Goal: Task Accomplishment & Management: Manage account settings

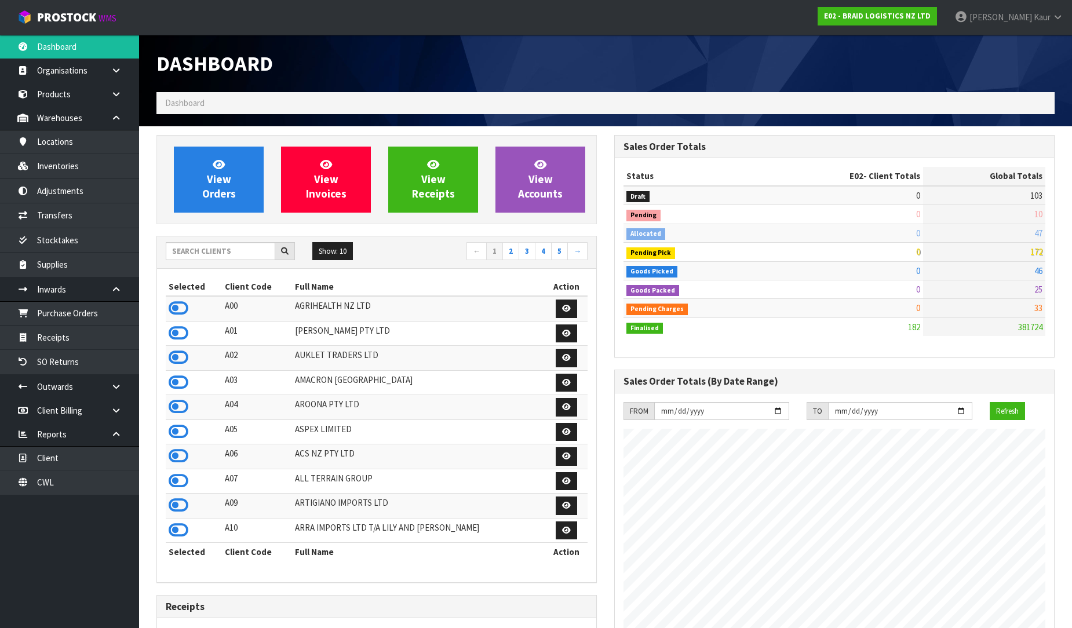
scroll to position [709, 458]
click at [112, 484] on link "CWL" at bounding box center [69, 483] width 139 height 24
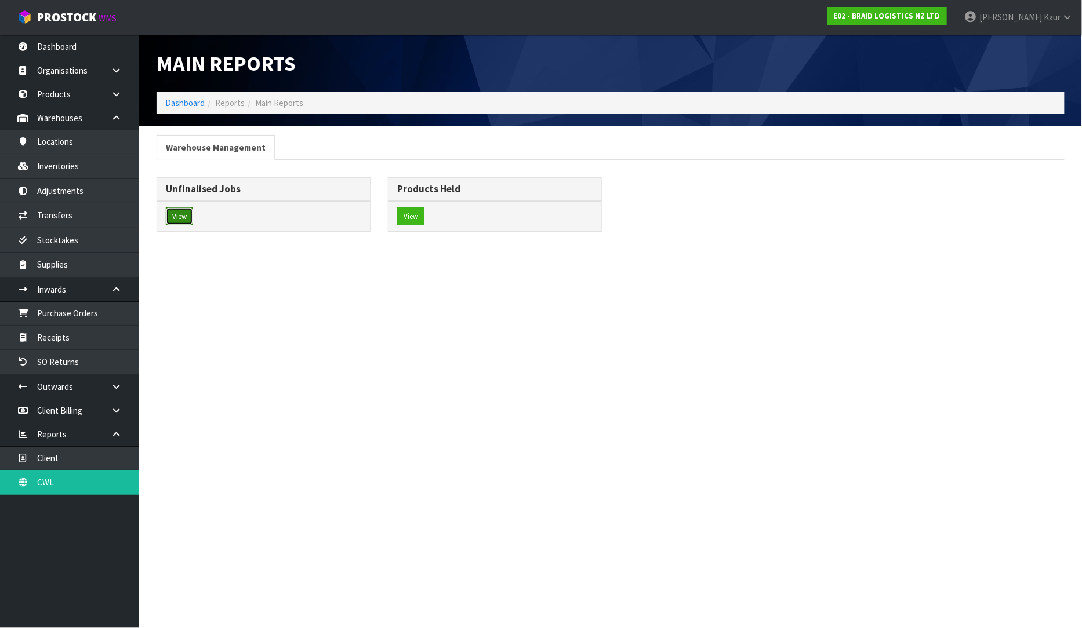
click at [192, 224] on button "View" at bounding box center [179, 217] width 27 height 19
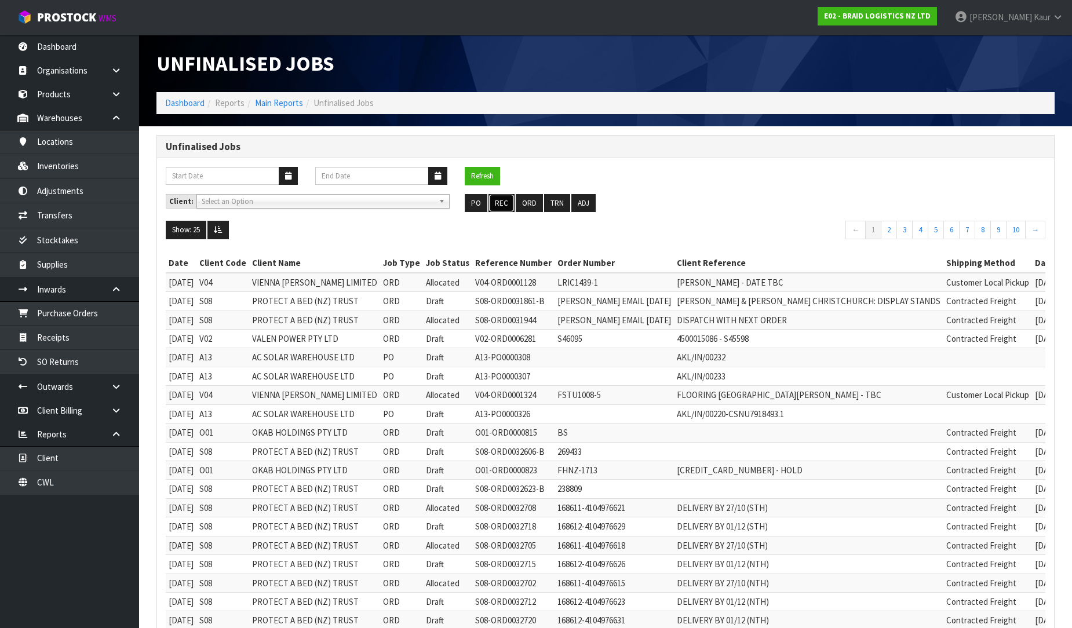
click at [499, 207] on button "REC" at bounding box center [502, 203] width 26 height 19
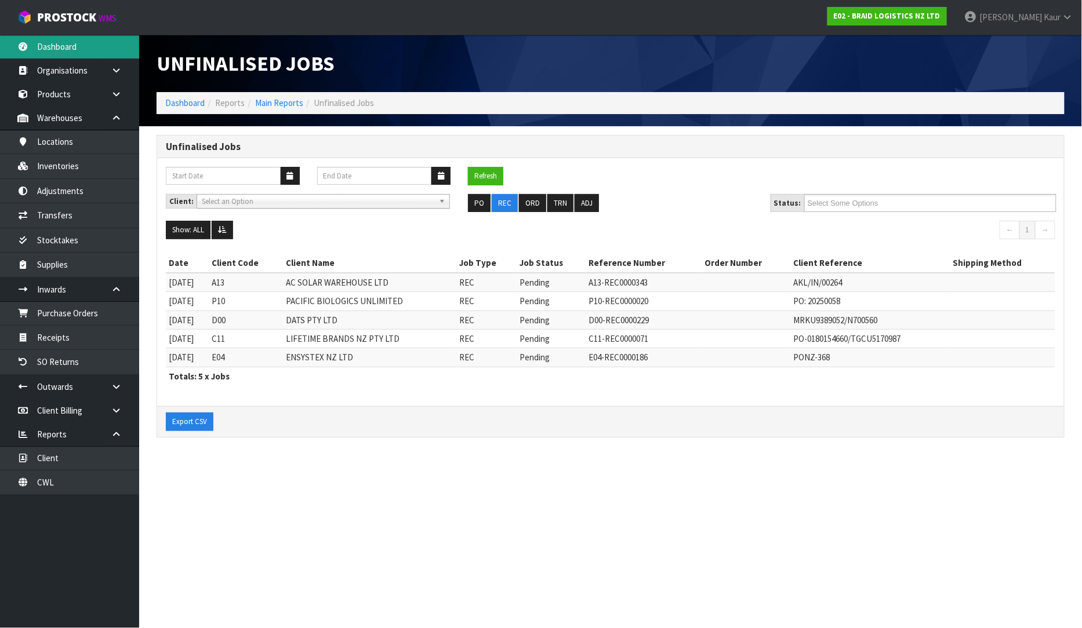
click at [82, 54] on link "Dashboard" at bounding box center [69, 47] width 139 height 24
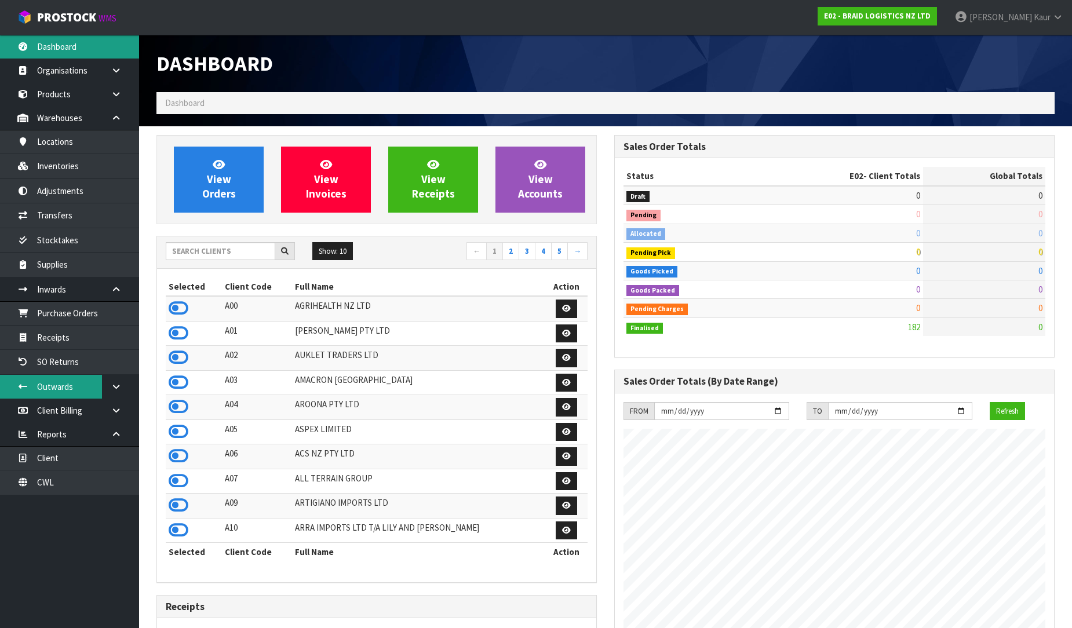
scroll to position [709, 458]
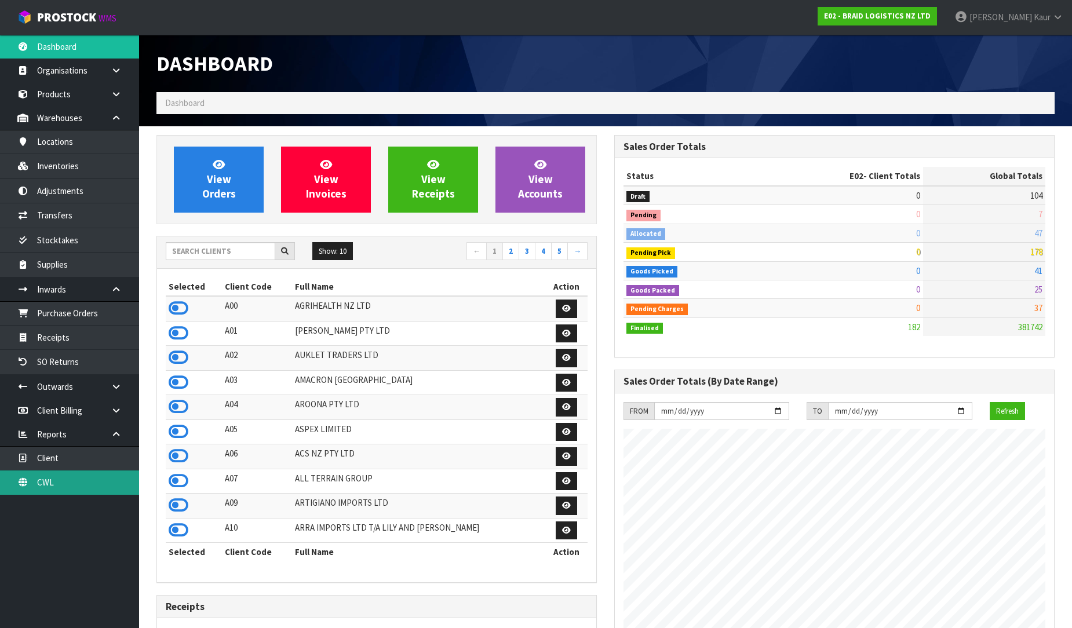
click at [86, 494] on link "CWL" at bounding box center [69, 483] width 139 height 24
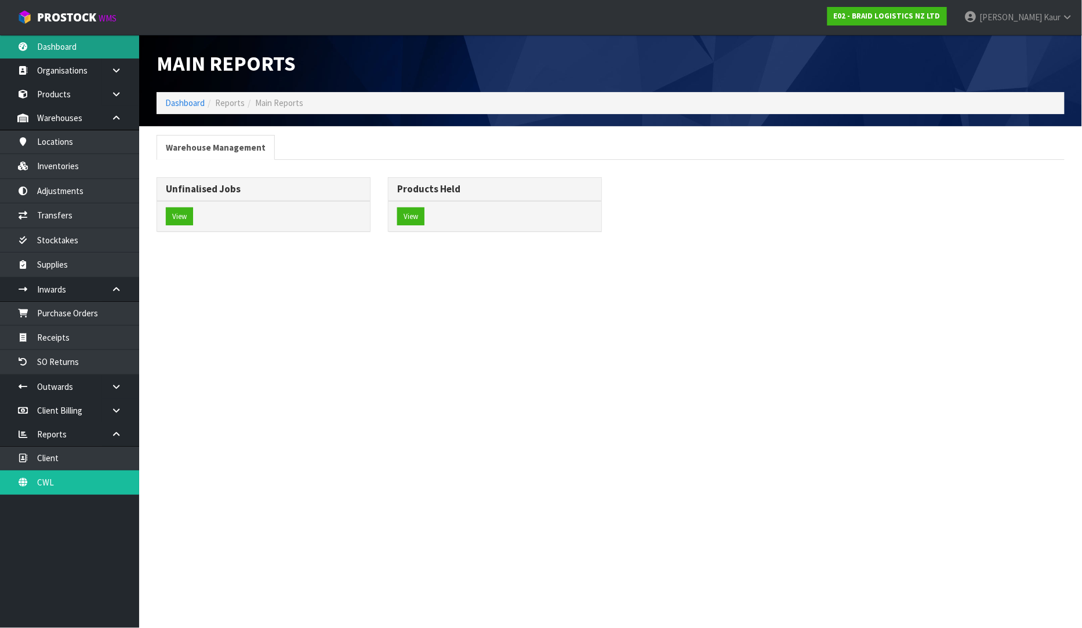
click at [74, 53] on link "Dashboard" at bounding box center [69, 47] width 139 height 24
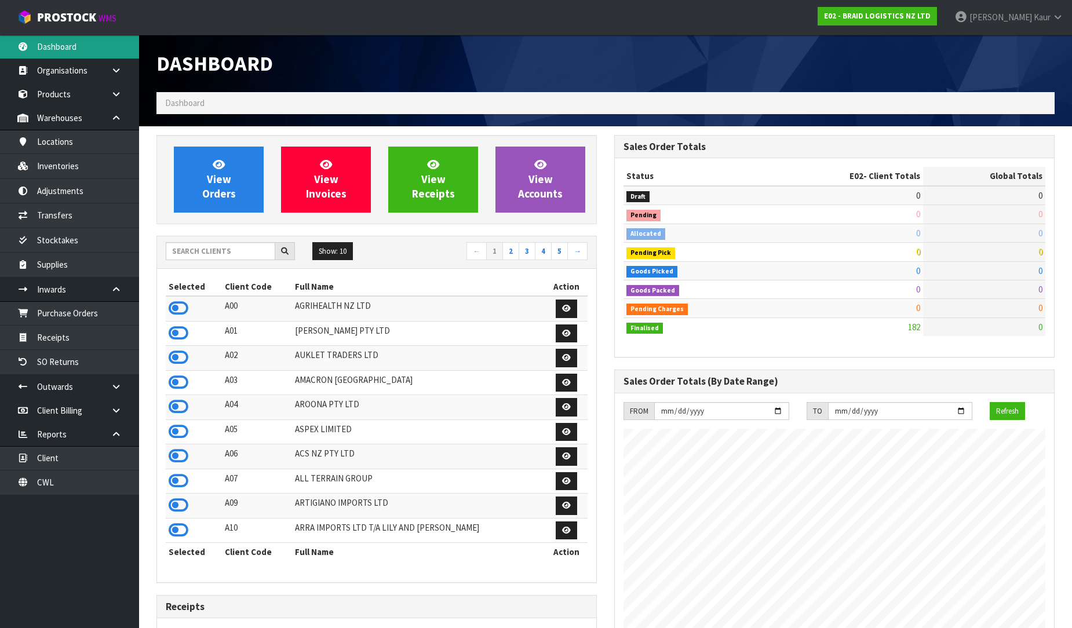
scroll to position [709, 458]
click at [199, 248] on input "text" at bounding box center [221, 251] width 110 height 18
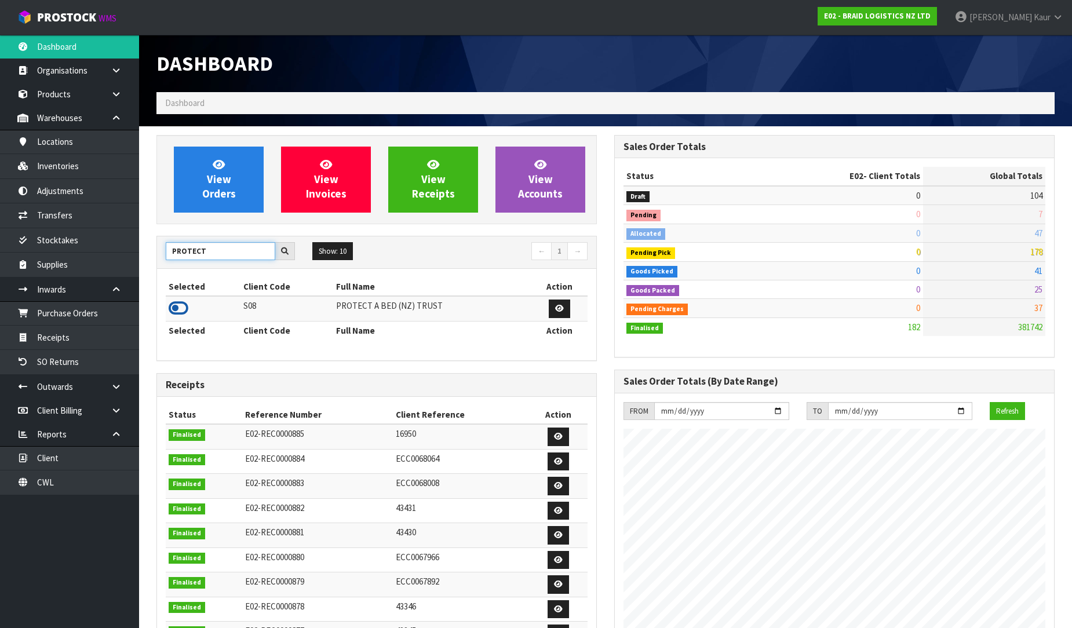
type input "PROTECT"
click at [177, 304] on icon at bounding box center [179, 308] width 20 height 17
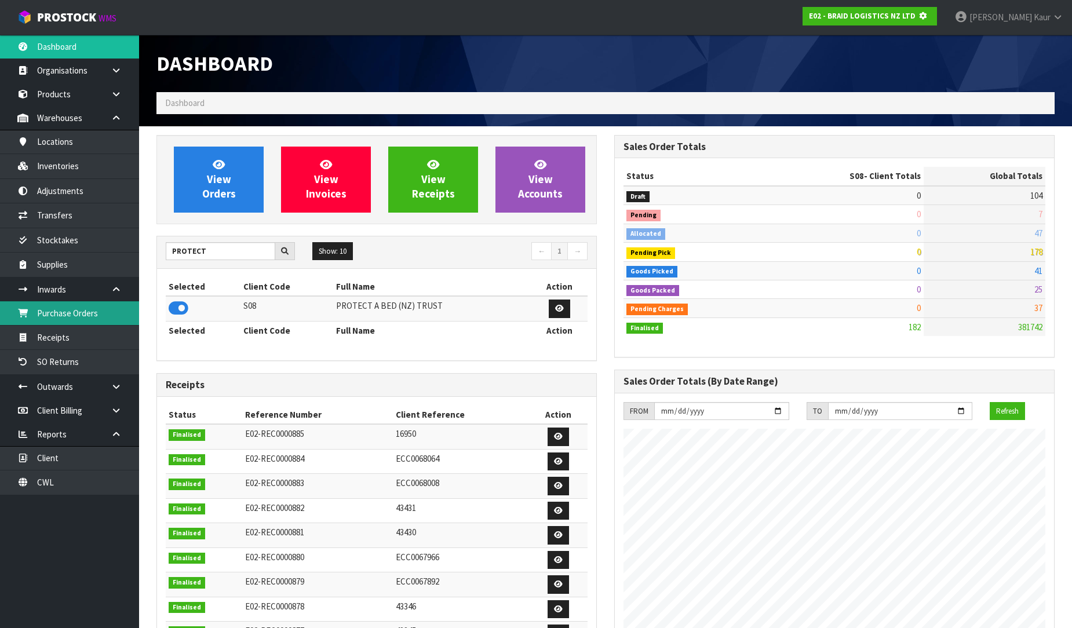
scroll to position [723, 458]
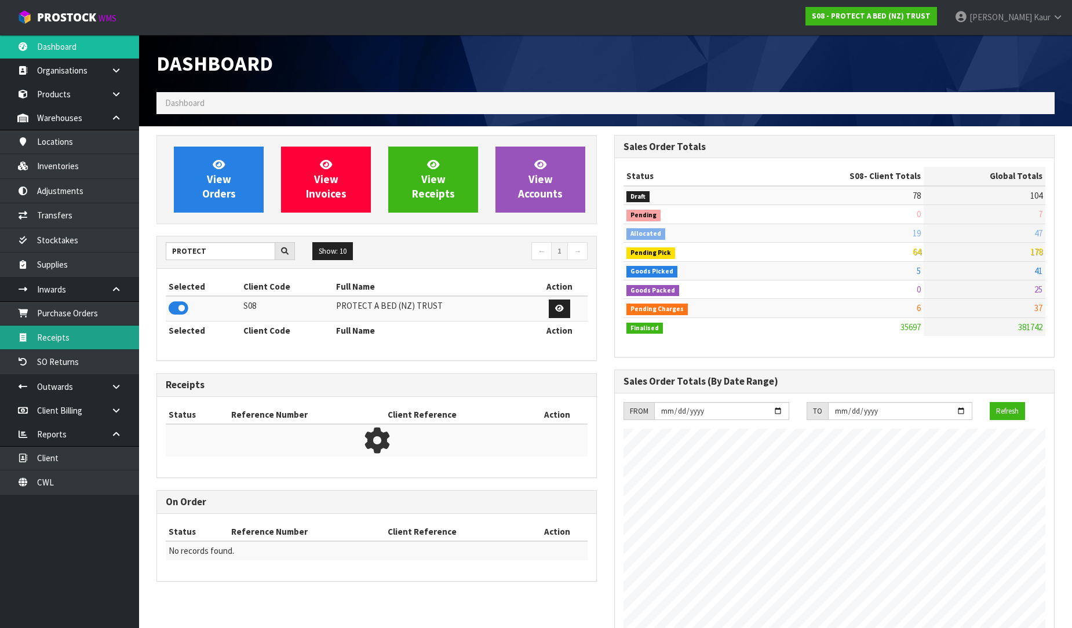
click at [93, 332] on link "Receipts" at bounding box center [69, 338] width 139 height 24
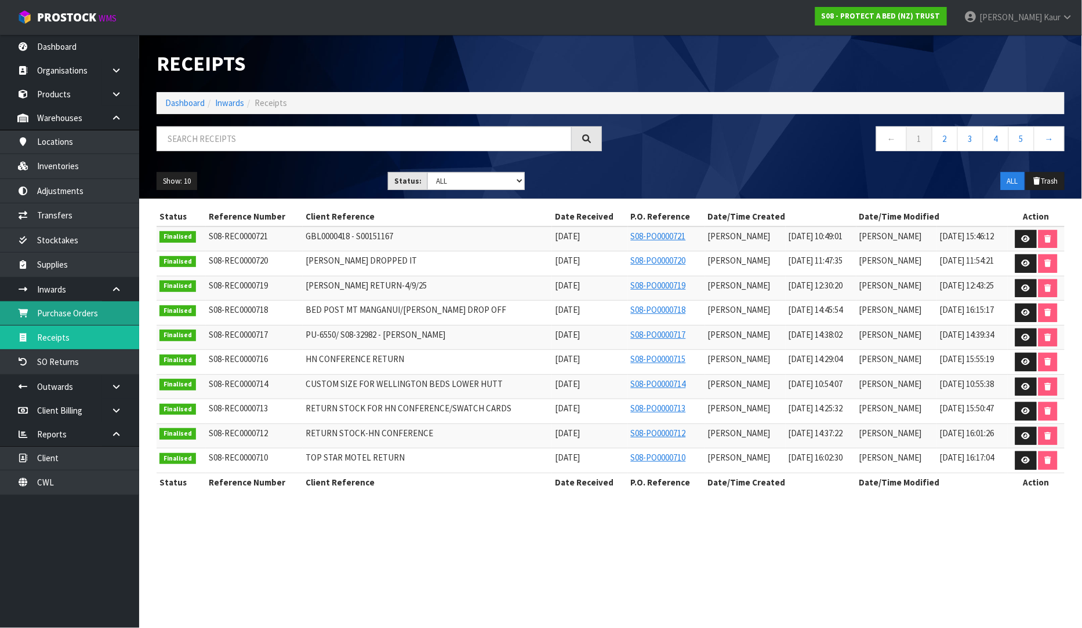
click at [115, 311] on link "Purchase Orders" at bounding box center [69, 313] width 139 height 24
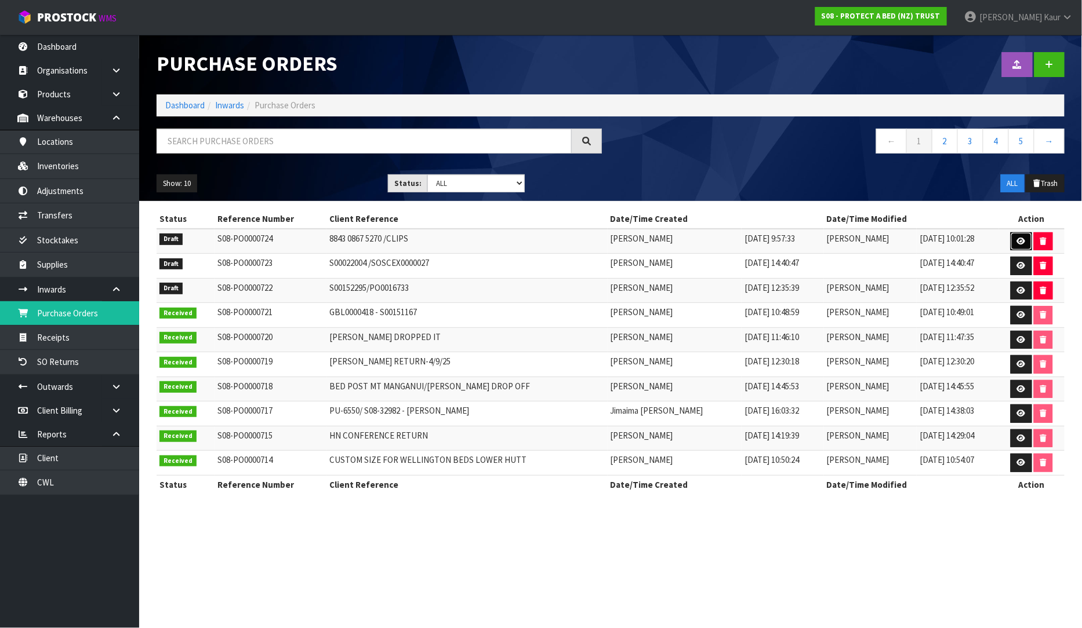
click at [1017, 241] on icon at bounding box center [1021, 242] width 9 height 8
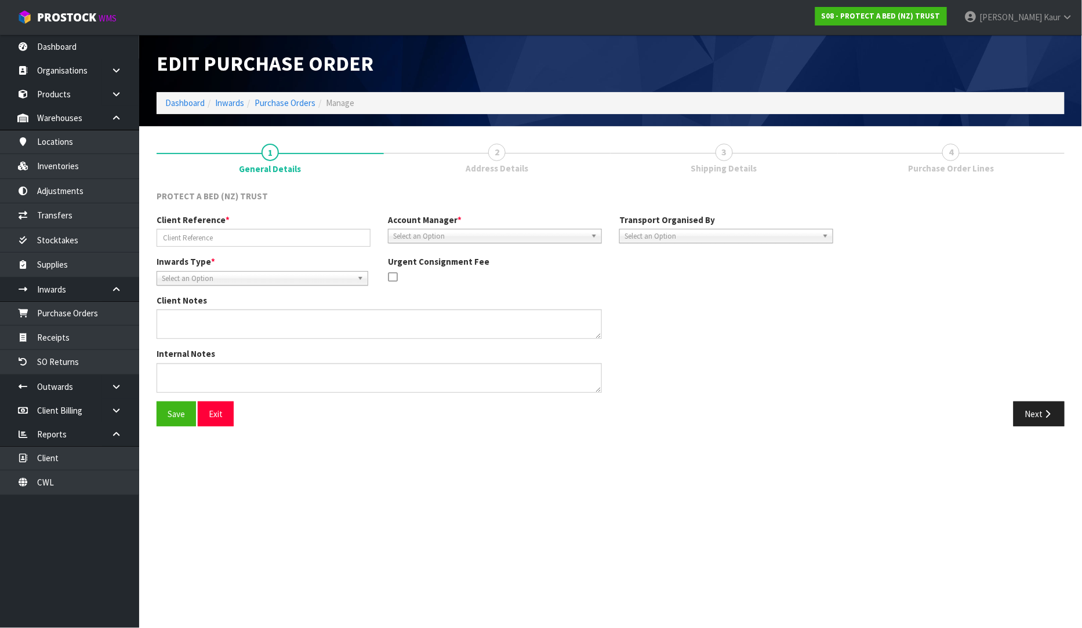
type input "8843 0867 5270 /CLIPS"
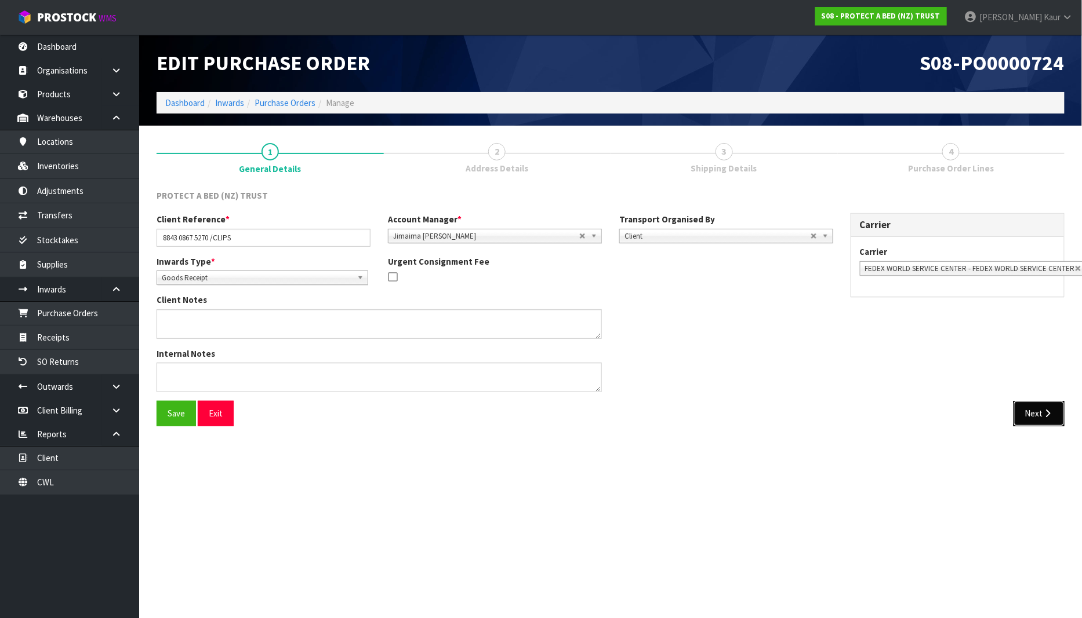
click at [1046, 419] on button "Next" at bounding box center [1038, 413] width 51 height 25
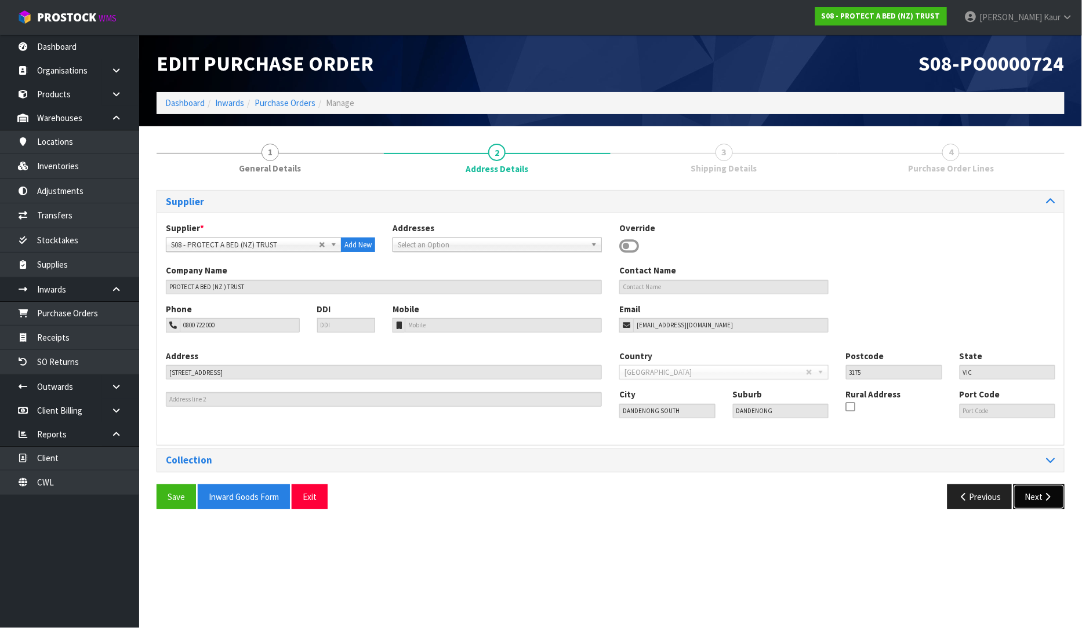
click at [1031, 499] on button "Next" at bounding box center [1038, 497] width 51 height 25
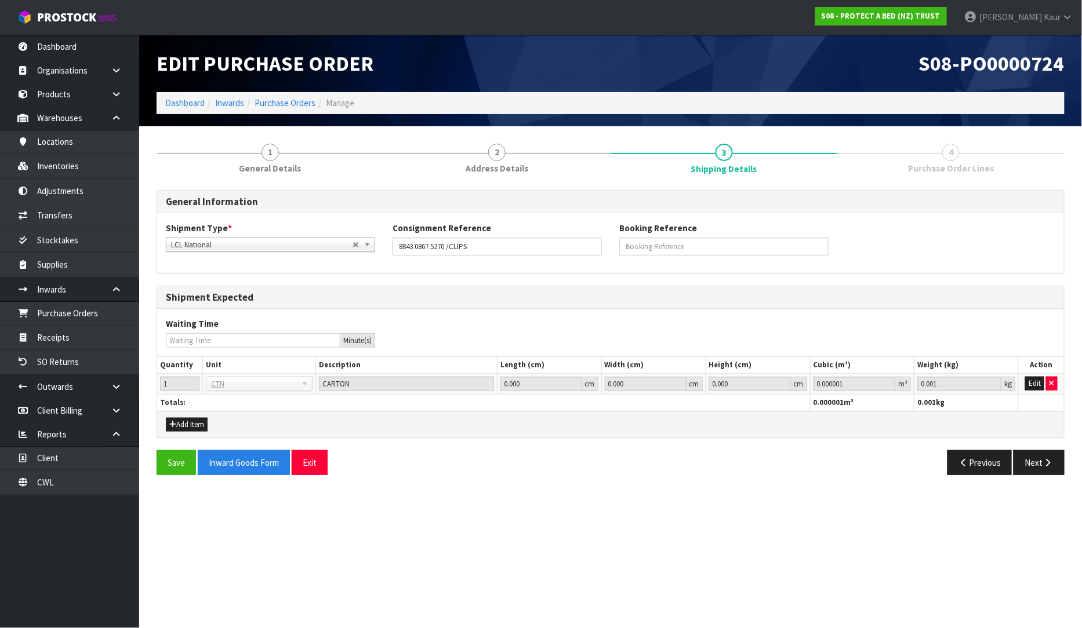
click at [1053, 446] on div "General Information Shipment Type * LCL National LCL International FCL-20ft FCL…" at bounding box center [611, 337] width 908 height 294
click at [1047, 459] on icon "button" at bounding box center [1047, 463] width 11 height 9
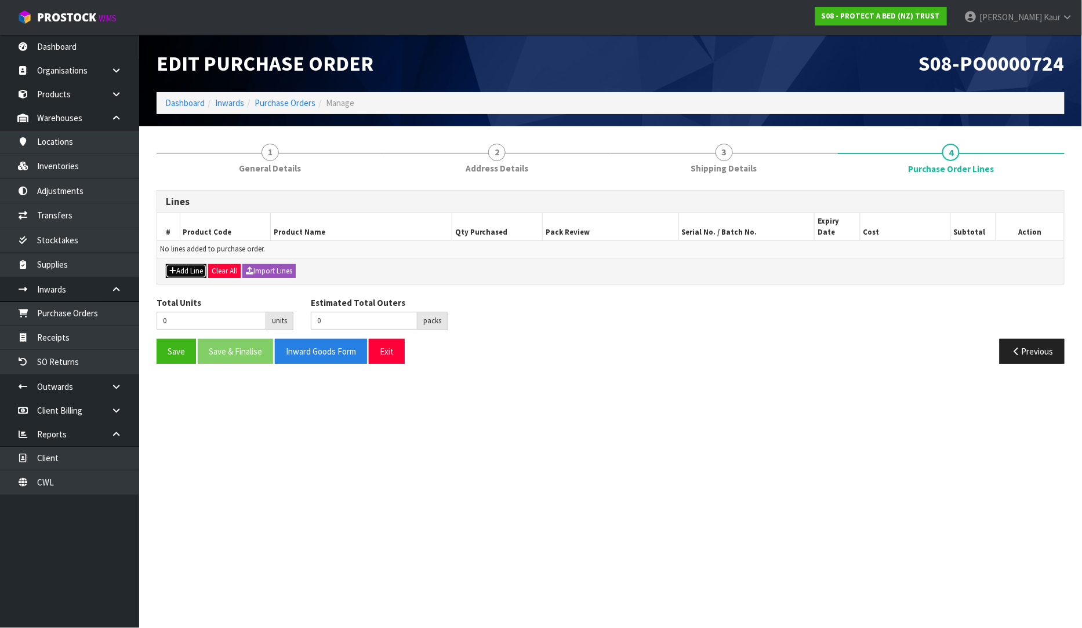
click at [176, 264] on button "Add Line" at bounding box center [186, 271] width 41 height 14
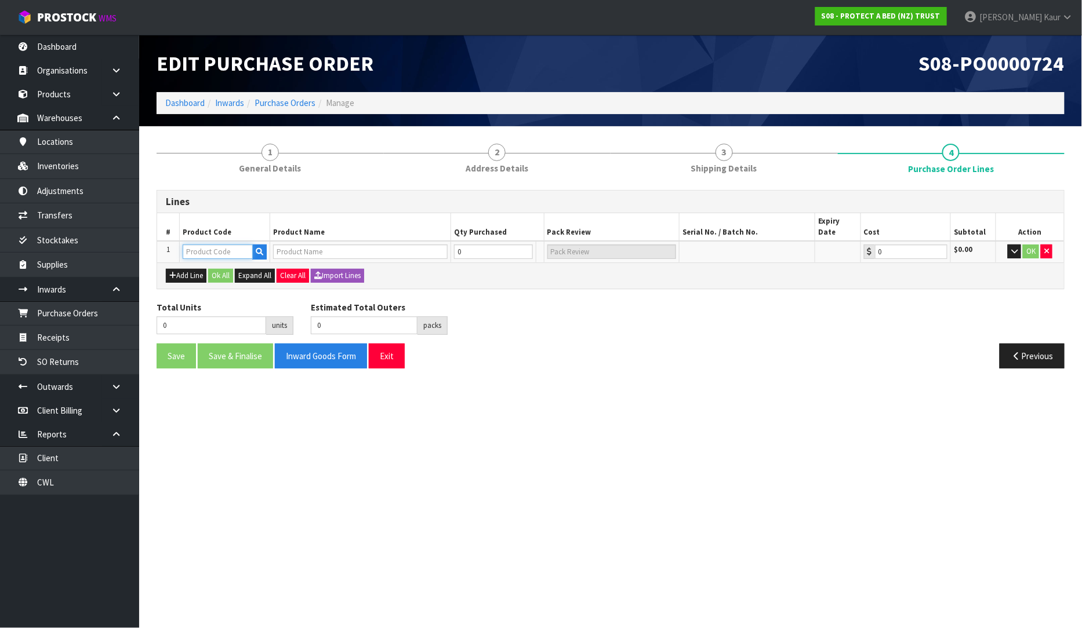
click at [202, 245] on input "text" at bounding box center [218, 252] width 70 height 14
click at [213, 245] on input "text" at bounding box center [218, 252] width 70 height 14
click at [1045, 248] on icon "button" at bounding box center [1046, 252] width 5 height 8
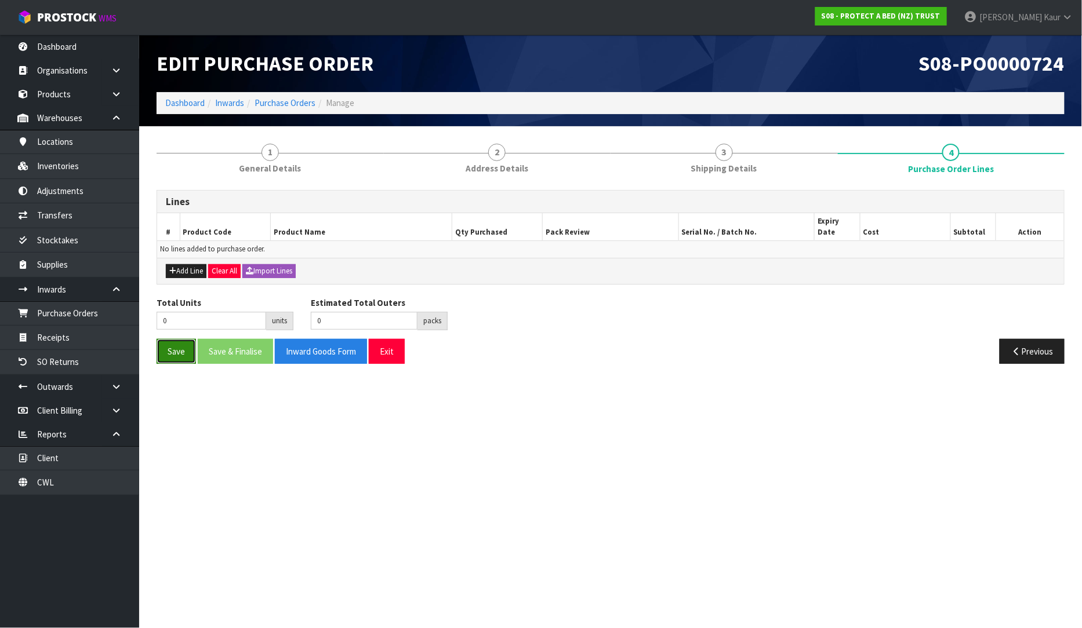
click at [178, 339] on button "Save" at bounding box center [176, 351] width 39 height 25
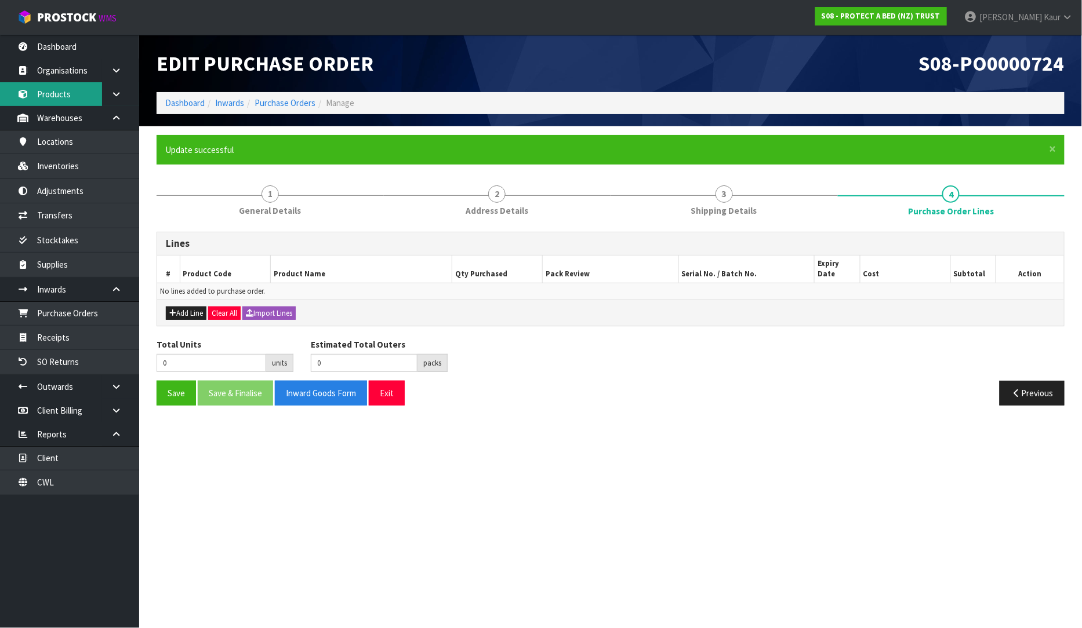
click at [64, 89] on link "Products" at bounding box center [69, 94] width 139 height 24
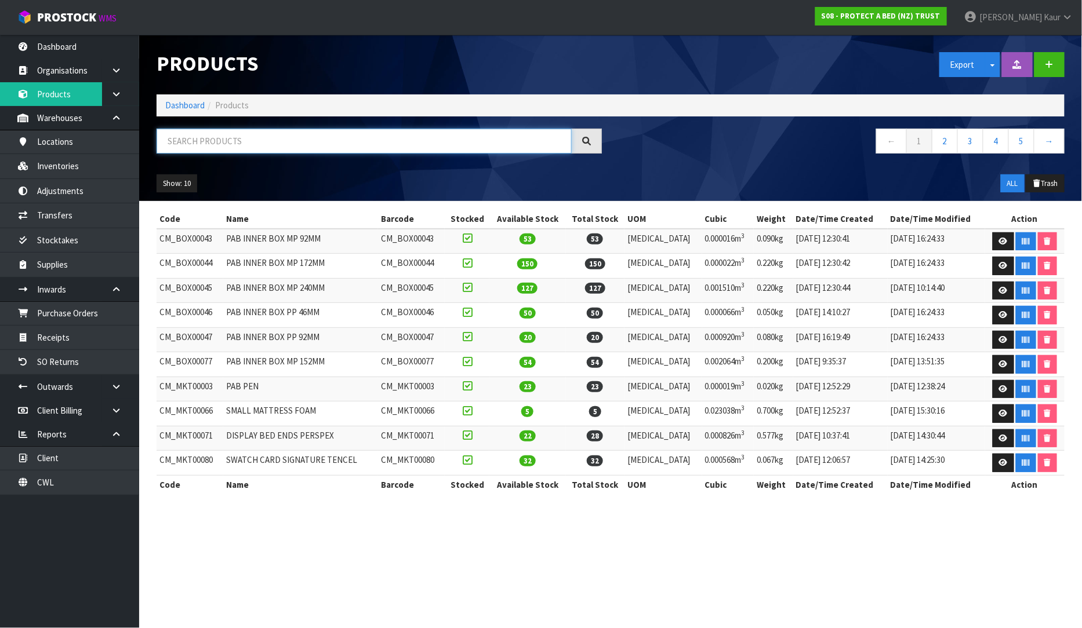
click at [166, 136] on input "text" at bounding box center [364, 141] width 415 height 25
paste input "F0206OSF0"
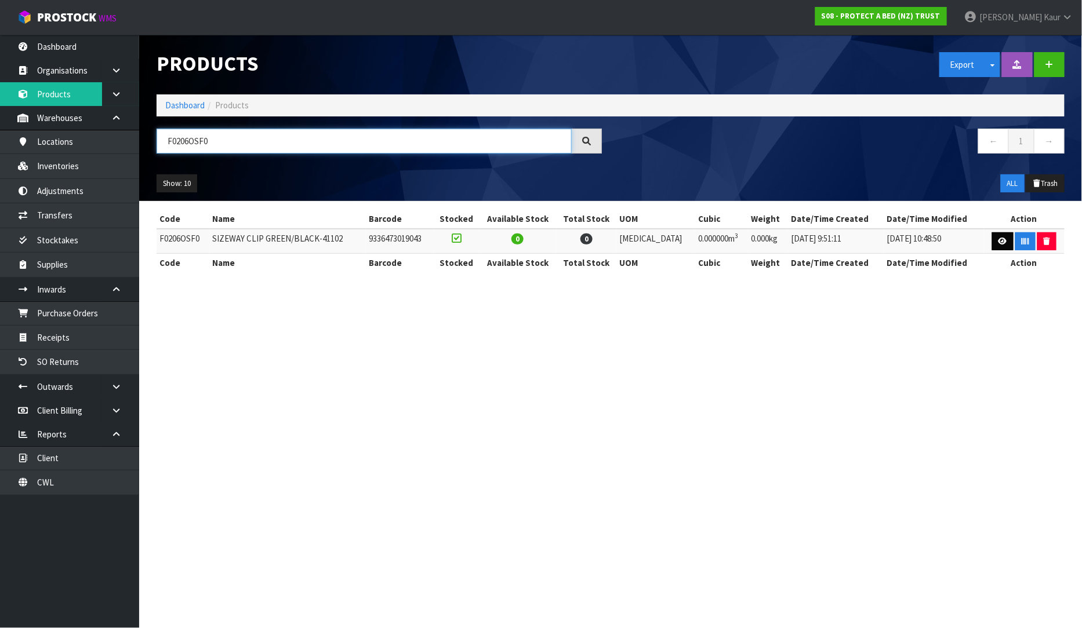
type input "F0206OSF0"
click at [998, 238] on icon at bounding box center [1002, 242] width 9 height 8
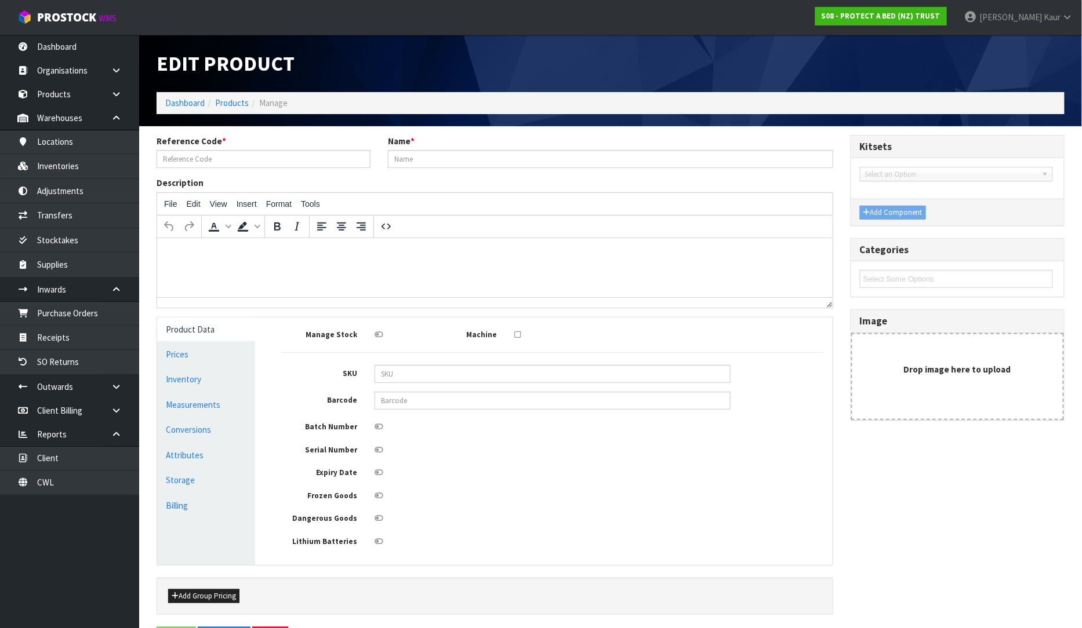
type input "F0206OSF0"
type input "SIZEWAY CLIP GREEN/BLACK-41102"
type input "9336473019043"
type input "0"
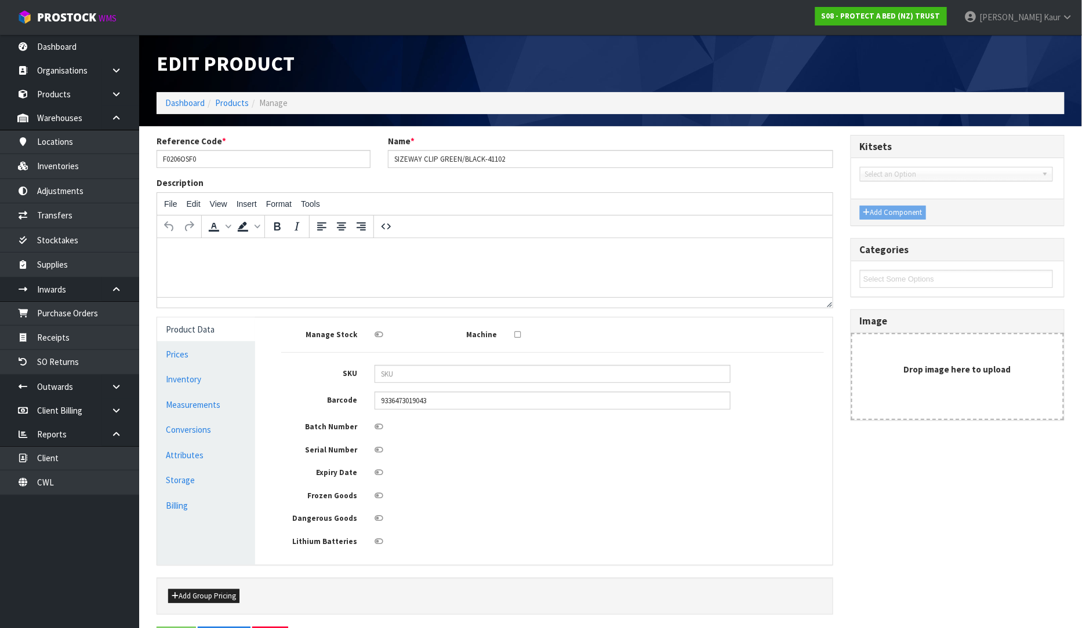
type input "0"
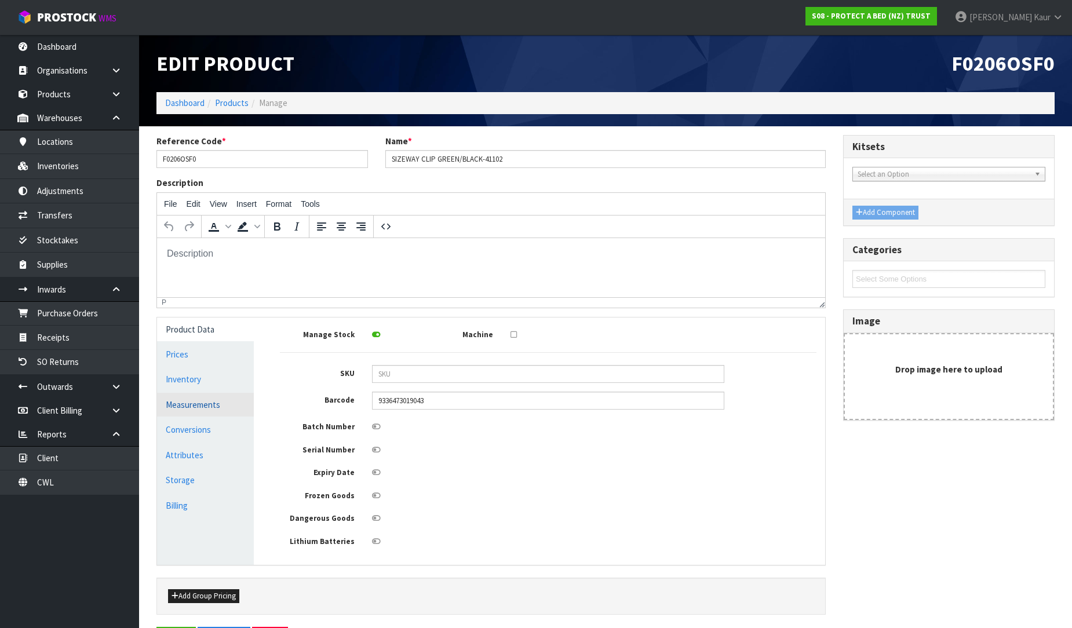
click at [201, 403] on link "Measurements" at bounding box center [205, 405] width 97 height 24
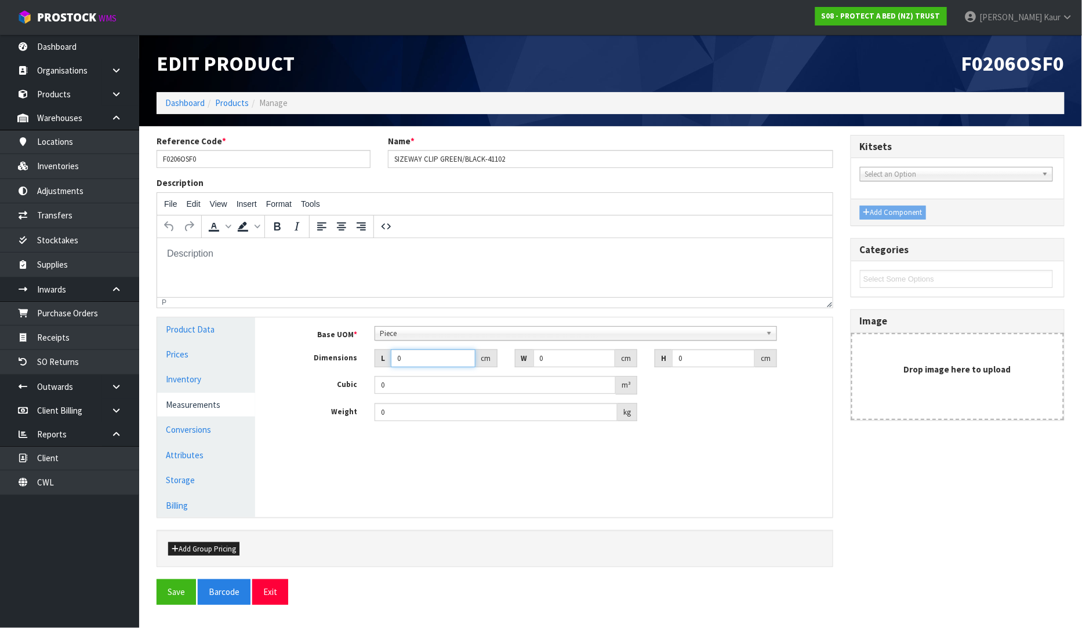
drag, startPoint x: 417, startPoint y: 356, endPoint x: 398, endPoint y: 359, distance: 19.9
click at [398, 359] on input "0" at bounding box center [433, 359] width 84 height 18
type input "2"
type input "0.000001"
type input "24"
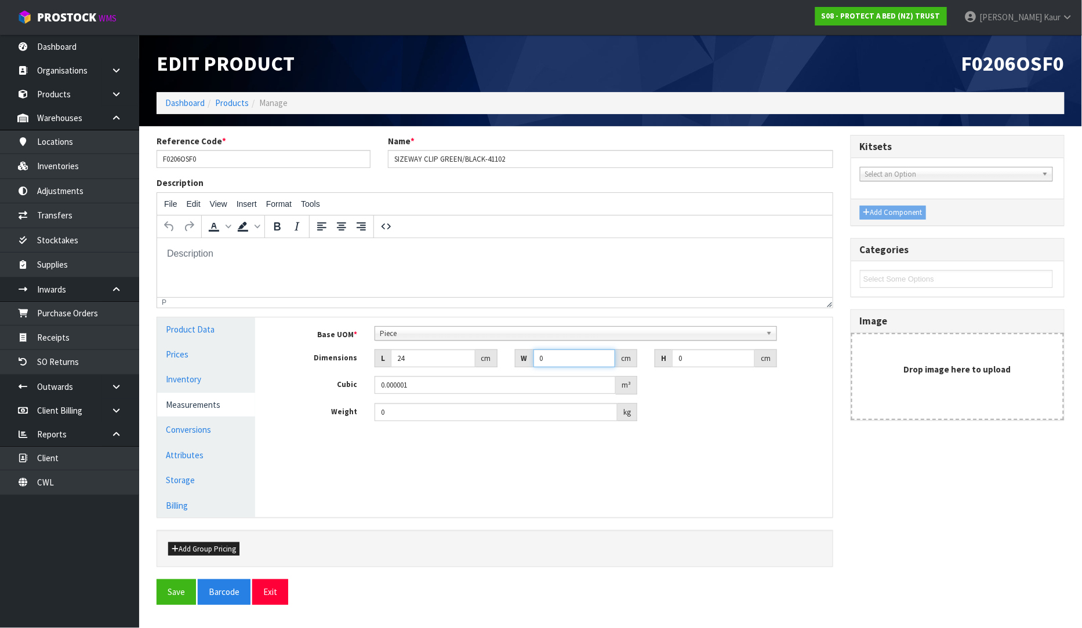
drag, startPoint x: 558, startPoint y: 361, endPoint x: 516, endPoint y: 359, distance: 41.8
click at [516, 359] on div "W 0 cm" at bounding box center [576, 359] width 122 height 19
type input "12"
click at [694, 362] on input "0" at bounding box center [713, 359] width 83 height 18
type input "01"
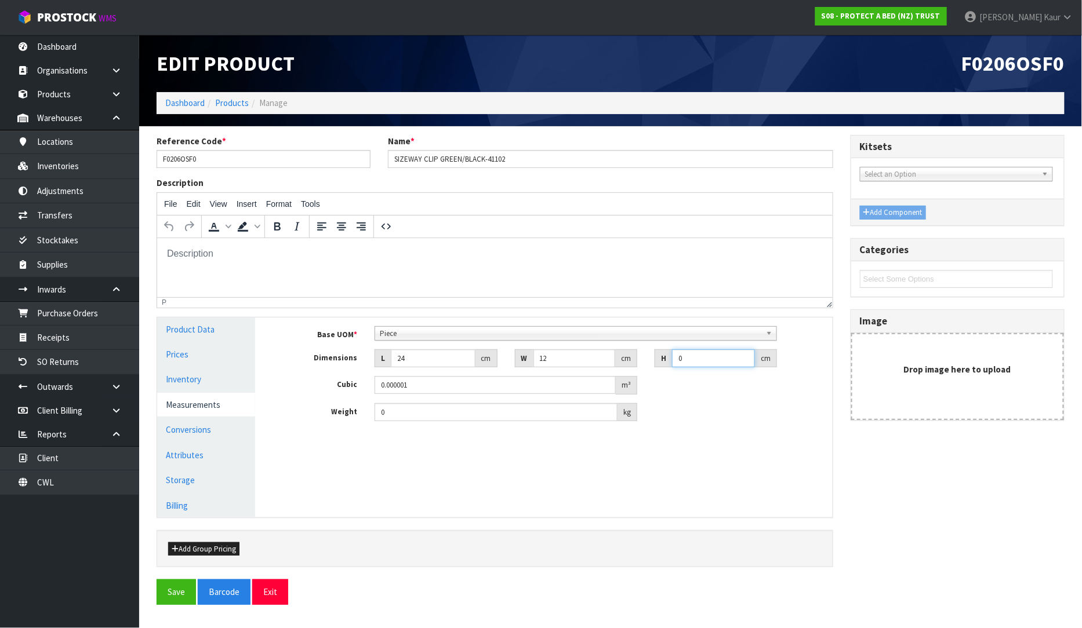
type input "0.000288"
type input "0"
type input "0.000001"
type input "1"
type input "0.000288"
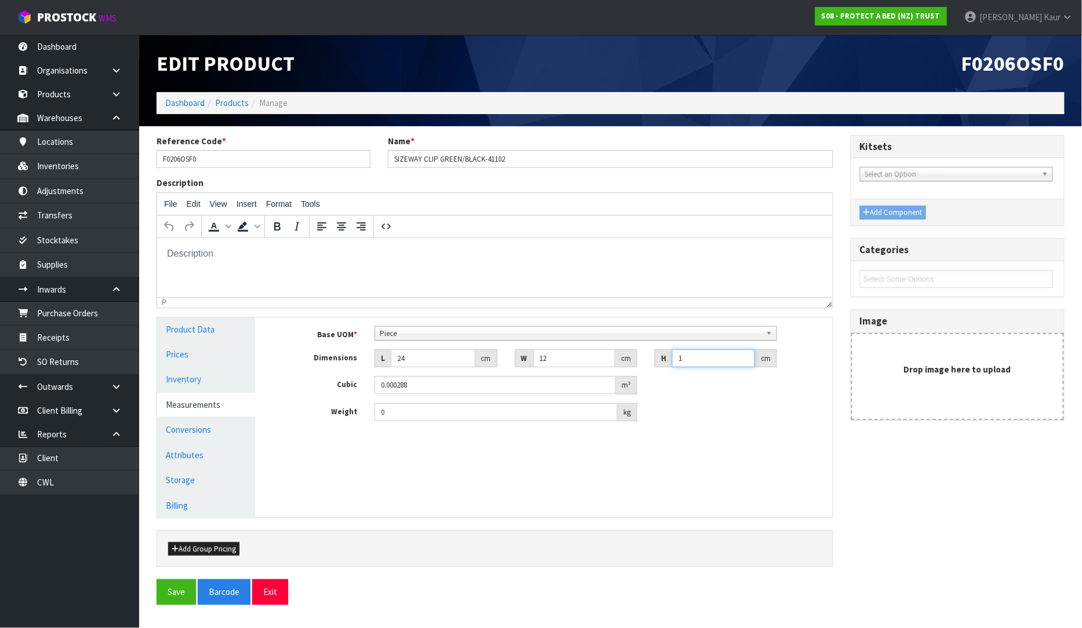
type input "1"
click at [389, 408] on input "0" at bounding box center [495, 412] width 243 height 18
type input "0.05"
click at [181, 594] on button "Save" at bounding box center [176, 592] width 39 height 25
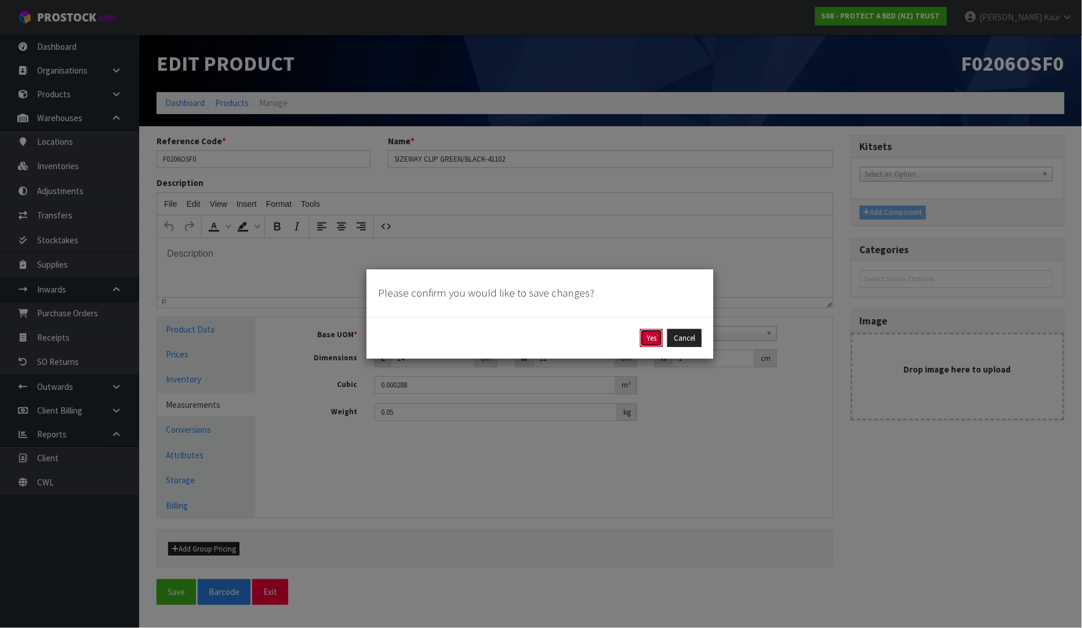
click at [653, 340] on button "Yes" at bounding box center [651, 338] width 23 height 19
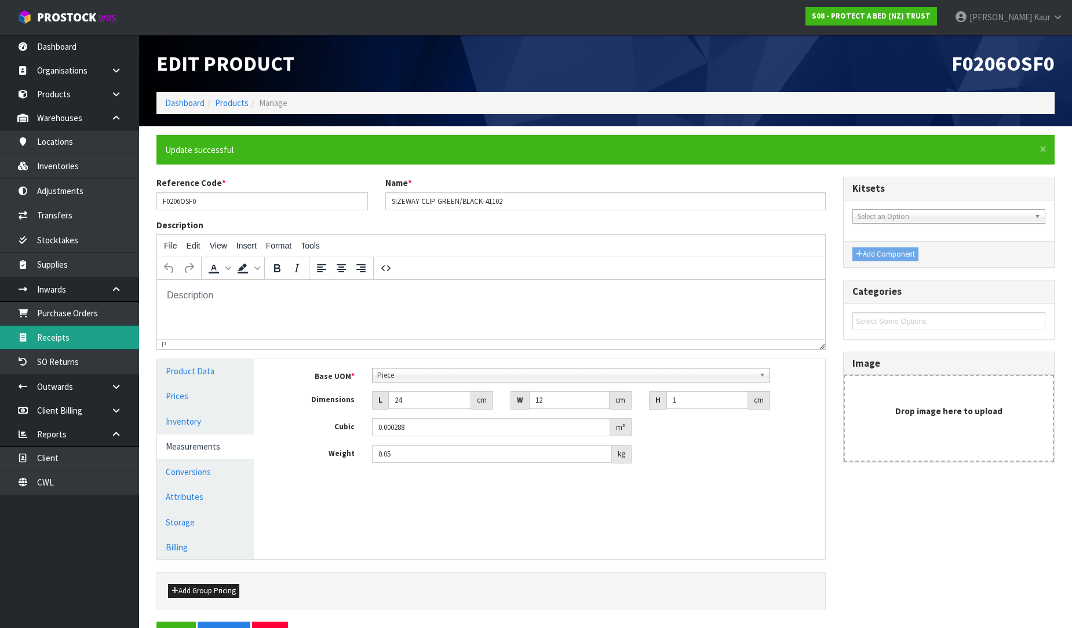
drag, startPoint x: 70, startPoint y: 345, endPoint x: 129, endPoint y: 332, distance: 61.1
click at [70, 345] on link "Receipts" at bounding box center [69, 338] width 139 height 24
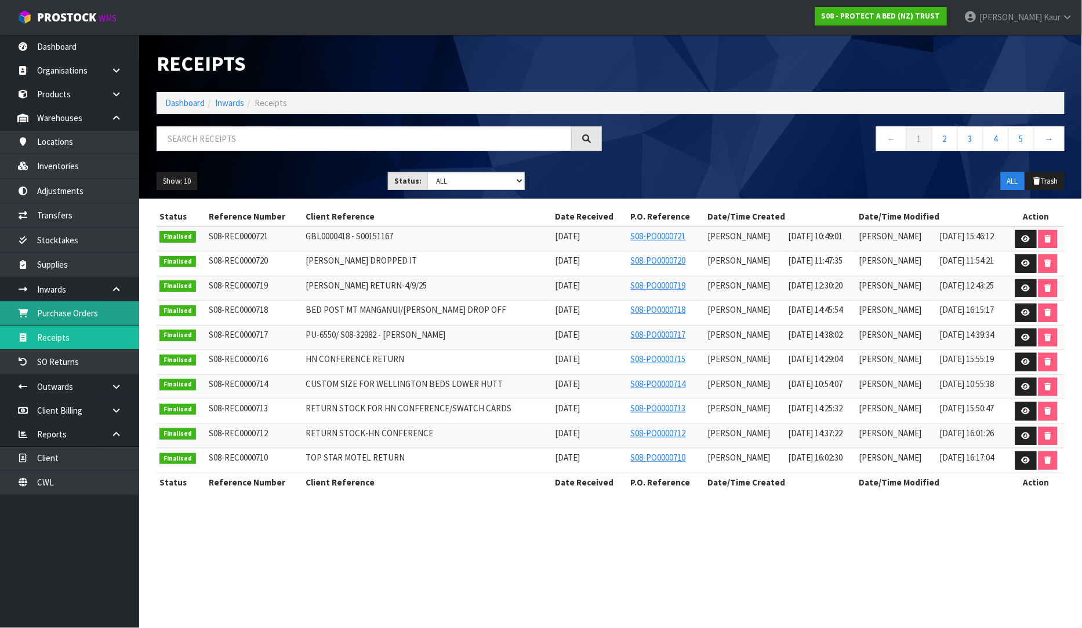
click at [87, 314] on link "Purchase Orders" at bounding box center [69, 313] width 139 height 24
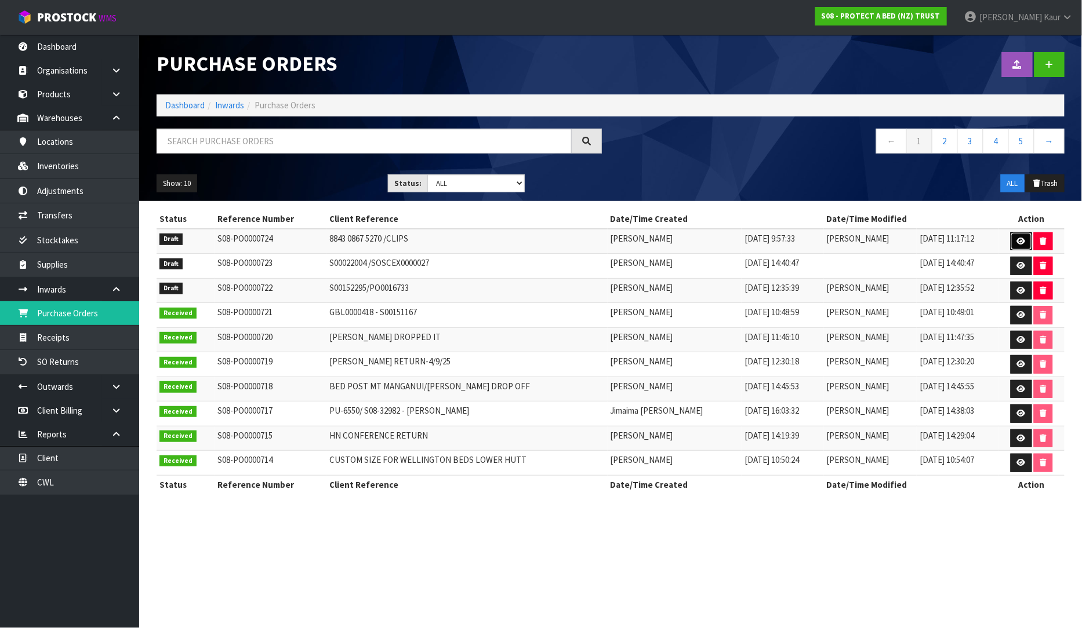
click at [1018, 240] on icon at bounding box center [1021, 242] width 9 height 8
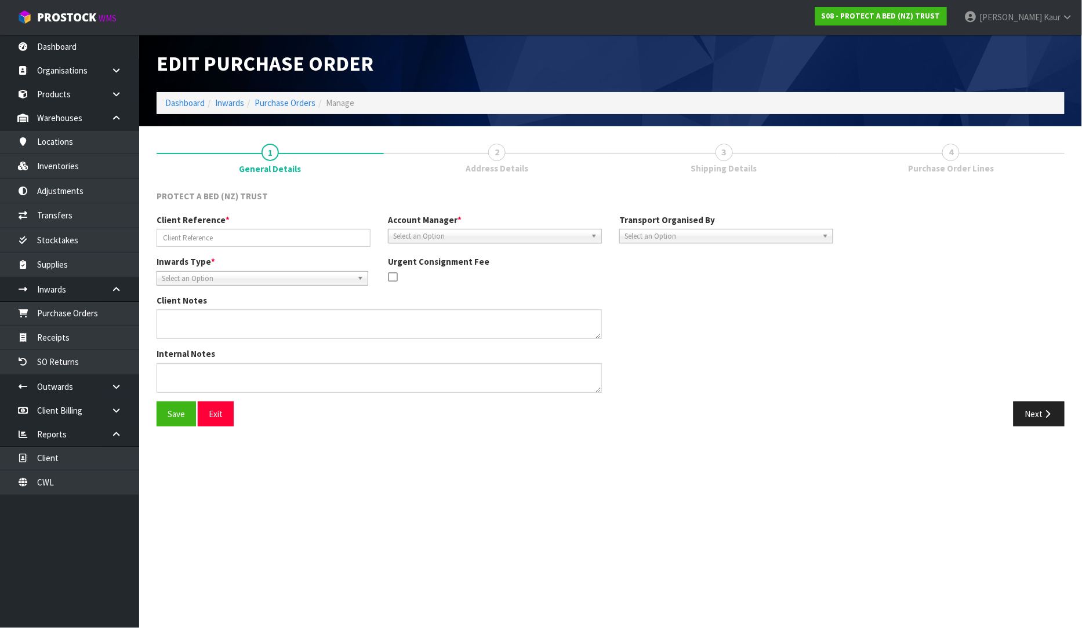
type input "8843 0867 5270 /CLIPS"
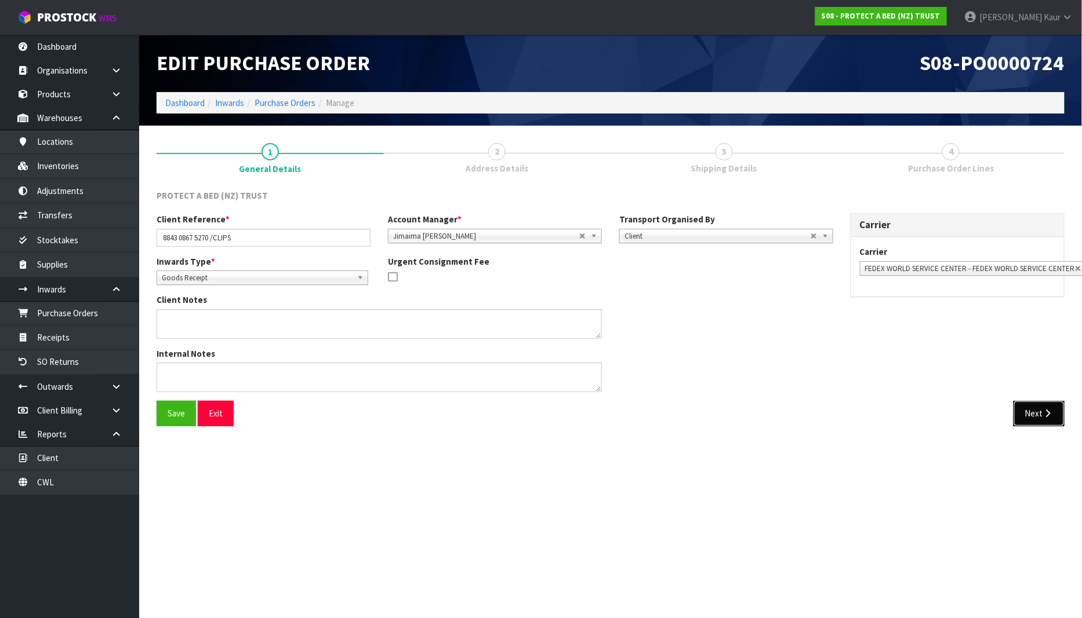
click at [1046, 413] on icon "button" at bounding box center [1047, 413] width 11 height 9
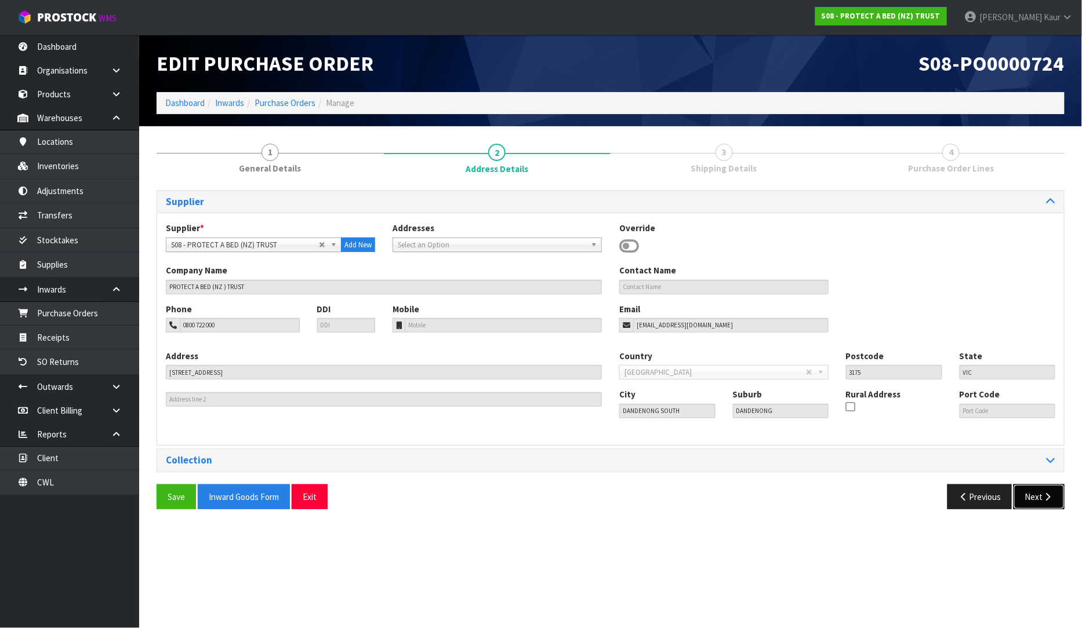
click at [1045, 499] on icon "button" at bounding box center [1047, 497] width 11 height 9
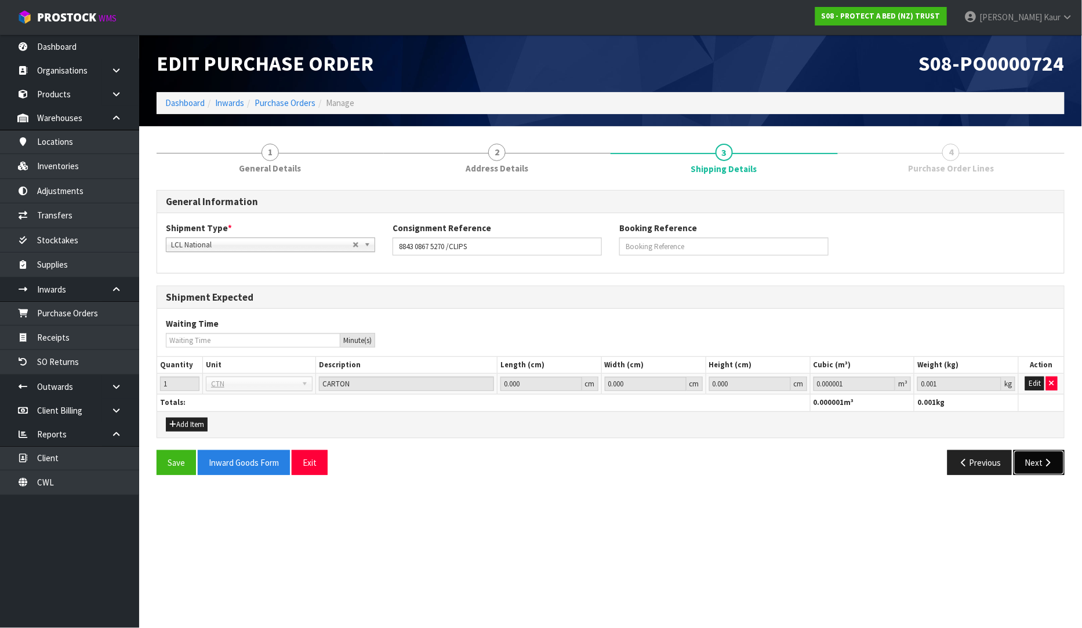
click at [1038, 461] on button "Next" at bounding box center [1038, 462] width 51 height 25
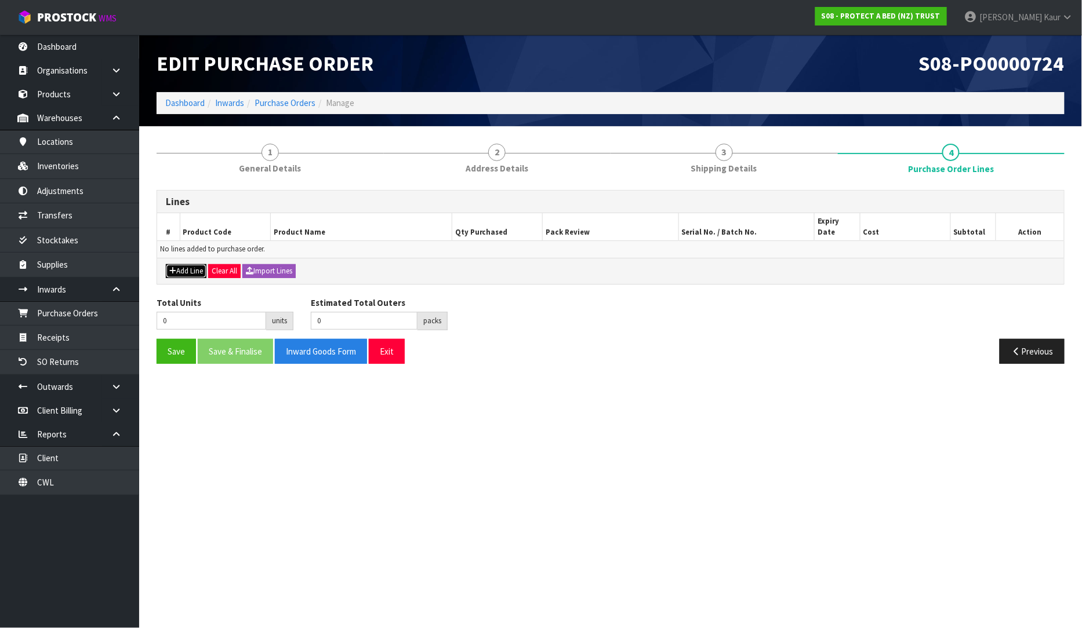
click at [183, 264] on button "Add Line" at bounding box center [186, 271] width 41 height 14
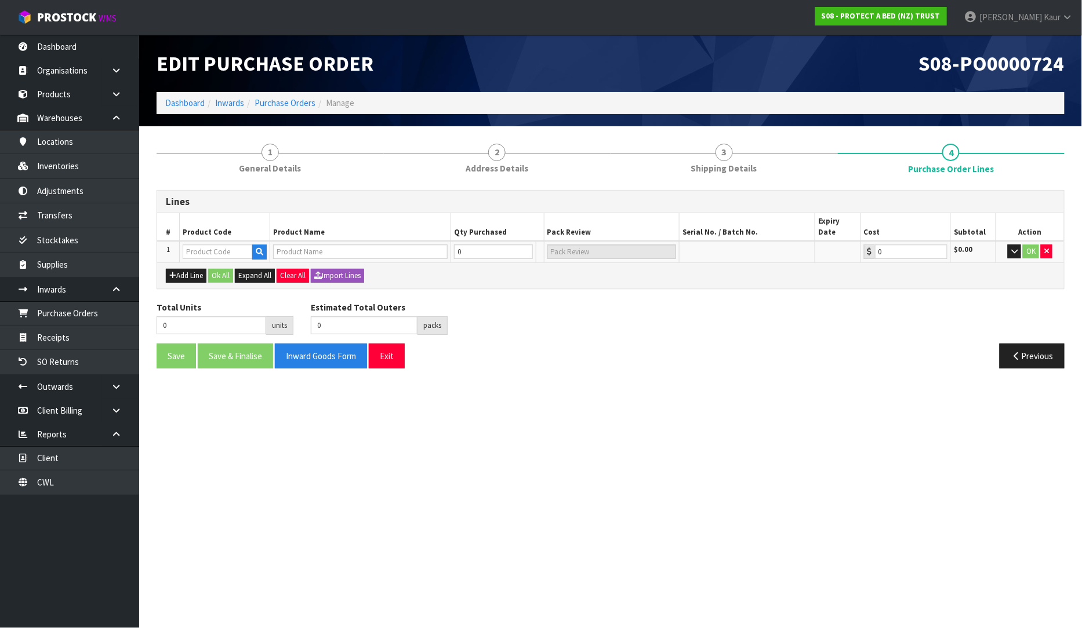
click at [194, 241] on td at bounding box center [225, 251] width 90 height 21
click at [194, 245] on input "text" at bounding box center [218, 252] width 70 height 14
paste input "F0206OSF0"
type input "F0206OSF0"
type input "SIZEWAY CLIP GREEN/BLACK-41102"
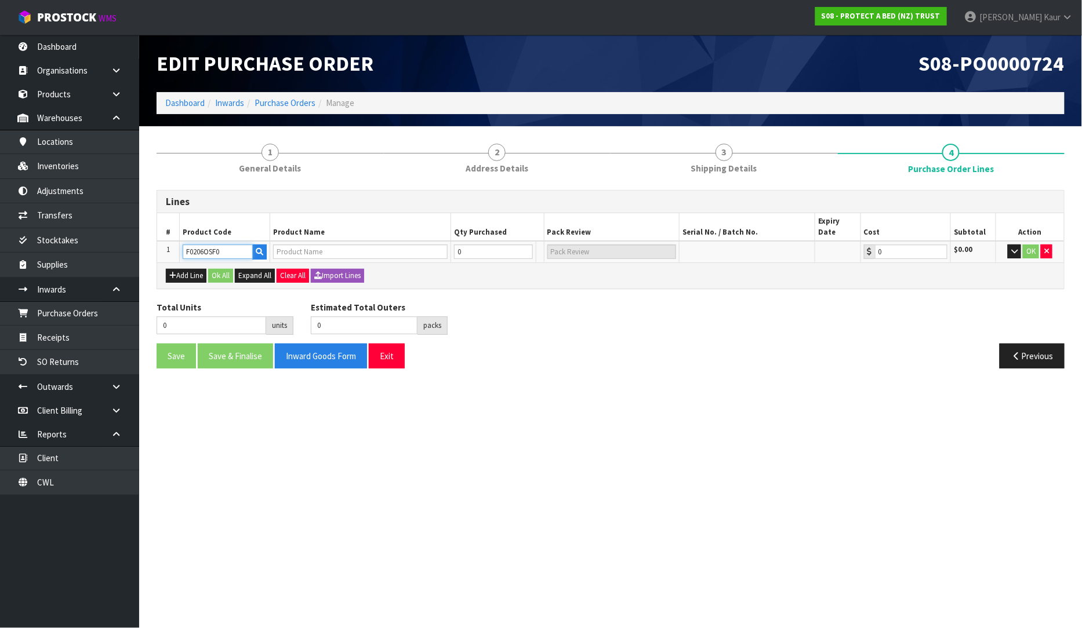
type input "0.00"
type input "F0206OSF0"
click at [456, 245] on input "0" at bounding box center [470, 252] width 51 height 14
click at [444, 241] on tr "1 F0206OSF0 SIZEWAY CLIP GREEN/BLACK-41102 0 [MEDICAL_DATA] 0.00 $0.00 OK" at bounding box center [610, 251] width 907 height 21
type input "8"
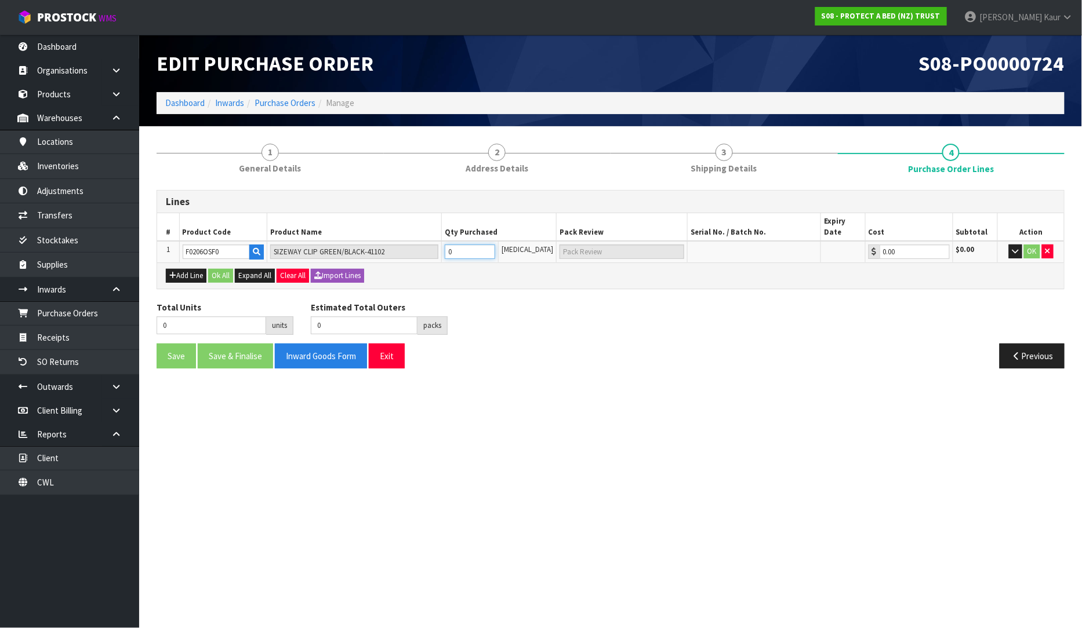
type input "8"
type input "8 [MEDICAL_DATA]"
type input "8"
click at [540, 311] on div "Total Units 8 units Estimated Total Outers 0 packs Estimated Total Pallets 0 pa…" at bounding box center [610, 322] width 925 height 42
click at [1028, 245] on button "OK" at bounding box center [1032, 252] width 16 height 14
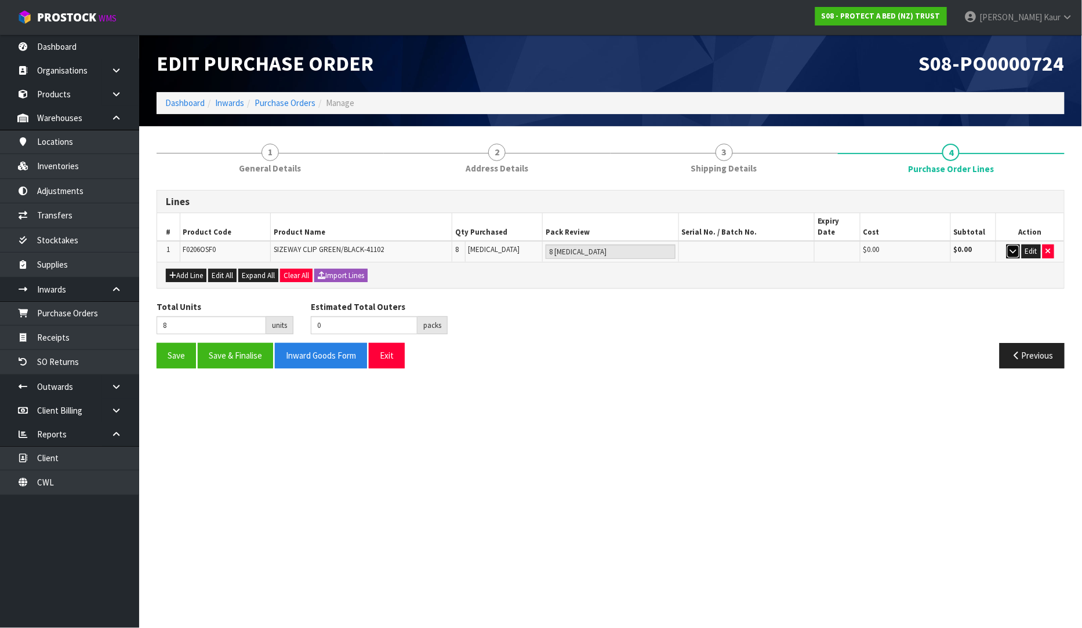
click at [1015, 248] on icon "button" at bounding box center [1013, 252] width 6 height 8
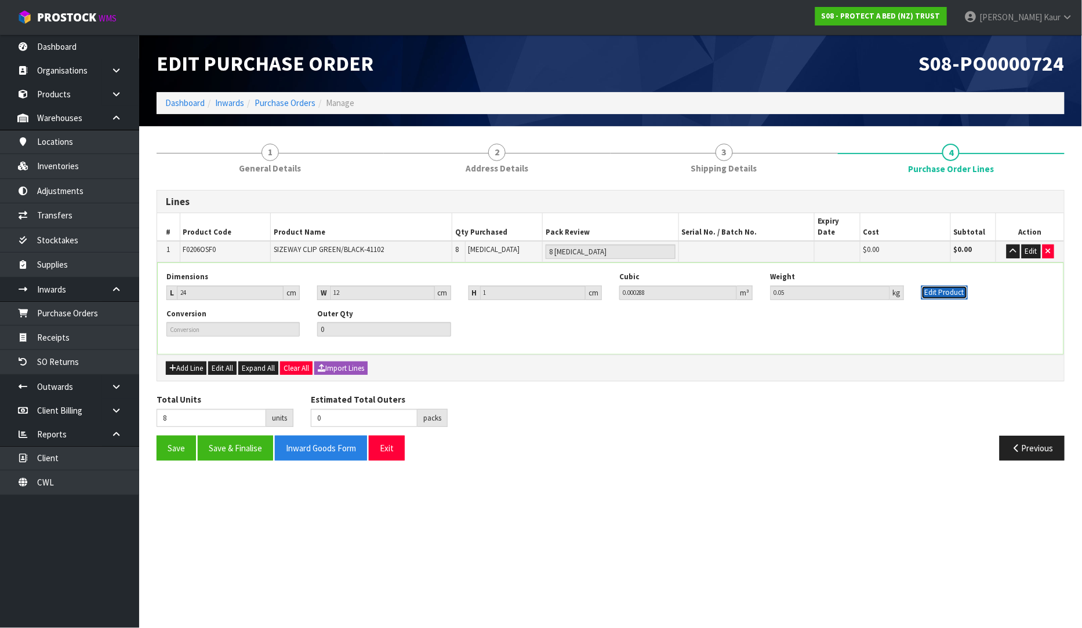
click at [965, 286] on button "Edit Product" at bounding box center [944, 293] width 46 height 14
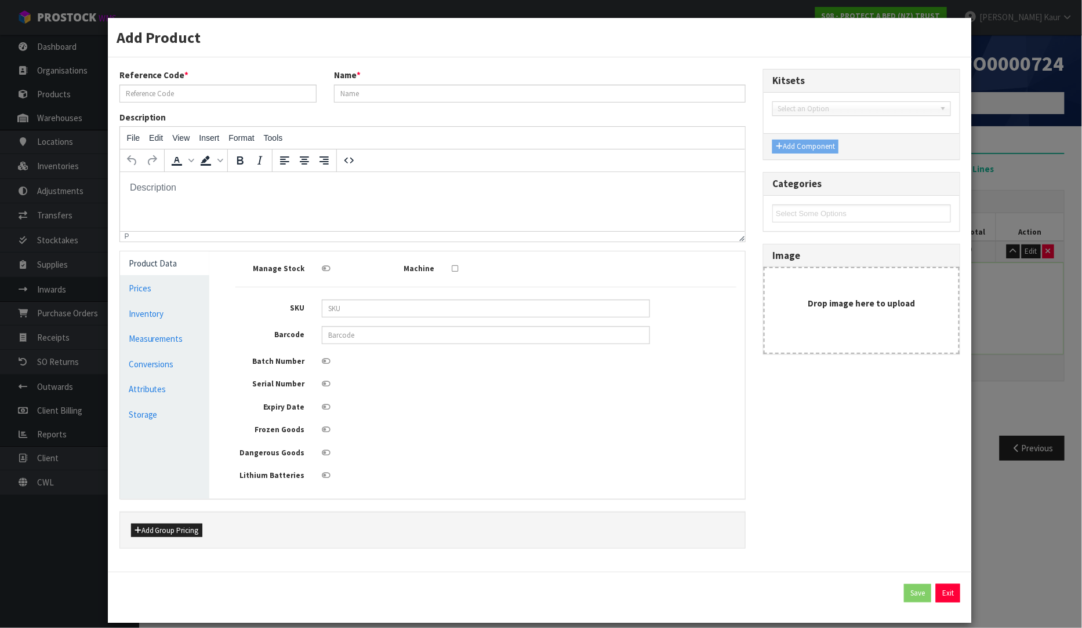
type input "F0206OSF0"
type input "SIZEWAY CLIP GREEN/BLACK-41102"
type input "9336473019043"
click at [181, 337] on link "Measurements" at bounding box center [165, 339] width 90 height 24
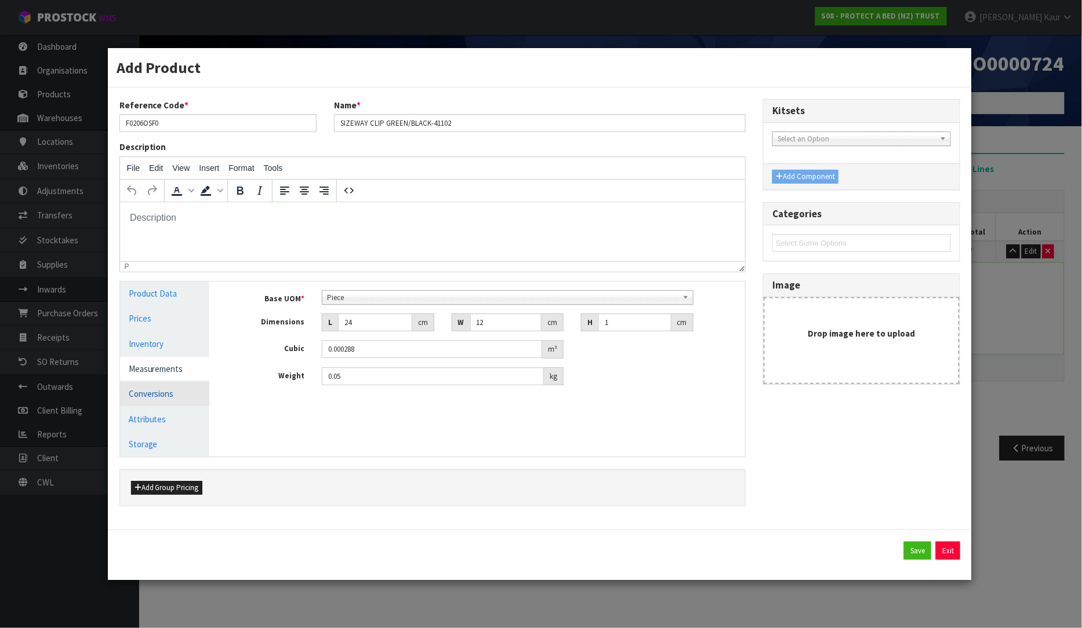
click at [158, 386] on link "Conversions" at bounding box center [165, 394] width 90 height 24
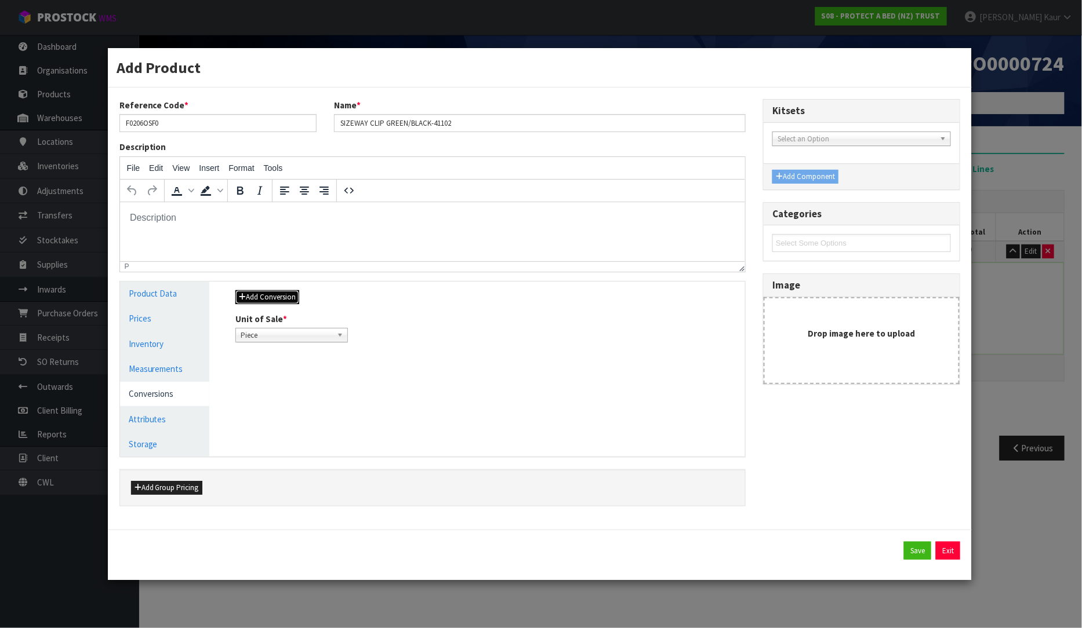
click at [283, 292] on button "Add Conversion" at bounding box center [267, 297] width 64 height 14
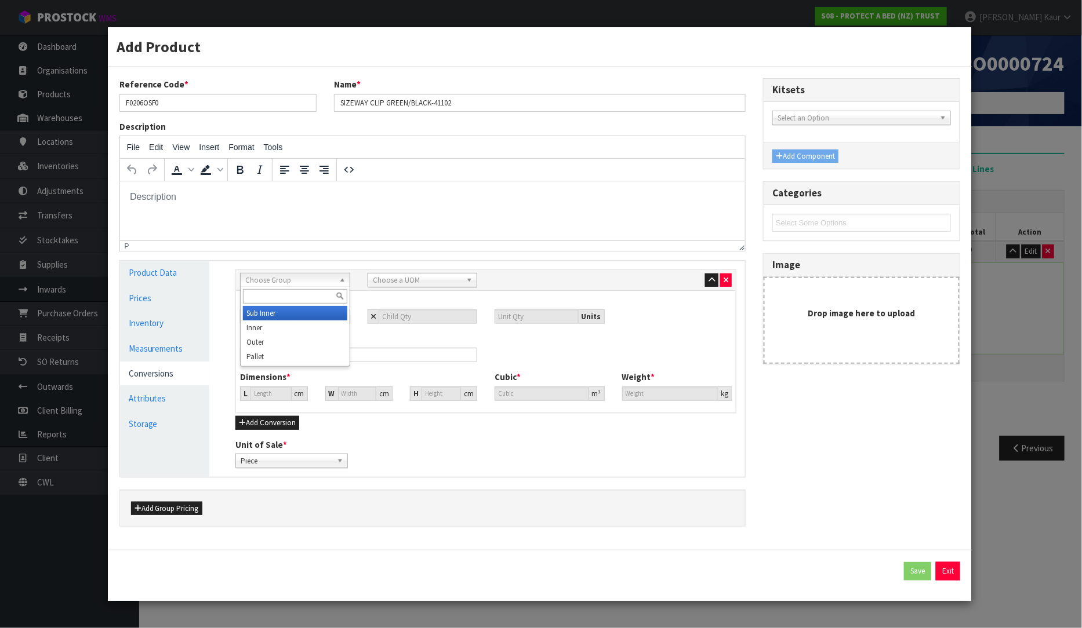
click at [293, 285] on span "Choose Group" at bounding box center [289, 281] width 89 height 14
click at [276, 337] on li "Outer" at bounding box center [295, 342] width 104 height 14
click at [395, 281] on span "Choose a UOM" at bounding box center [417, 281] width 89 height 14
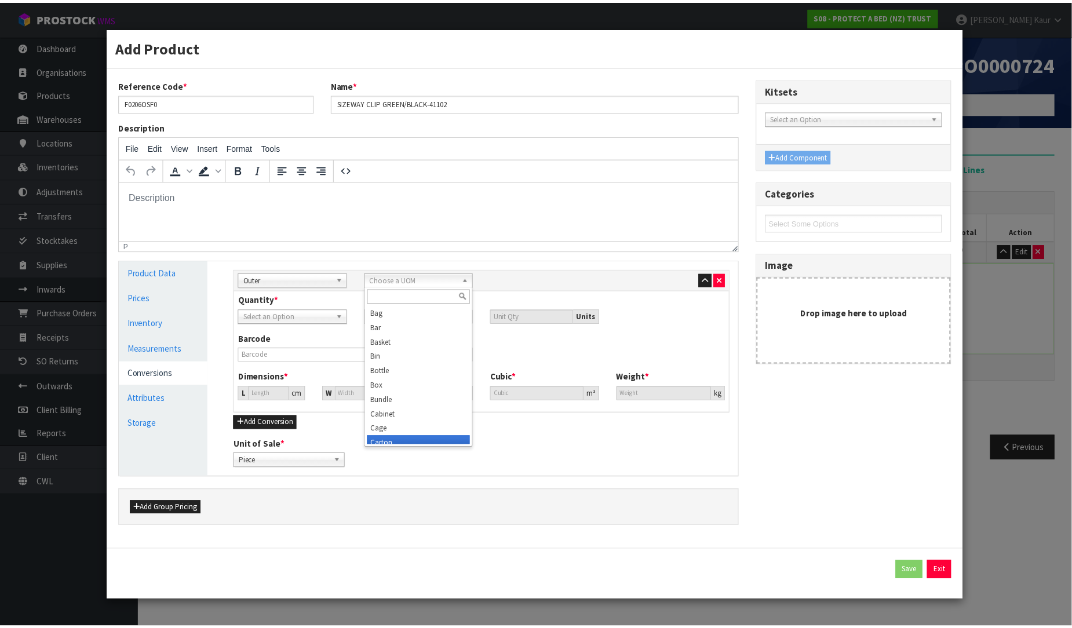
scroll to position [6, 0]
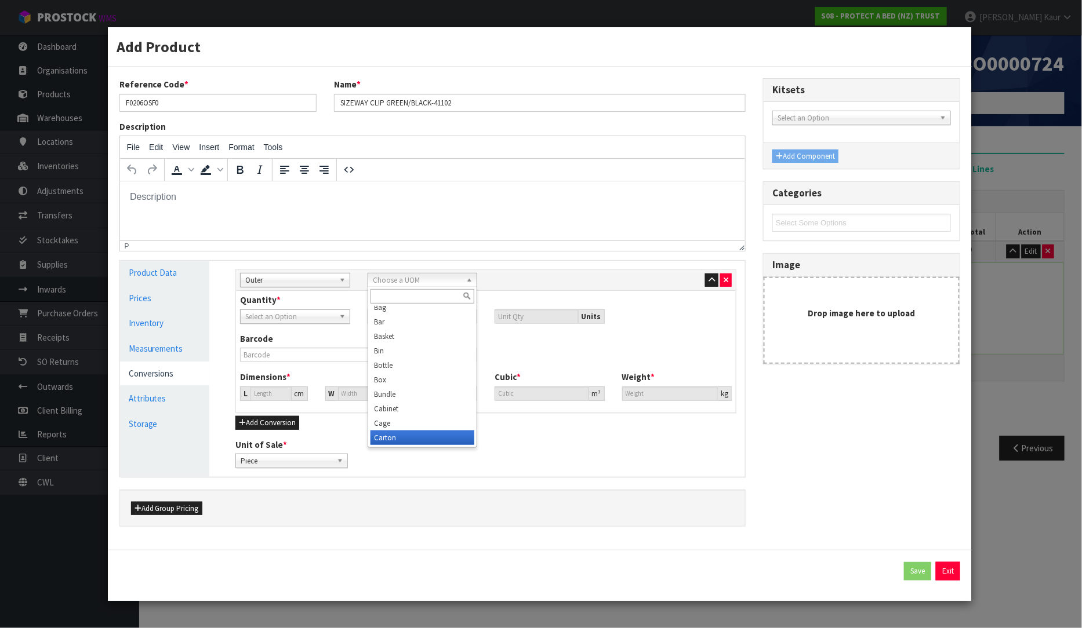
click at [400, 439] on li "Carton" at bounding box center [422, 438] width 104 height 14
click at [407, 318] on input "number" at bounding box center [428, 317] width 99 height 14
type input "8"
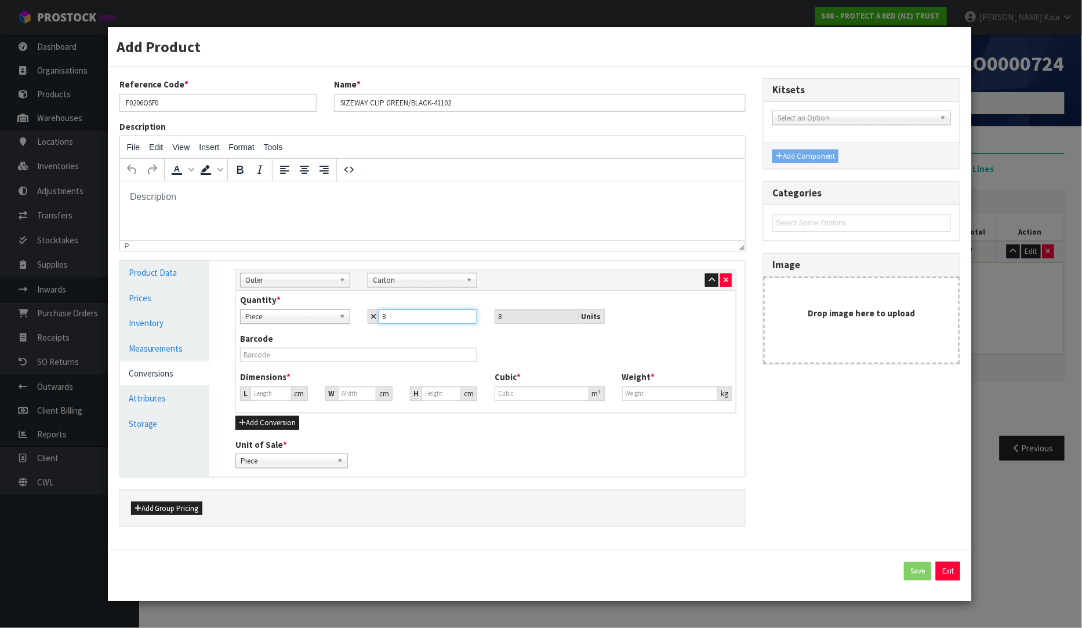
type input "8"
type input "13.208"
type input "0.002304"
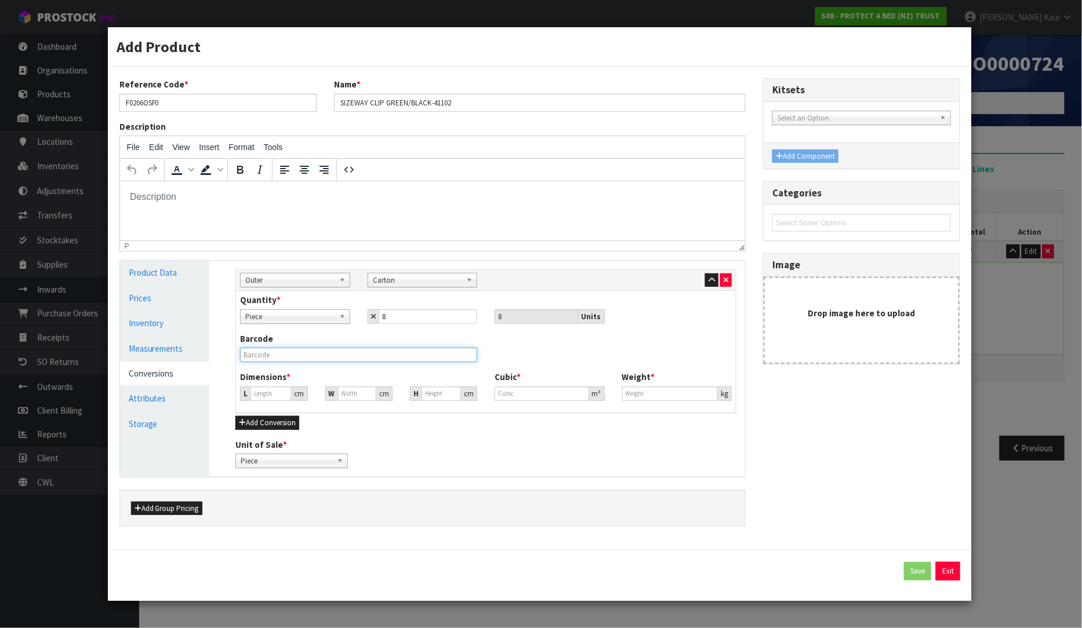
type input "0.4"
click at [427, 354] on input "text" at bounding box center [358, 355] width 237 height 14
drag, startPoint x: 275, startPoint y: 391, endPoint x: 243, endPoint y: 406, distance: 34.5
click at [243, 406] on div "Dimensions * L 13.208 cm W 13.208 cm H 13.208 cm Cubic * 0.002304 m³ Weight * 0…" at bounding box center [485, 390] width 509 height 38
type input "0.000001"
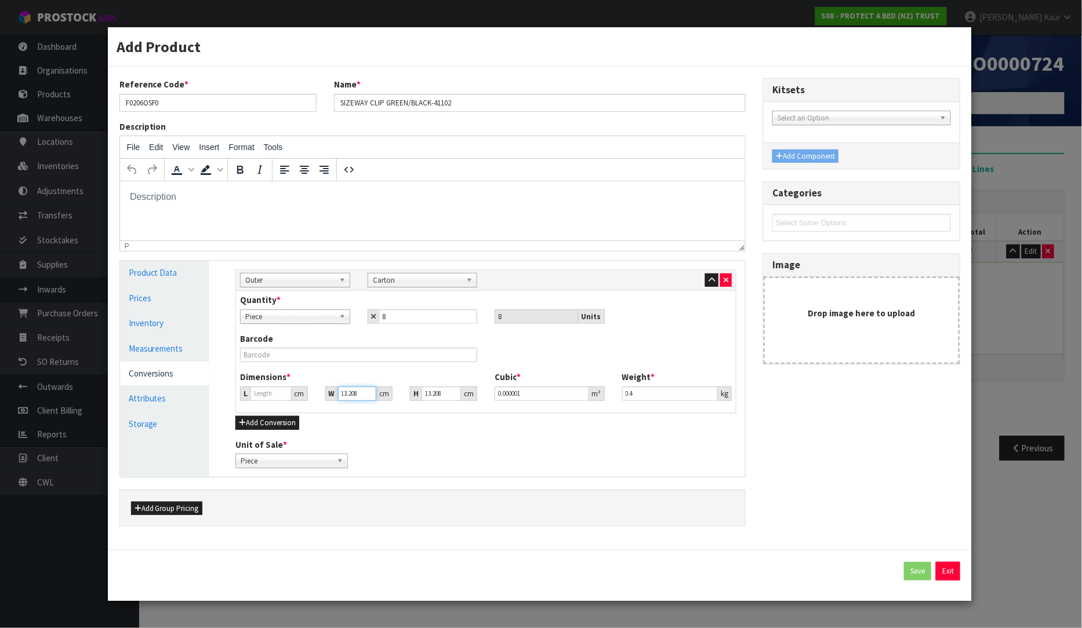
drag, startPoint x: 354, startPoint y: 399, endPoint x: 329, endPoint y: 408, distance: 26.6
click at [329, 408] on div "Dimensions * L cm W 13.208 cm H 13.208 cm Cubic * 0.000001 m³ Weight * 0.4 kg" at bounding box center [485, 390] width 509 height 38
drag, startPoint x: 435, startPoint y: 392, endPoint x: 412, endPoint y: 395, distance: 22.7
click at [412, 395] on div "H 13.208 cm" at bounding box center [443, 394] width 67 height 14
type input "8"
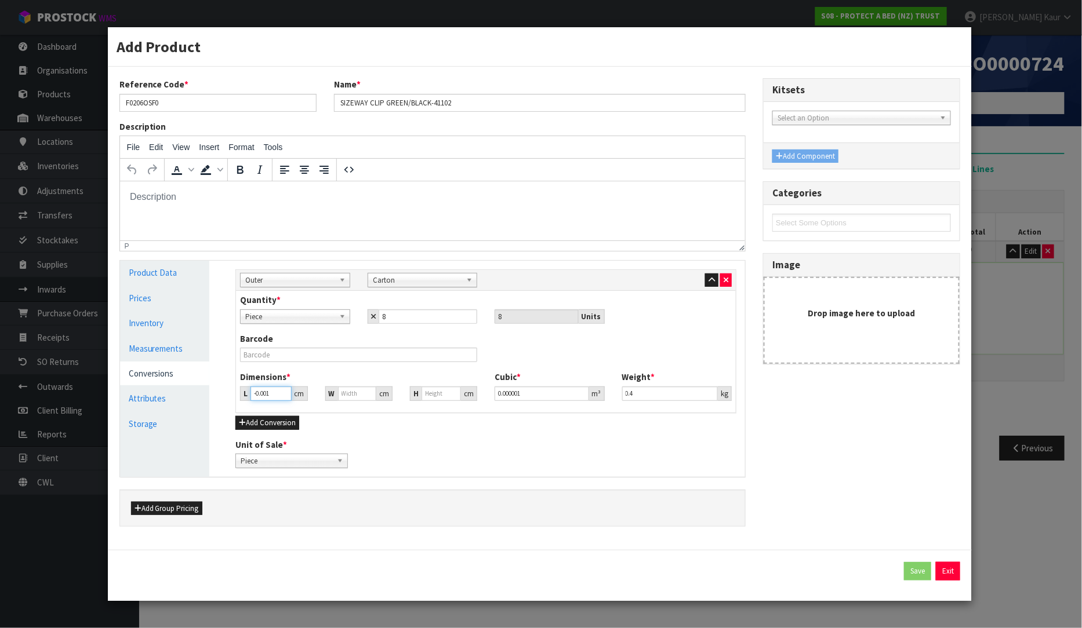
click at [283, 394] on input "-0.001" at bounding box center [270, 394] width 41 height 14
drag, startPoint x: 262, startPoint y: 402, endPoint x: 236, endPoint y: 407, distance: 26.0
click at [236, 407] on div "Dimensions * L -0.001 cm W cm H cm Cubic * 0.000001 m³ Weight * 0.4 kg" at bounding box center [485, 390] width 509 height 38
type input "21"
click at [351, 394] on input "number" at bounding box center [357, 394] width 38 height 14
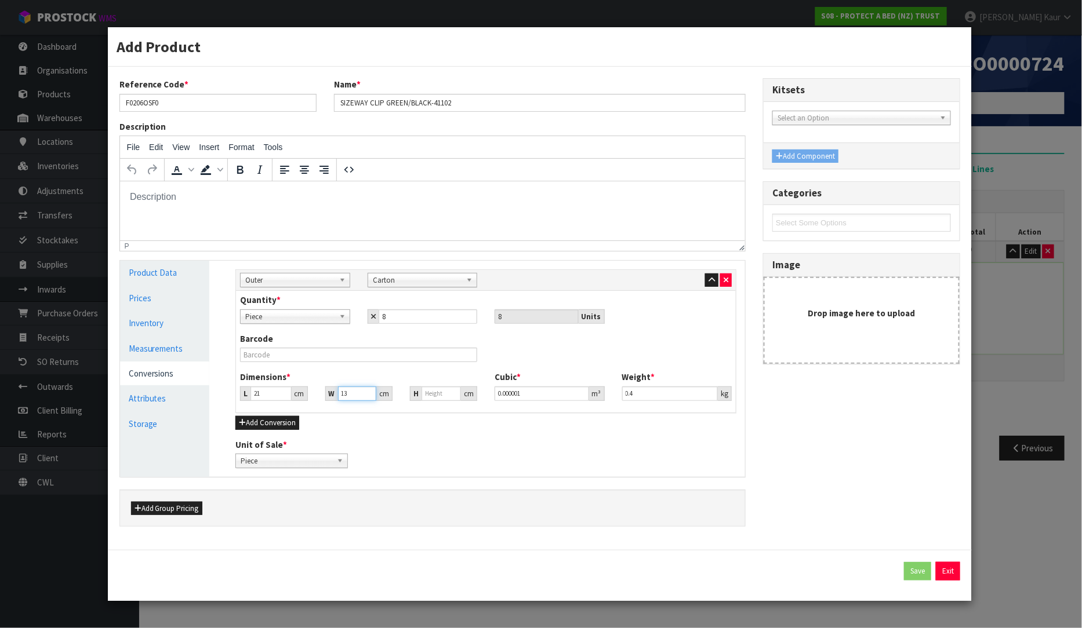
type input "13"
click at [449, 395] on input "-0.001" at bounding box center [440, 394] width 39 height 14
drag, startPoint x: 445, startPoint y: 394, endPoint x: 396, endPoint y: 394, distance: 49.3
click at [396, 394] on div "L 21 cm W 13 cm H -0.001 cm" at bounding box center [358, 394] width 254 height 14
type input "1"
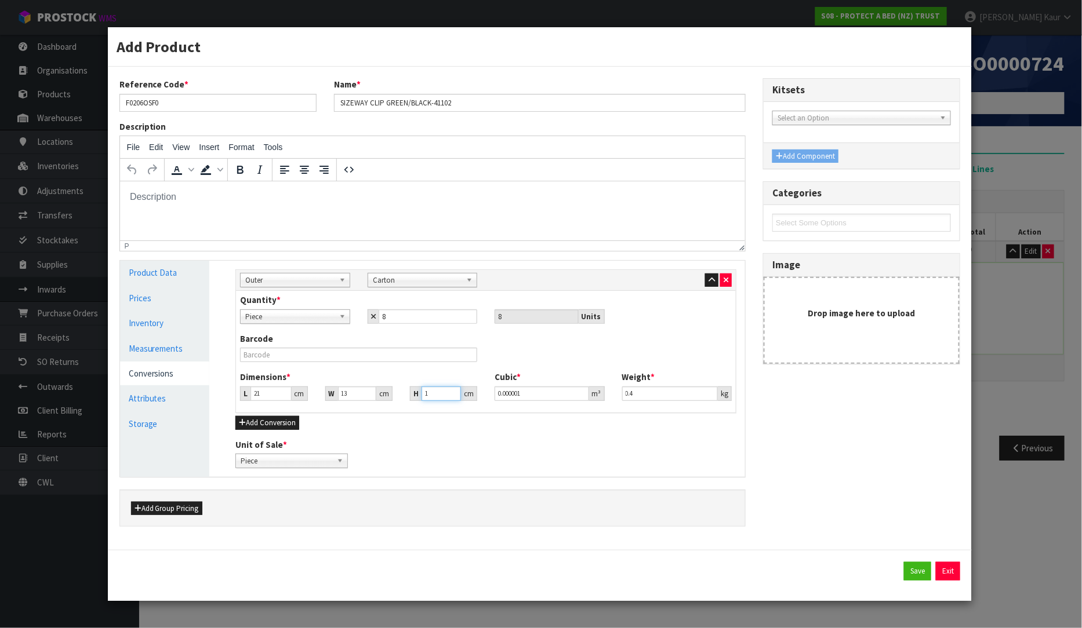
type input "0.000273"
type input "16"
type input "0.004368"
type input "16"
click at [641, 392] on input "0.4" at bounding box center [670, 394] width 96 height 14
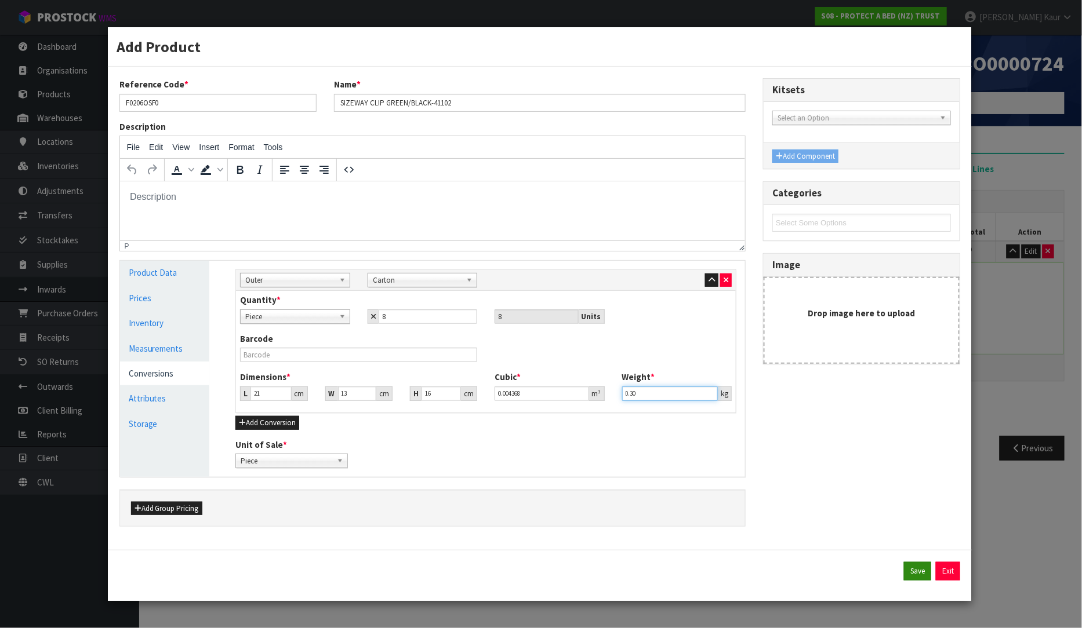
type input "0.30"
click at [918, 574] on button "Save" at bounding box center [917, 571] width 27 height 19
type input "1"
type input "1 CTN"
type input "21"
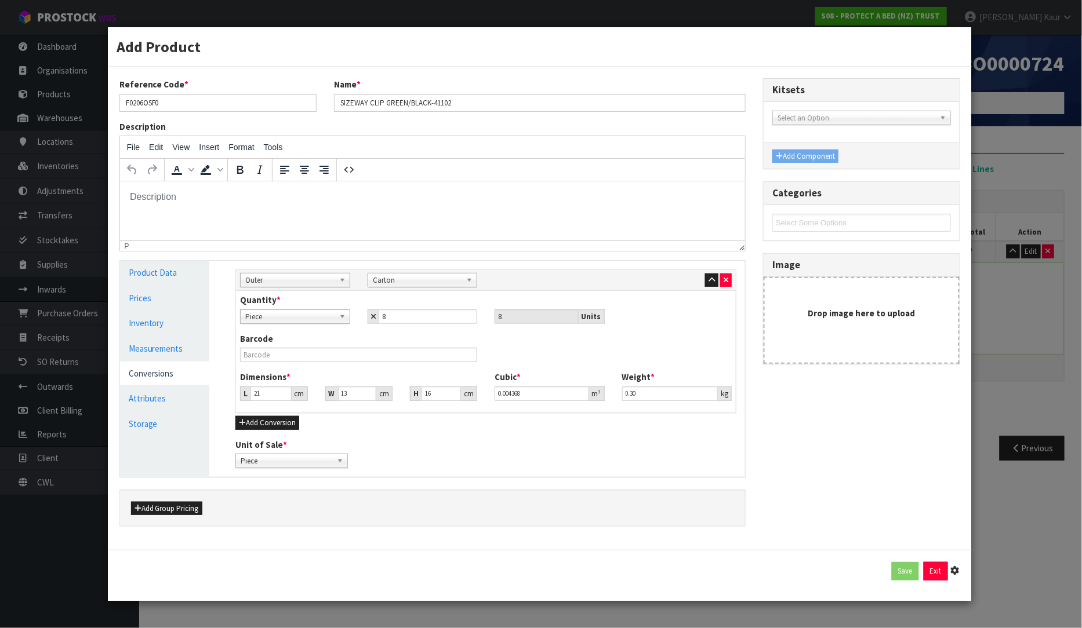
type input "13"
type input "16"
type input "0.004368"
type input "0.3"
type input "8 [MEDICAL_DATA] x CTN"
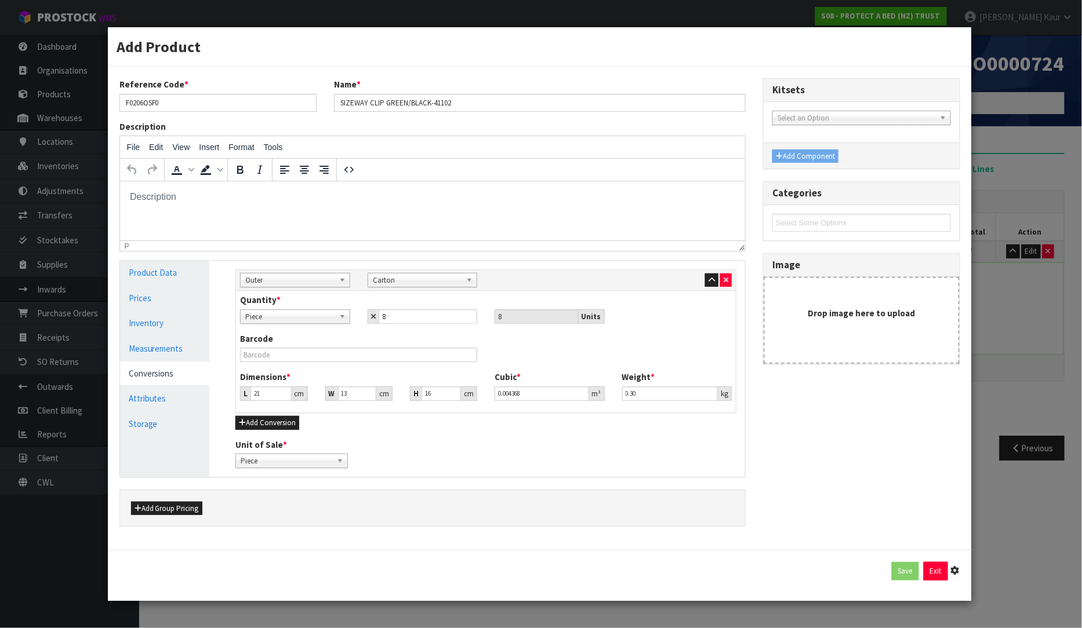
type input "1"
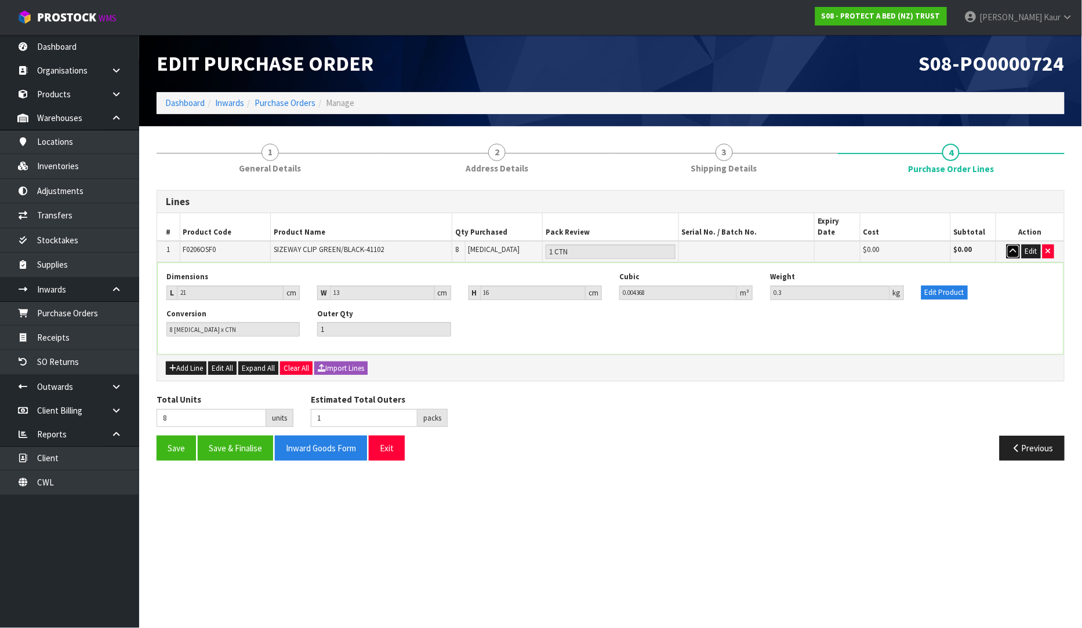
click at [1016, 248] on icon "button" at bounding box center [1013, 252] width 6 height 8
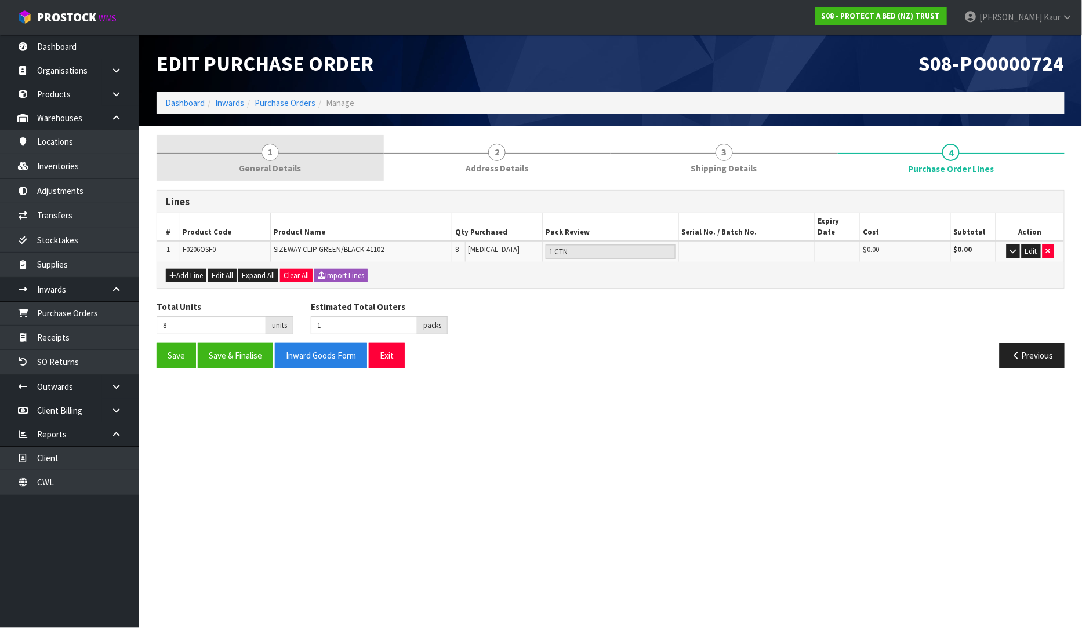
click at [250, 148] on link "1 General Details" at bounding box center [270, 158] width 227 height 46
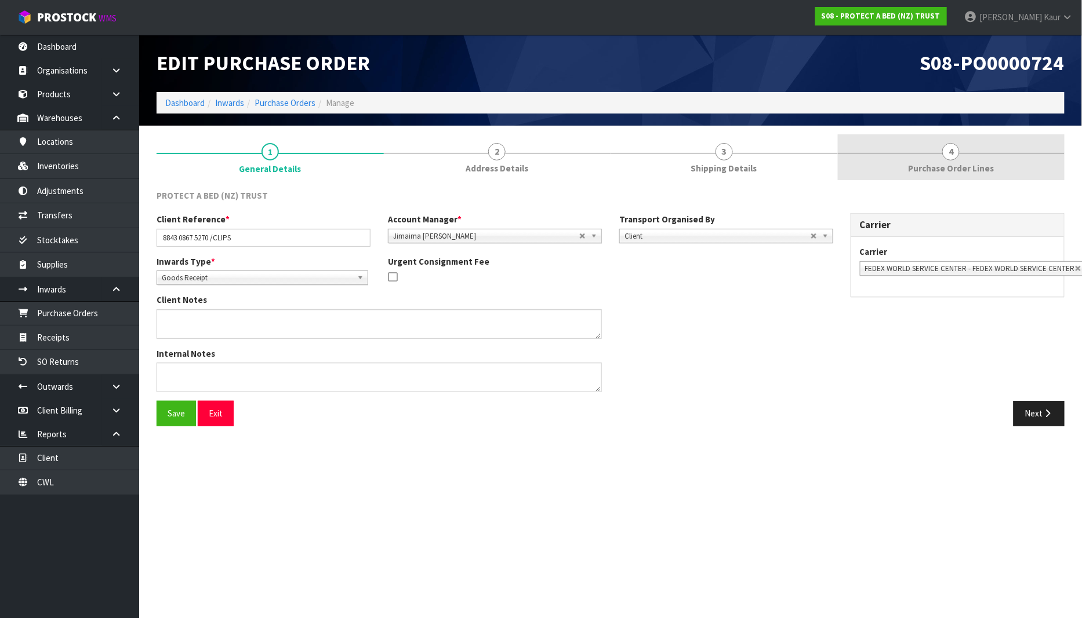
click at [961, 145] on link "4 Purchase Order Lines" at bounding box center [951, 157] width 227 height 46
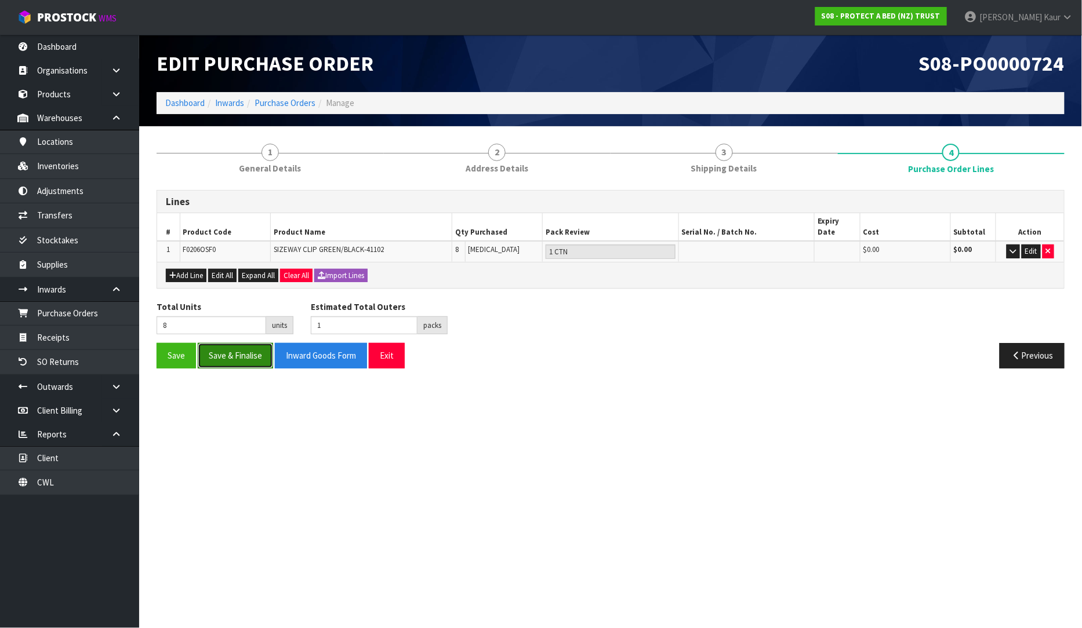
click at [228, 343] on button "Save & Finalise" at bounding box center [235, 355] width 75 height 25
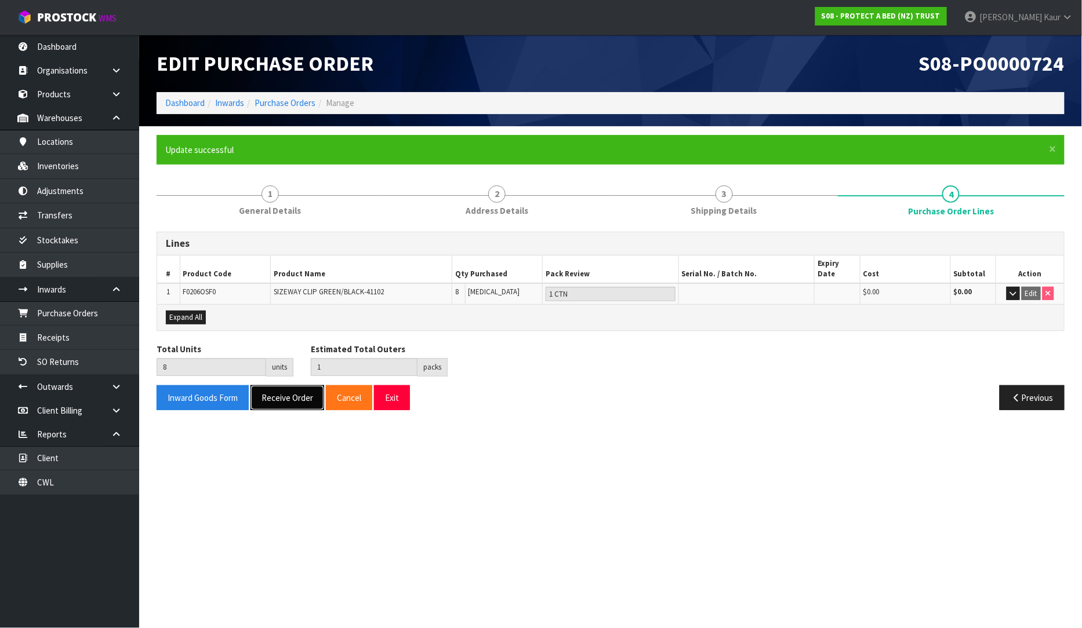
click at [264, 391] on button "Receive Order" at bounding box center [287, 397] width 74 height 25
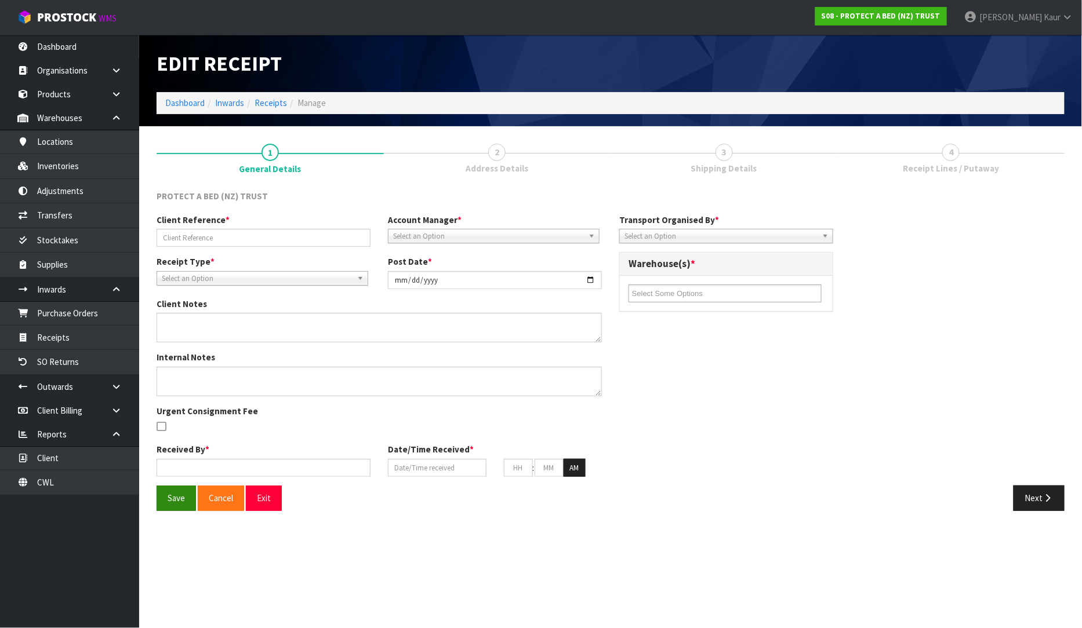
type input "8843 0867 5270 /CLIPS"
type input "[DATE]"
type input "[PERSON_NAME]"
type input "[DATE]"
type input "11"
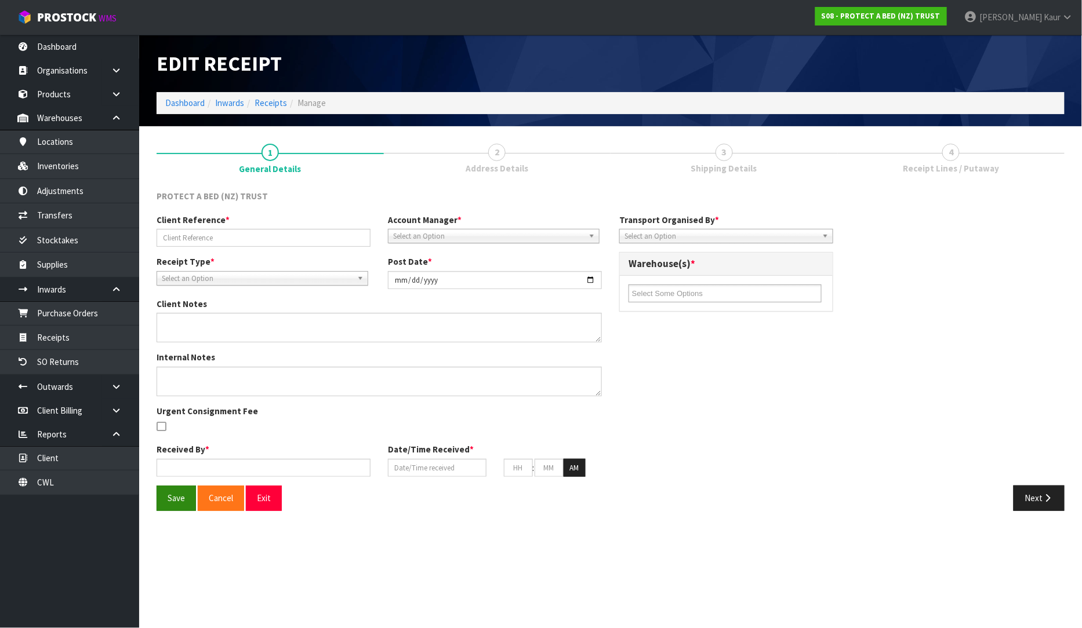
type input "20"
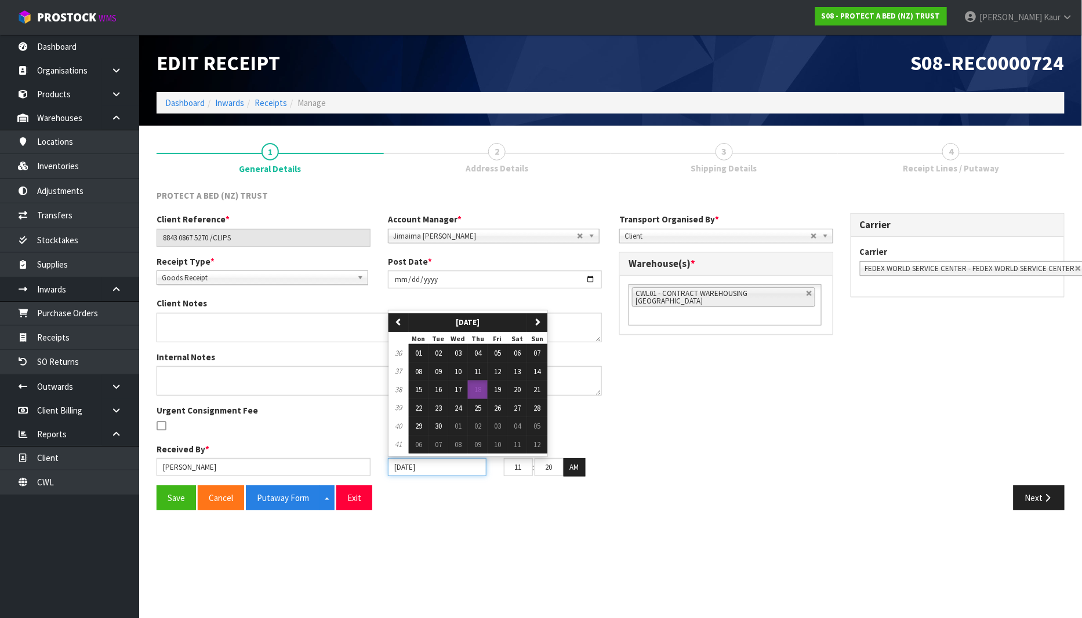
click at [401, 463] on input "[DATE]" at bounding box center [437, 468] width 99 height 18
click at [461, 395] on span "17" at bounding box center [457, 390] width 7 height 10
type input "[DATE]"
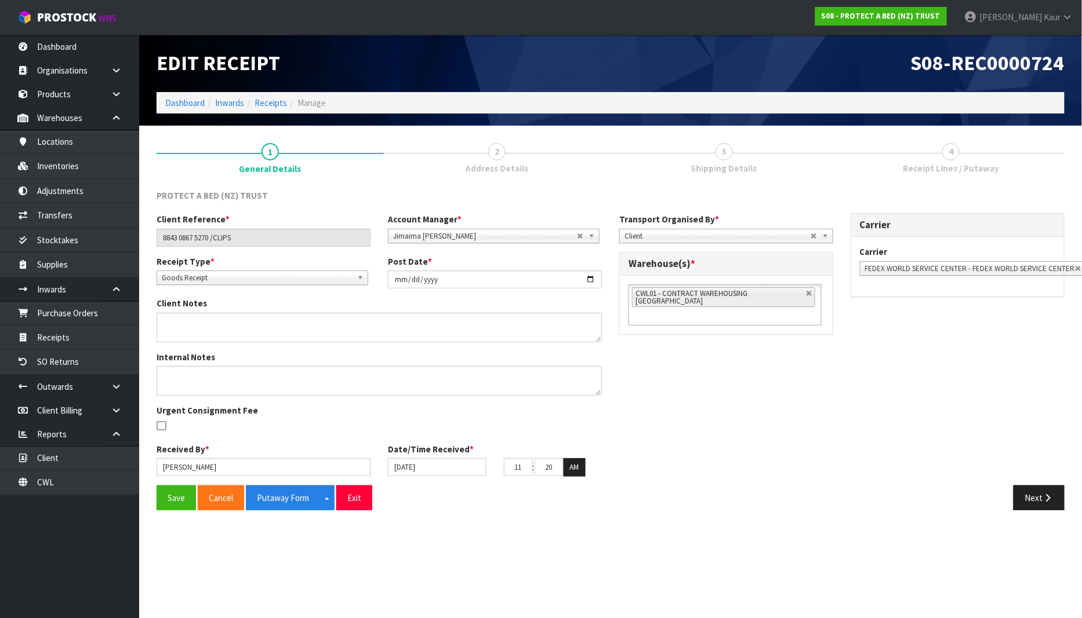
click at [151, 501] on div "Save Cancel Putaway Form Split button! CSV FORMAT Exit" at bounding box center [379, 498] width 463 height 25
click at [162, 497] on button "Save" at bounding box center [176, 498] width 39 height 25
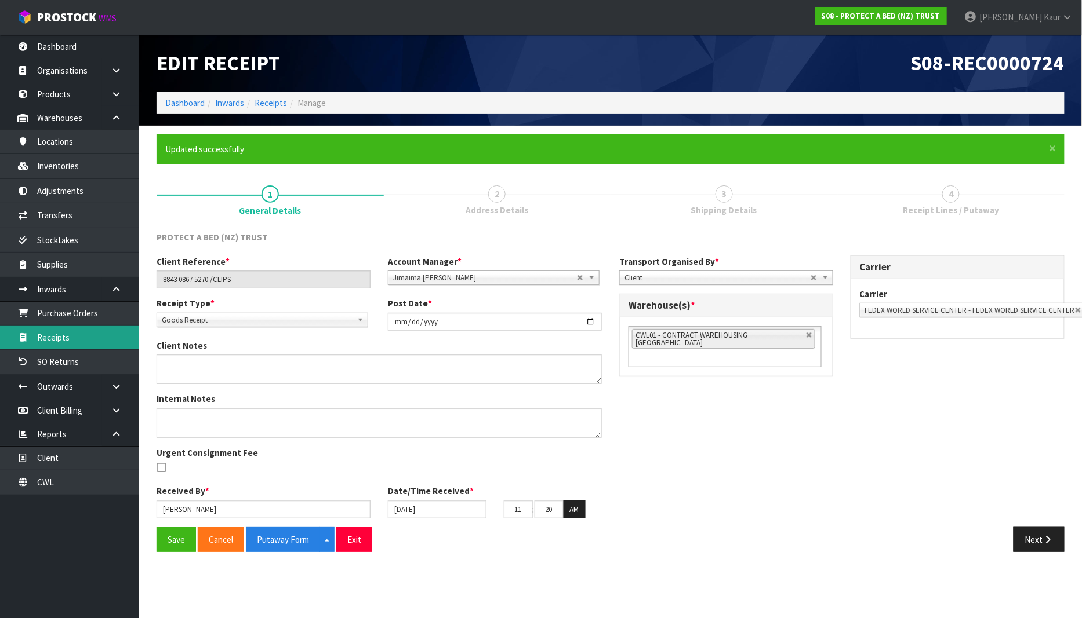
click at [88, 332] on link "Receipts" at bounding box center [69, 338] width 139 height 24
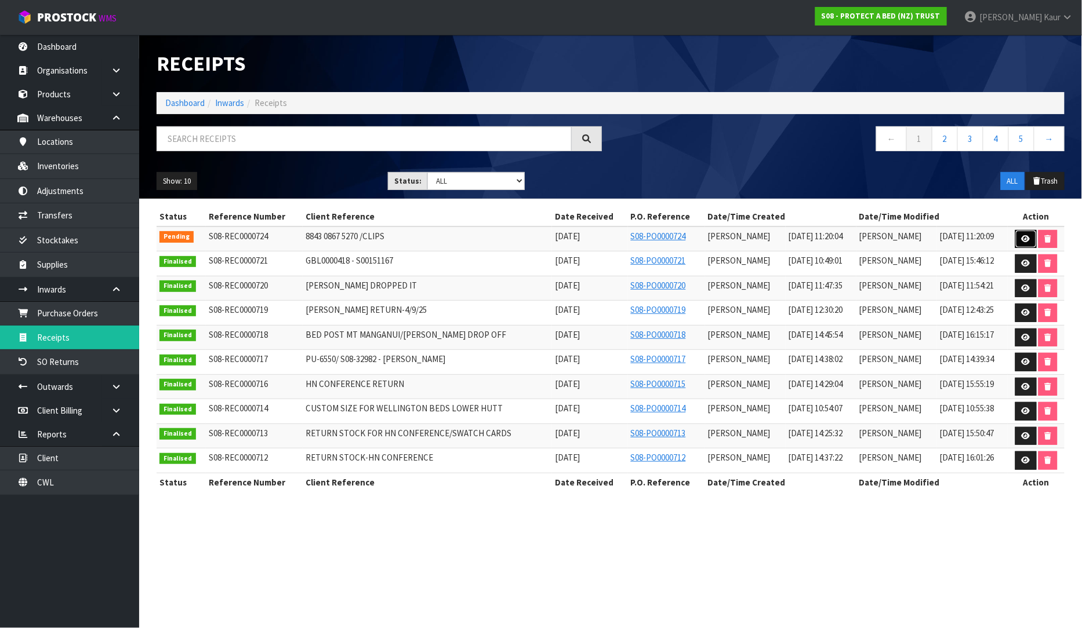
click at [1027, 236] on icon at bounding box center [1025, 239] width 9 height 8
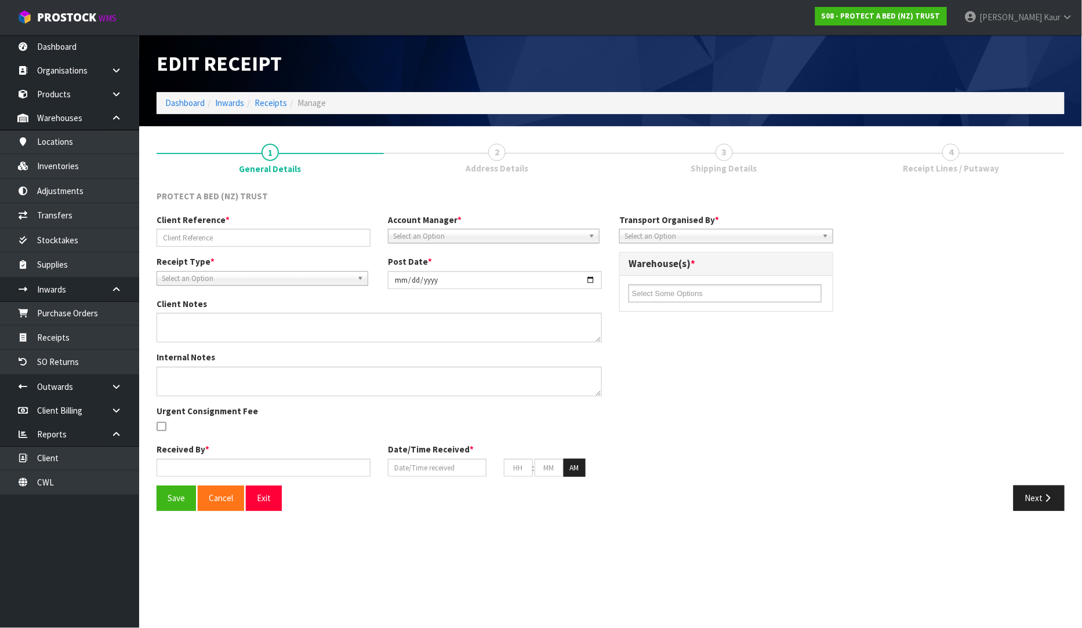
type input "8843 0867 5270 /CLIPS"
type input "[DATE]"
type input "[PERSON_NAME]"
type input "[DATE]"
type input "11"
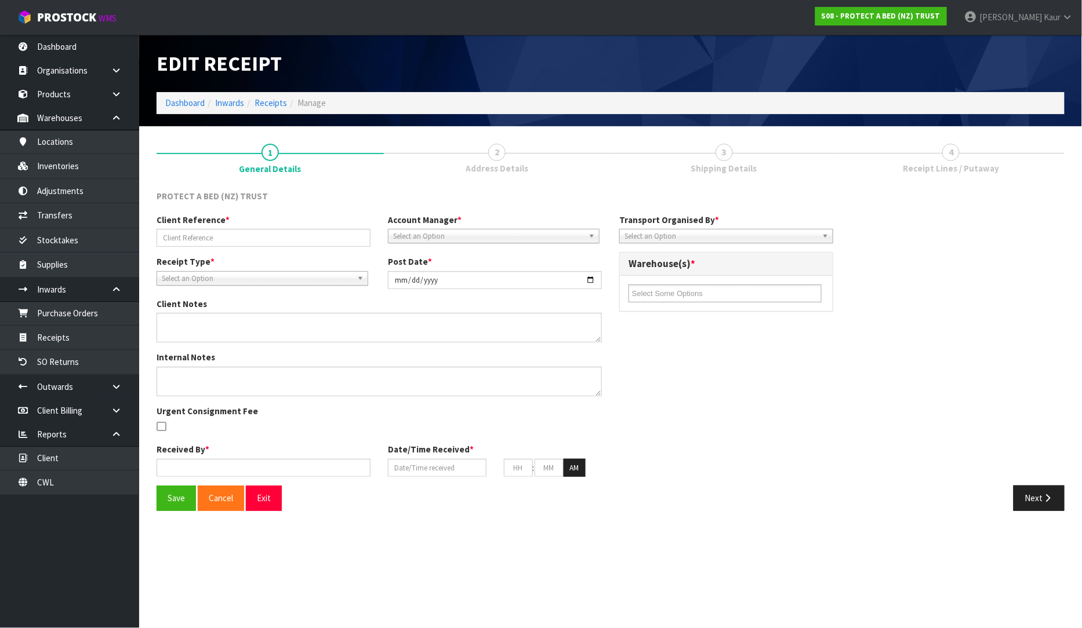
type input "20"
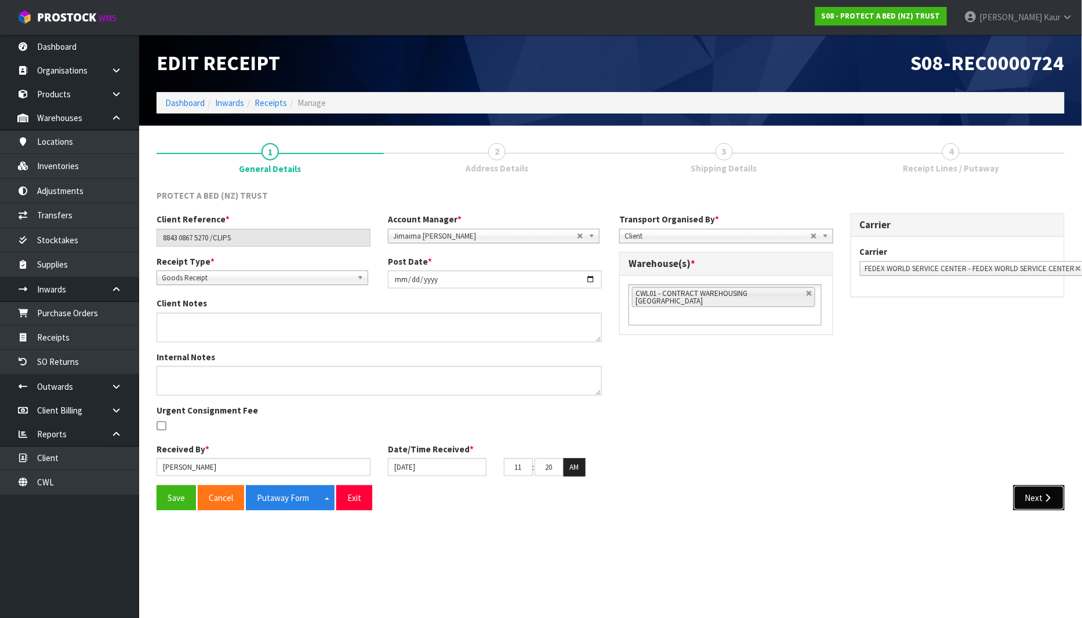
click at [1035, 504] on button "Next" at bounding box center [1038, 498] width 51 height 25
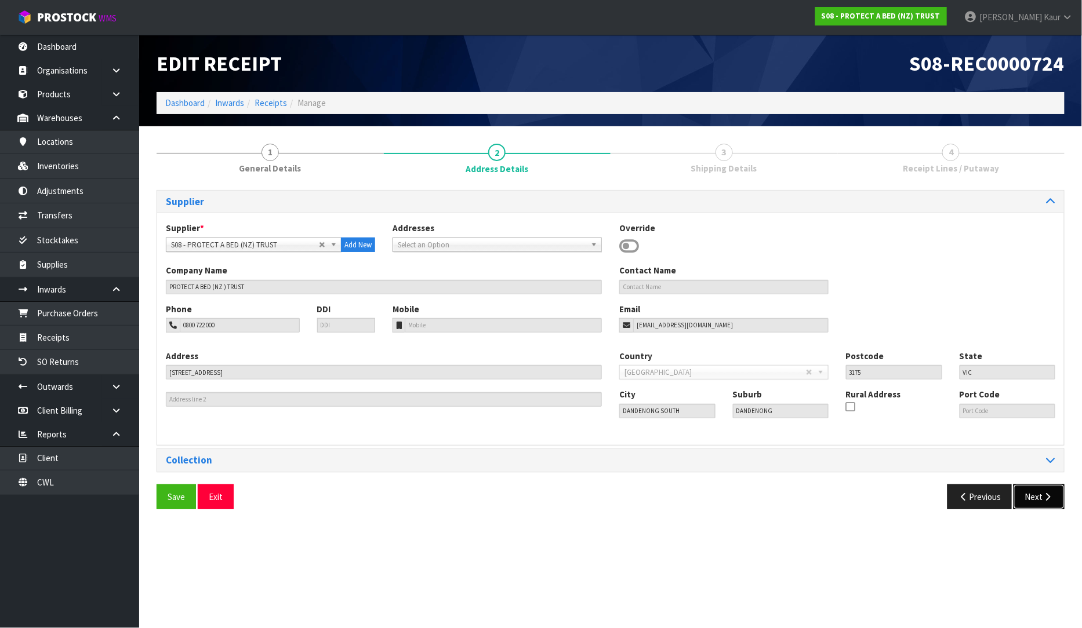
click at [1045, 502] on button "Next" at bounding box center [1038, 497] width 51 height 25
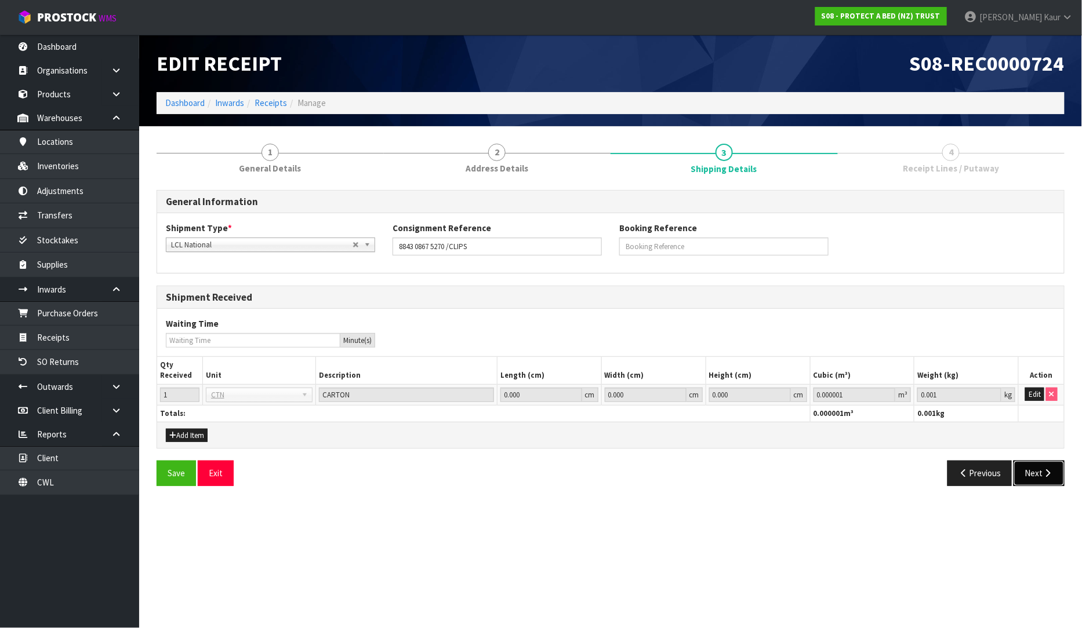
click at [1043, 479] on button "Next" at bounding box center [1038, 473] width 51 height 25
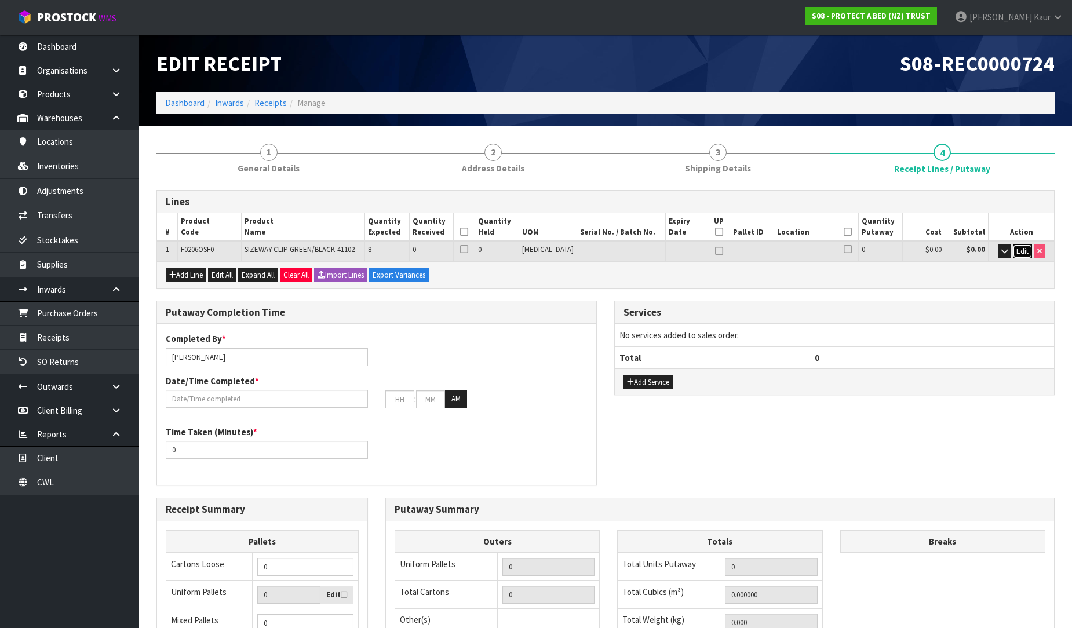
click at [1024, 252] on span "Edit" at bounding box center [1023, 251] width 12 height 10
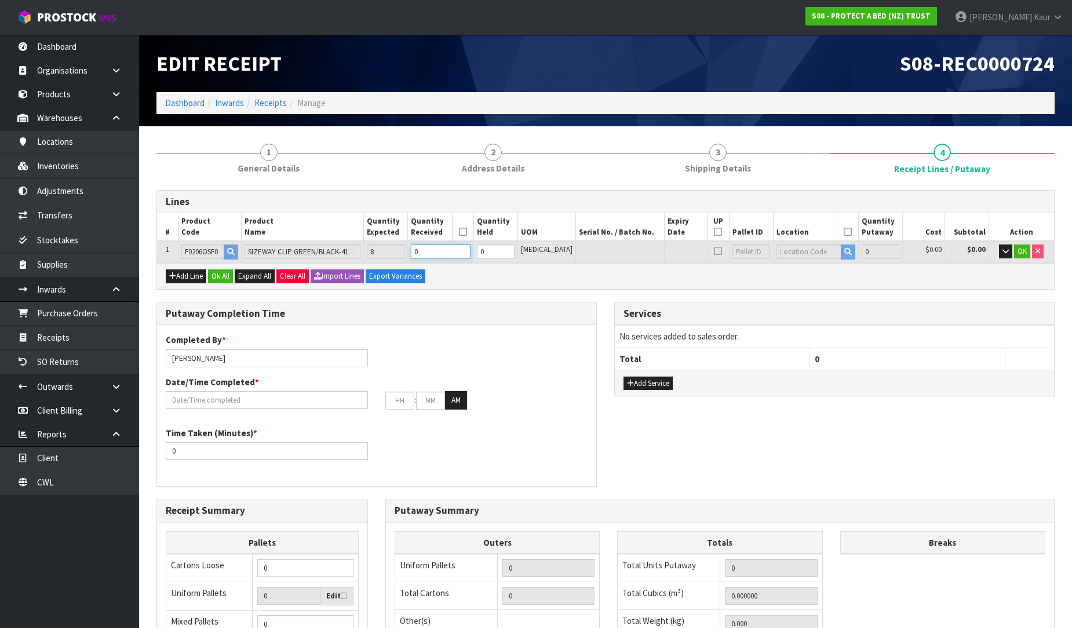
click at [468, 245] on input "0" at bounding box center [440, 252] width 59 height 14
type input "1"
type input "0.004368"
type input "0.3"
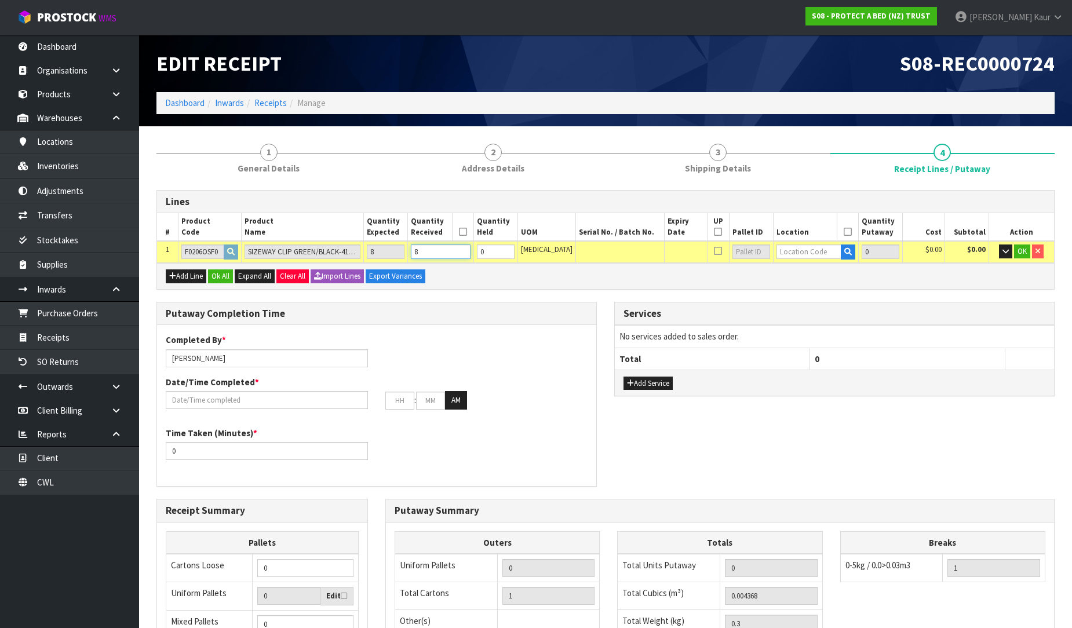
type input "8"
click at [783, 249] on input "text" at bounding box center [809, 252] width 65 height 14
type input "51-05-2"
click at [796, 307] on strong "51-05-2" at bounding box center [793, 302] width 30 height 11
type input "8"
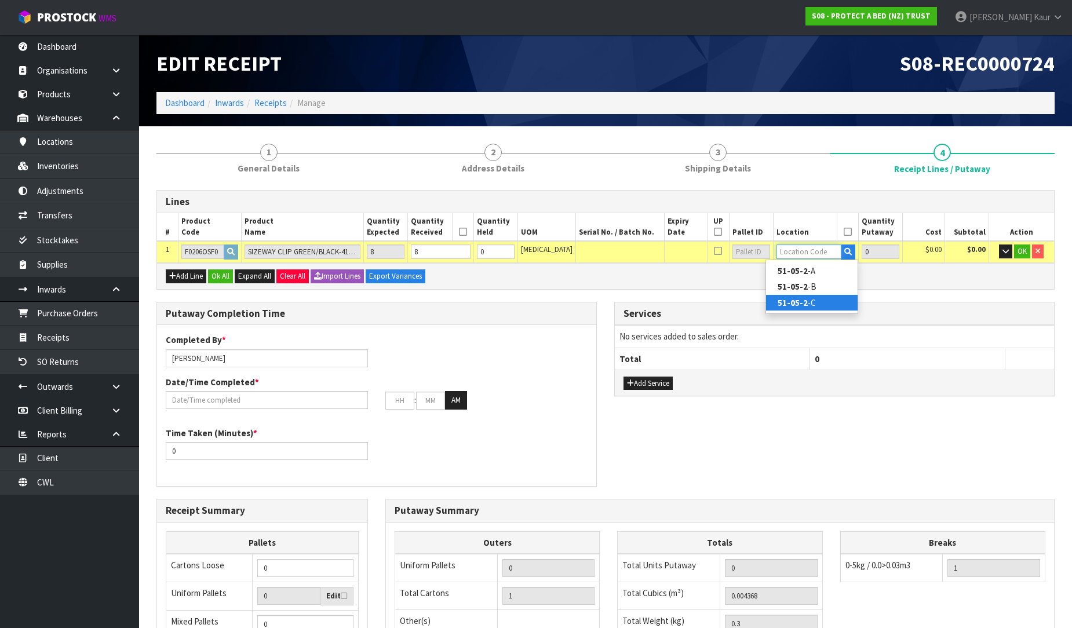
type input "51-05-2-C"
type input "8"
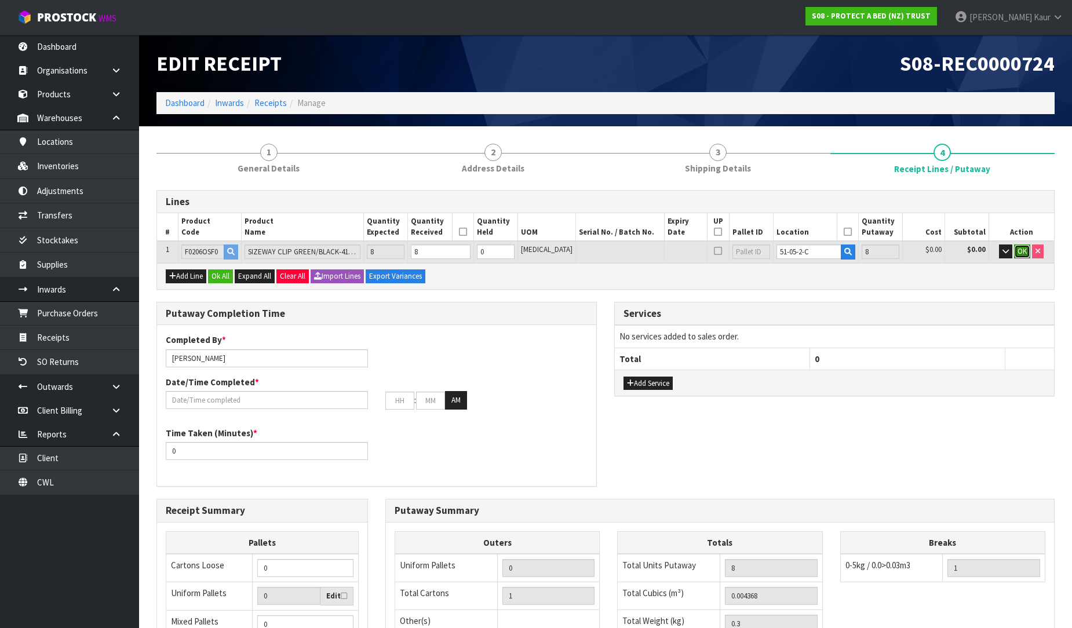
click at [1024, 245] on button "OK" at bounding box center [1022, 252] width 16 height 14
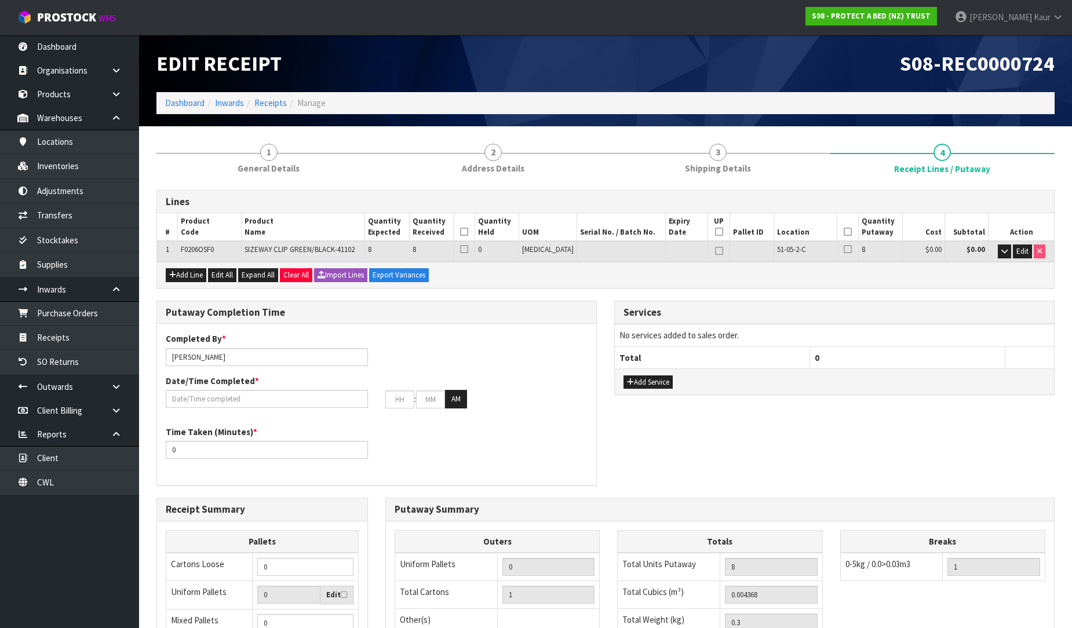
click at [475, 225] on th at bounding box center [463, 227] width 21 height 28
click at [468, 232] on icon at bounding box center [464, 232] width 8 height 1
click at [844, 232] on icon at bounding box center [848, 232] width 8 height 1
click at [190, 396] on input "text" at bounding box center [267, 399] width 202 height 18
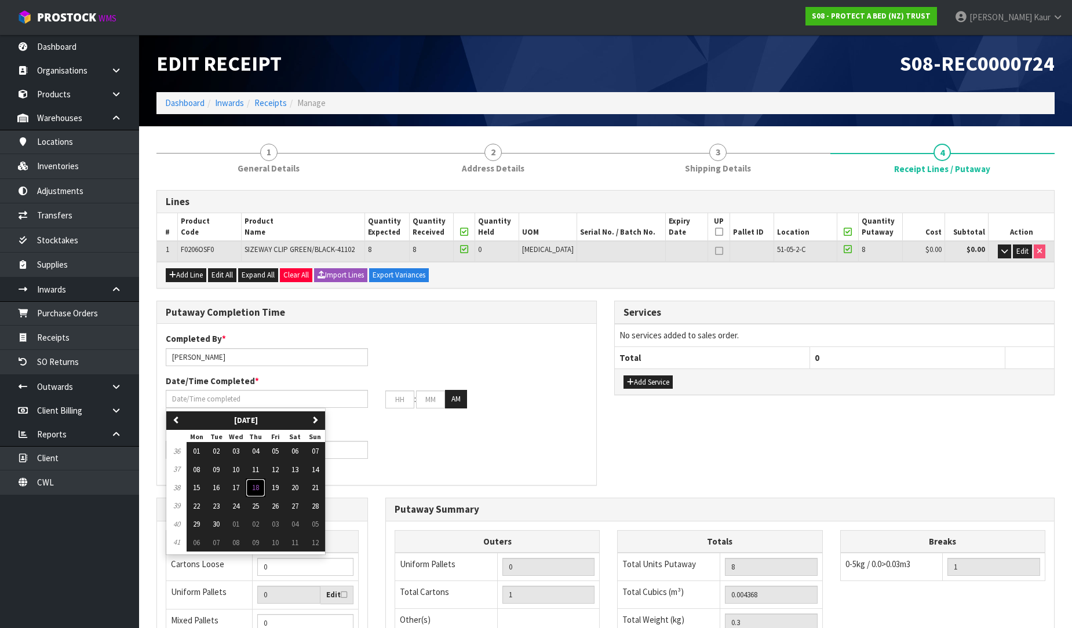
click at [253, 488] on button "18" at bounding box center [256, 488] width 20 height 19
type input "[DATE]"
type input "12"
type input "00"
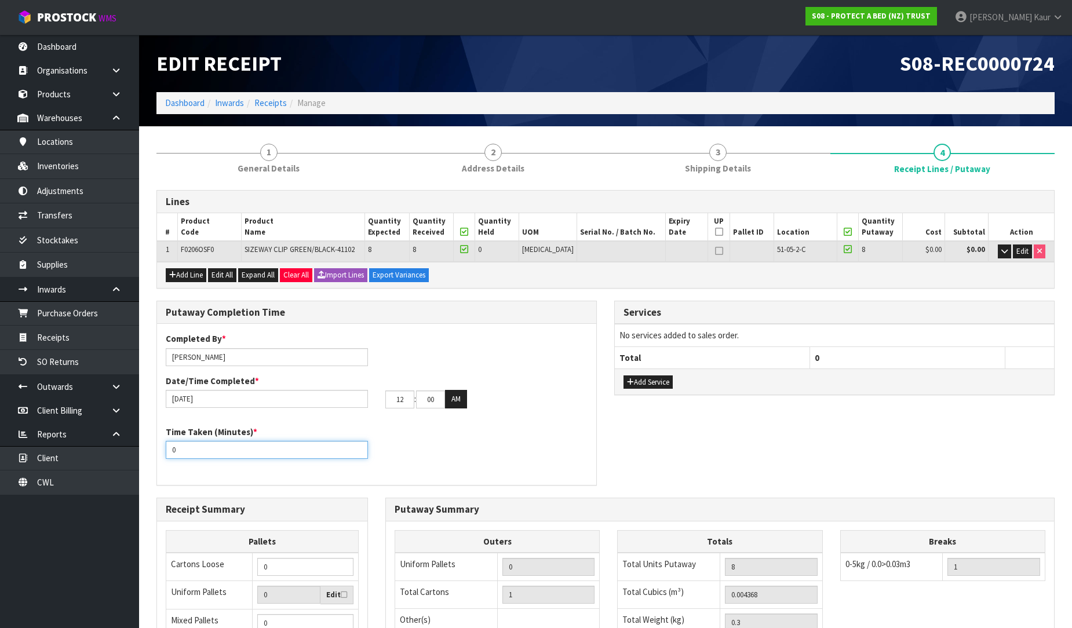
drag, startPoint x: 205, startPoint y: 453, endPoint x: 142, endPoint y: 453, distance: 62.6
click at [142, 453] on section "1 General Details 2 Address Details 3 Shipping Details 4 Receipt Lines / Putawa…" at bounding box center [605, 478] width 933 height 705
type input "15"
drag, startPoint x: 410, startPoint y: 400, endPoint x: 328, endPoint y: 399, distance: 82.3
click at [328, 399] on div "[DATE] 12 : 00 : 00 AM" at bounding box center [376, 399] width 439 height 19
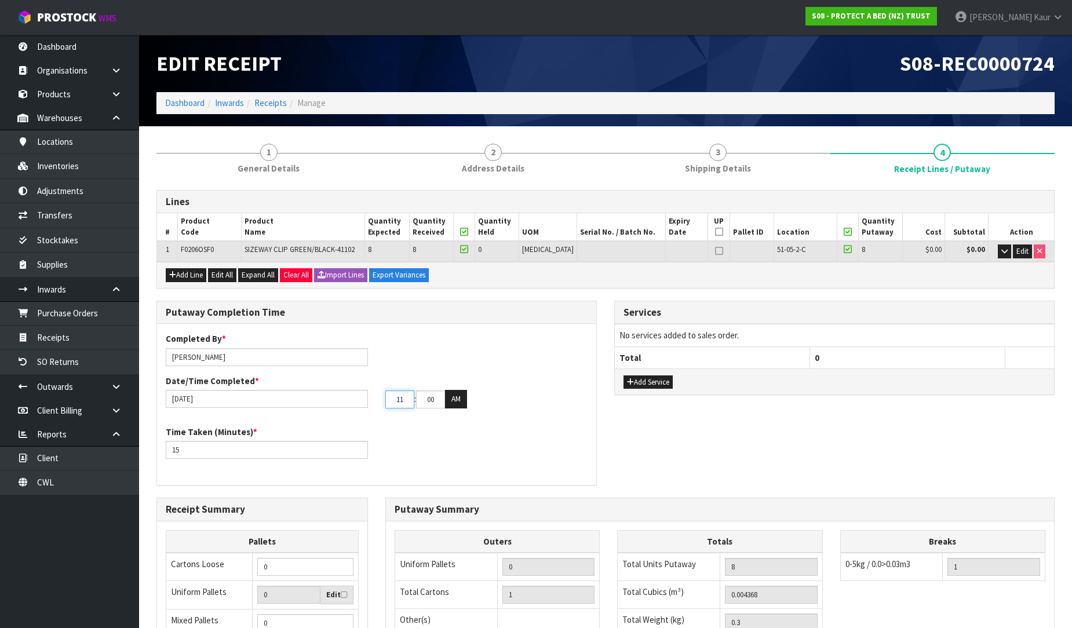
type input "11"
drag, startPoint x: 434, startPoint y: 400, endPoint x: 421, endPoint y: 400, distance: 12.8
click at [421, 400] on input "00" at bounding box center [430, 400] width 29 height 18
type input "39"
click at [464, 400] on button "AM" at bounding box center [456, 399] width 22 height 19
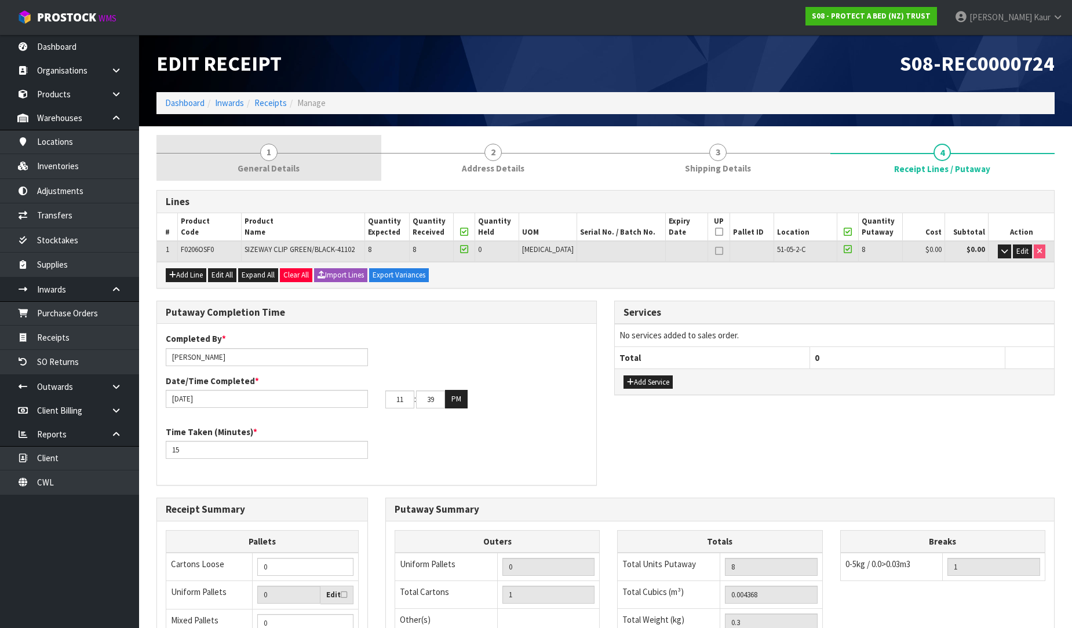
click at [276, 161] on link "1 General Details" at bounding box center [269, 158] width 225 height 46
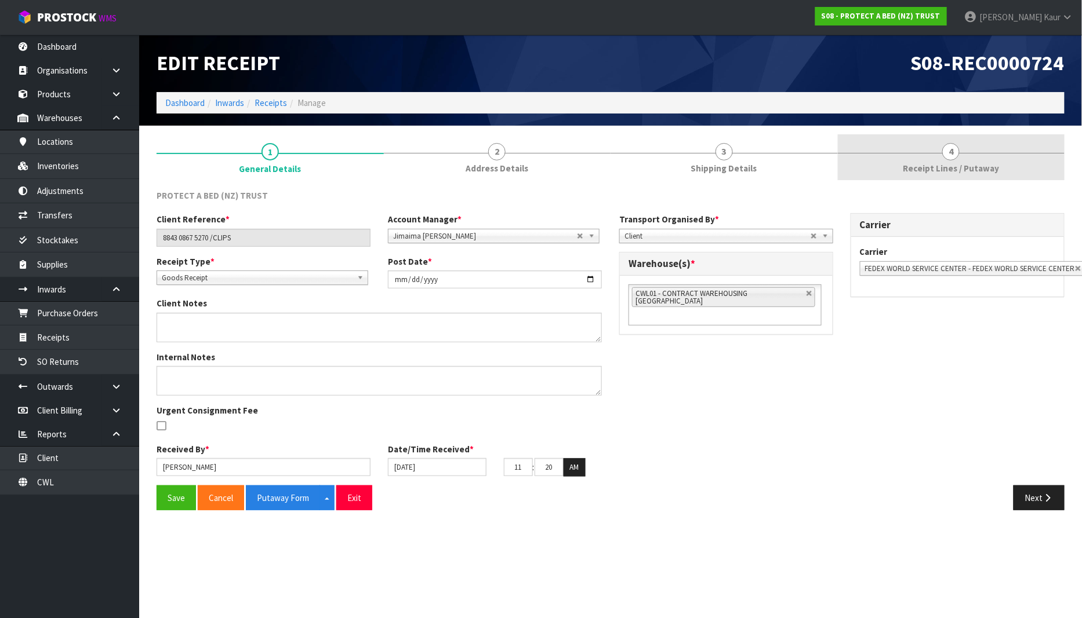
click at [989, 169] on span "Receipt Lines / Putaway" at bounding box center [951, 168] width 96 height 12
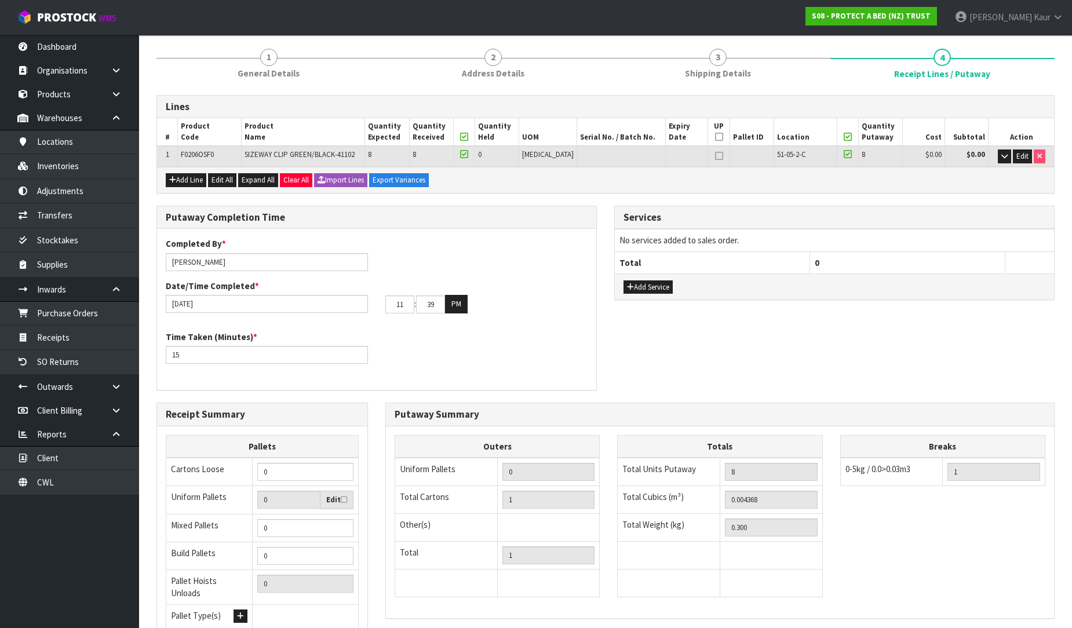
scroll to position [195, 0]
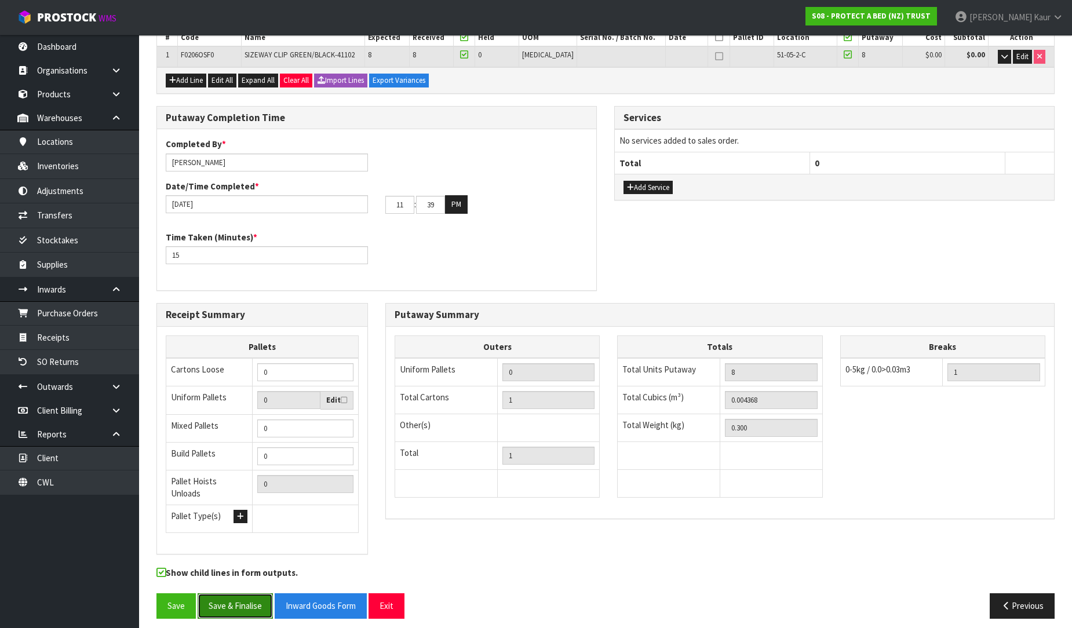
click at [223, 594] on button "Save & Finalise" at bounding box center [235, 606] width 75 height 25
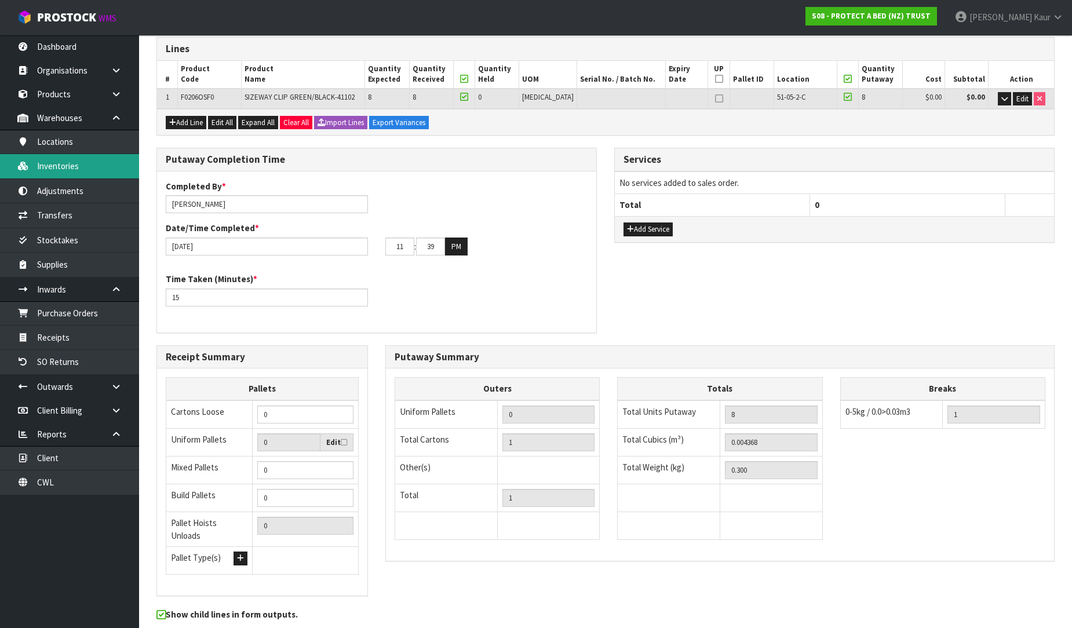
scroll to position [0, 0]
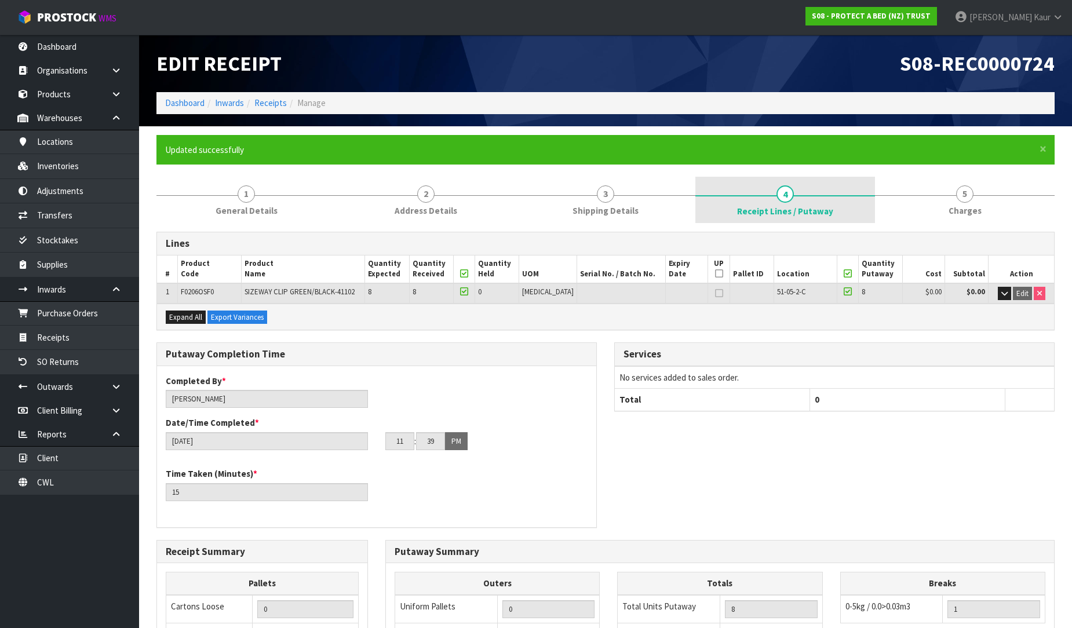
click at [738, 198] on link "4 Receipt Lines / Putaway" at bounding box center [786, 200] width 180 height 46
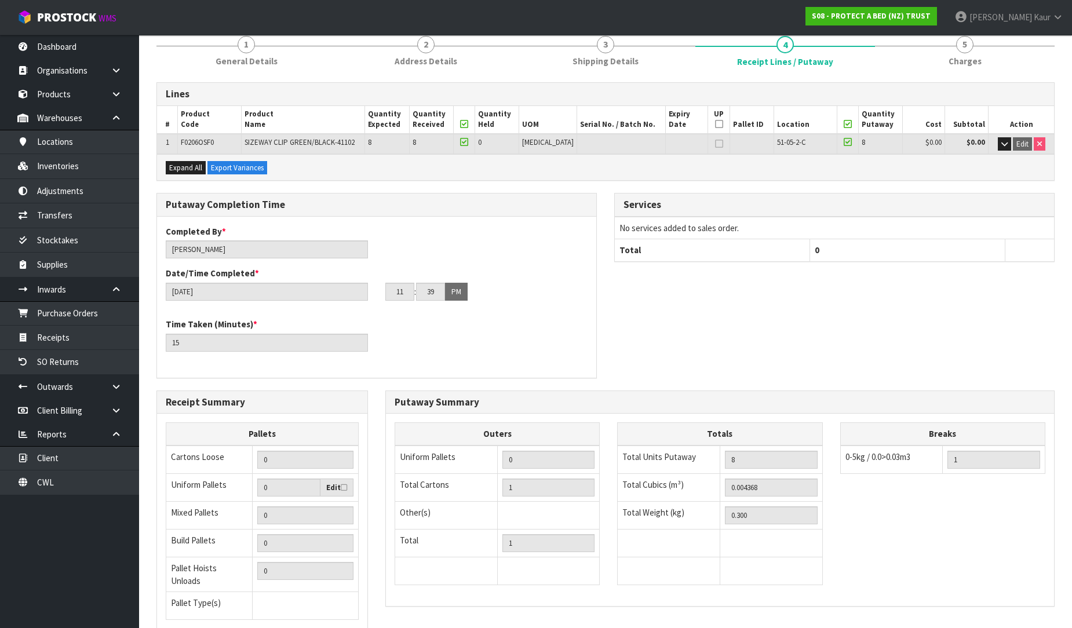
scroll to position [236, 0]
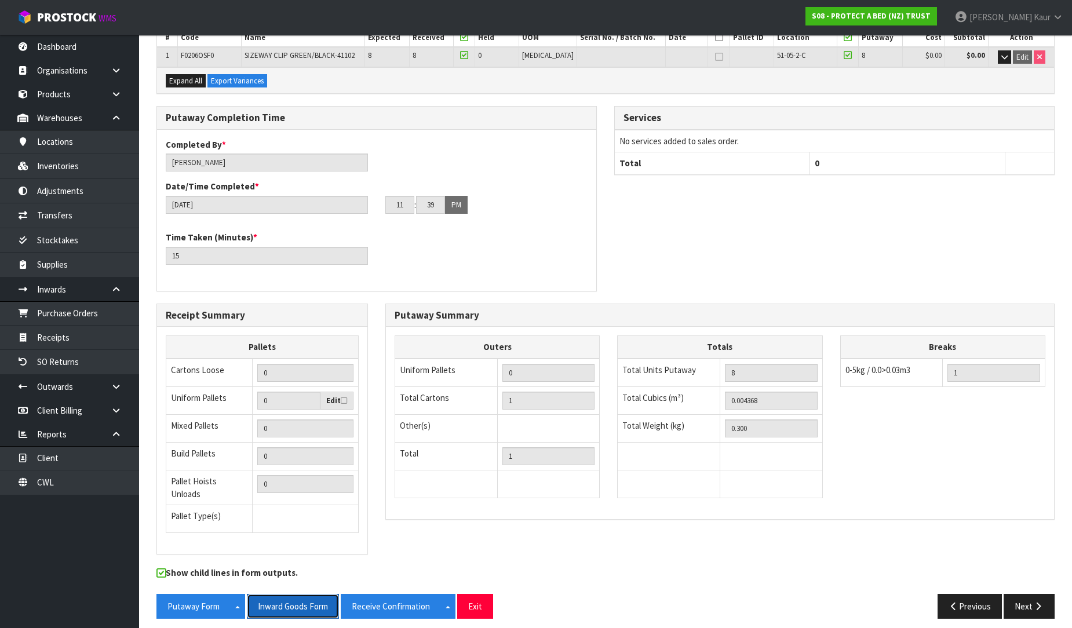
click at [278, 601] on button "Inward Goods Form" at bounding box center [293, 606] width 92 height 25
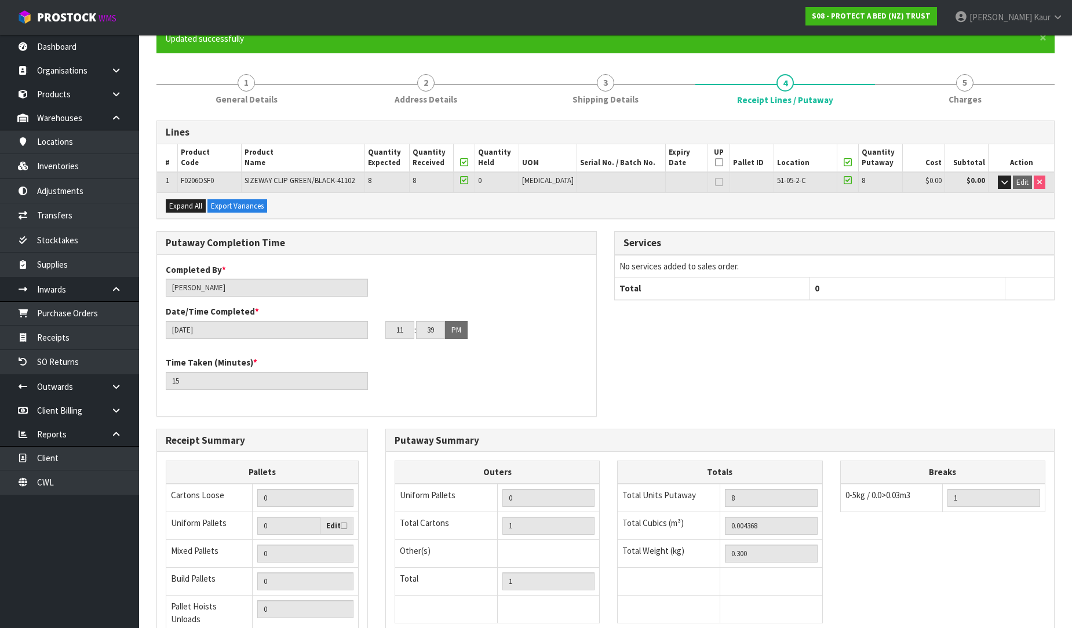
scroll to position [0, 0]
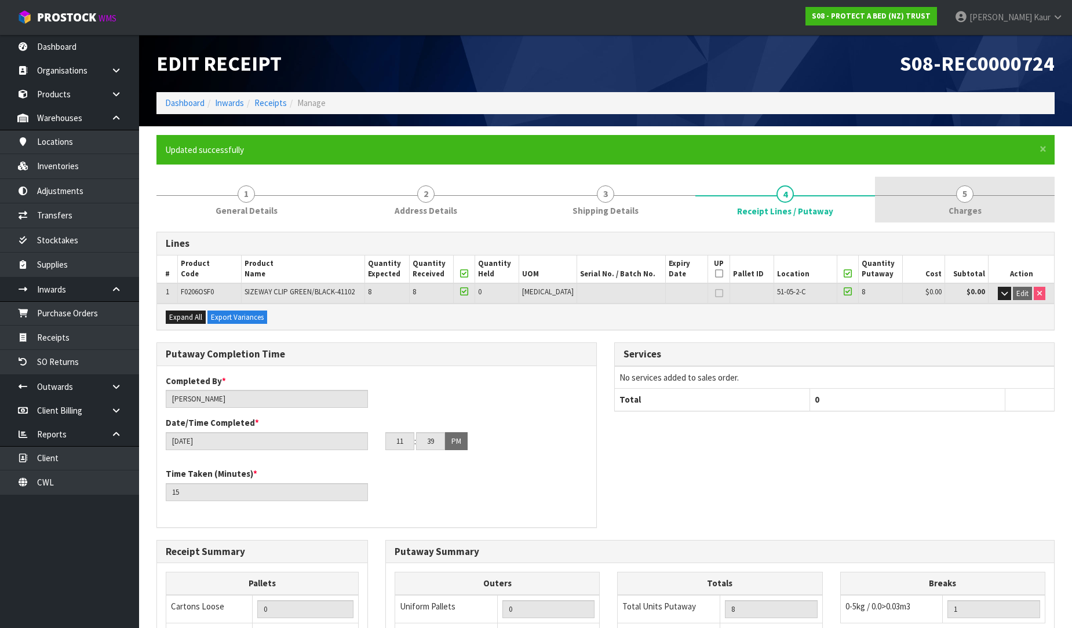
click at [975, 194] on link "5 [GEOGRAPHIC_DATA]" at bounding box center [965, 200] width 180 height 46
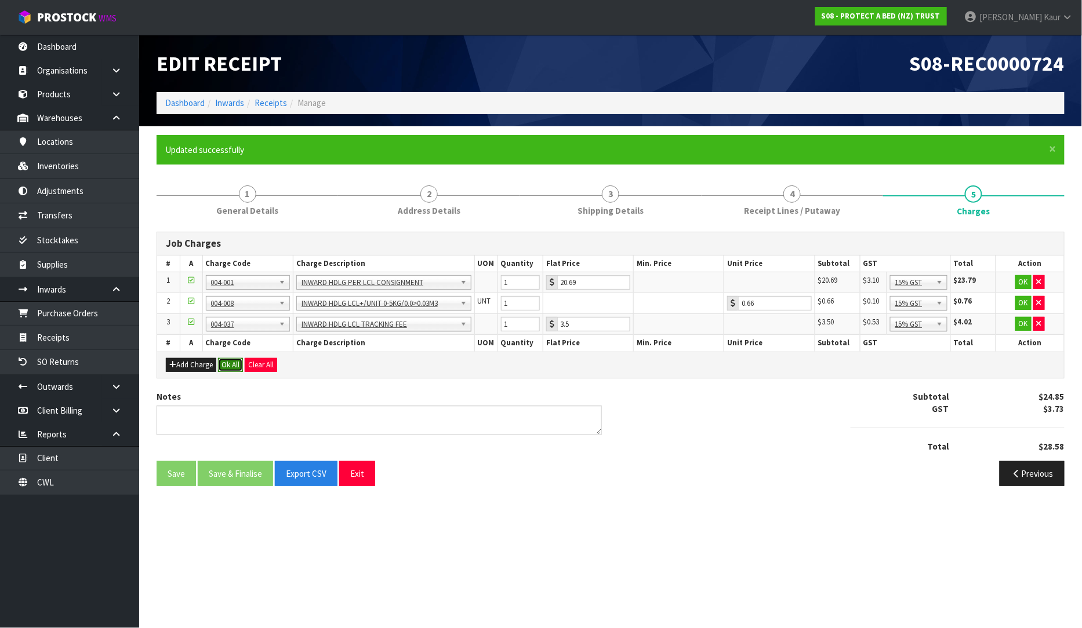
click at [240, 358] on button "Ok All" at bounding box center [230, 365] width 25 height 14
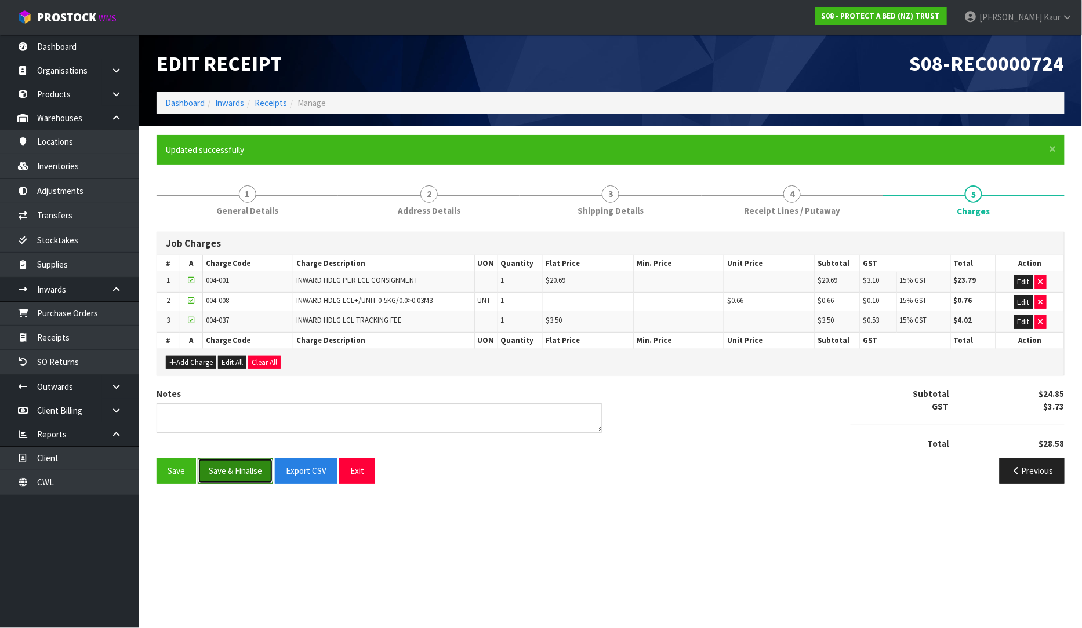
click at [236, 467] on button "Save & Finalise" at bounding box center [235, 471] width 75 height 25
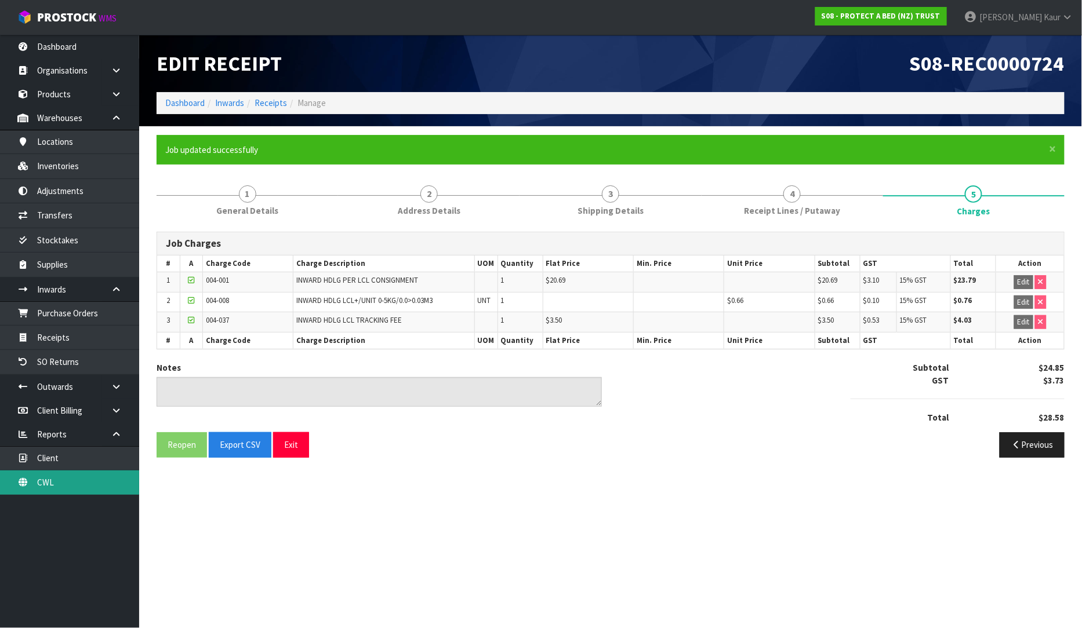
click at [94, 482] on link "CWL" at bounding box center [69, 483] width 139 height 24
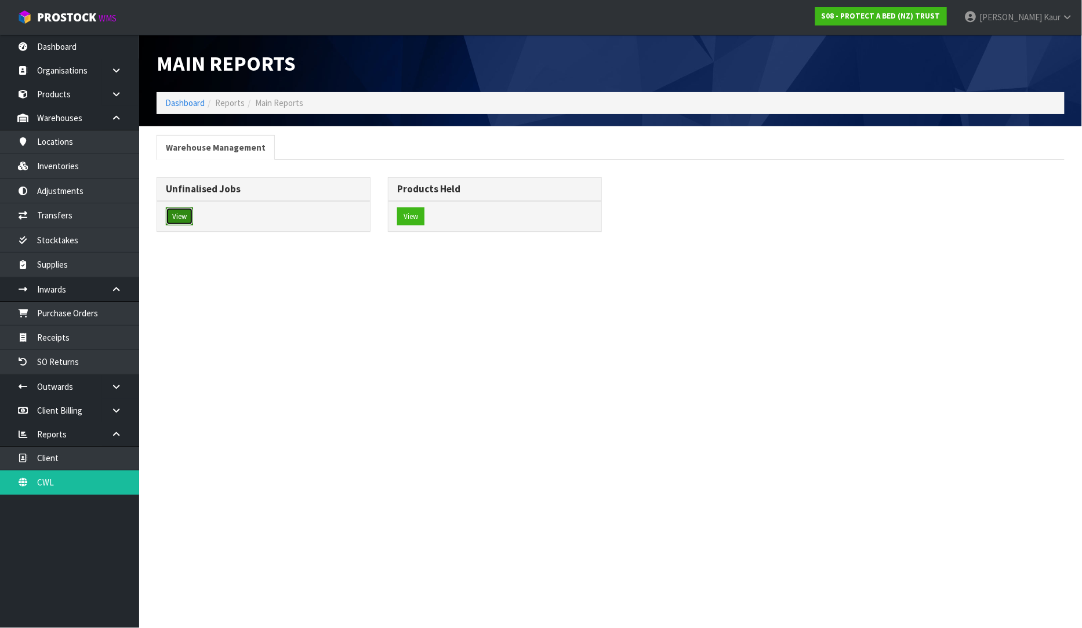
click at [177, 212] on button "View" at bounding box center [179, 217] width 27 height 19
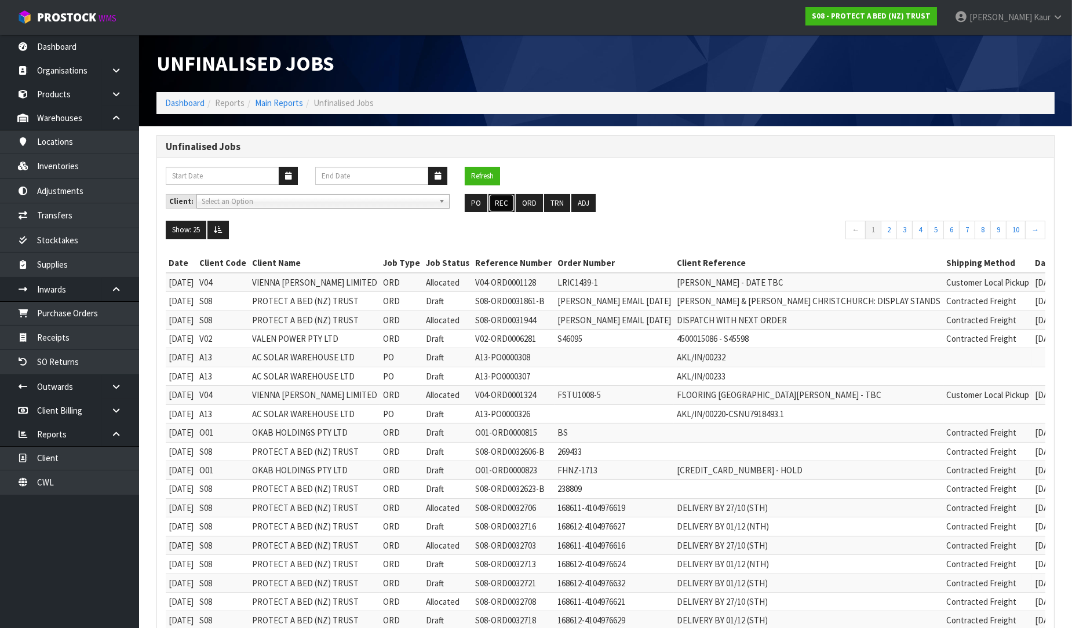
click at [510, 205] on button "REC" at bounding box center [502, 203] width 26 height 19
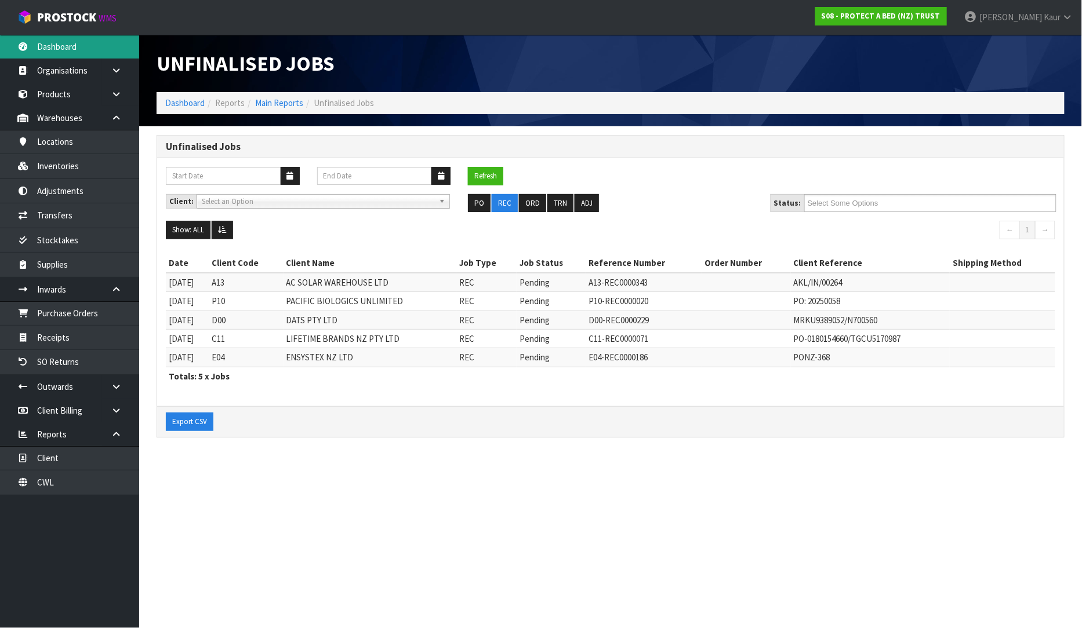
click at [76, 51] on link "Dashboard" at bounding box center [69, 47] width 139 height 24
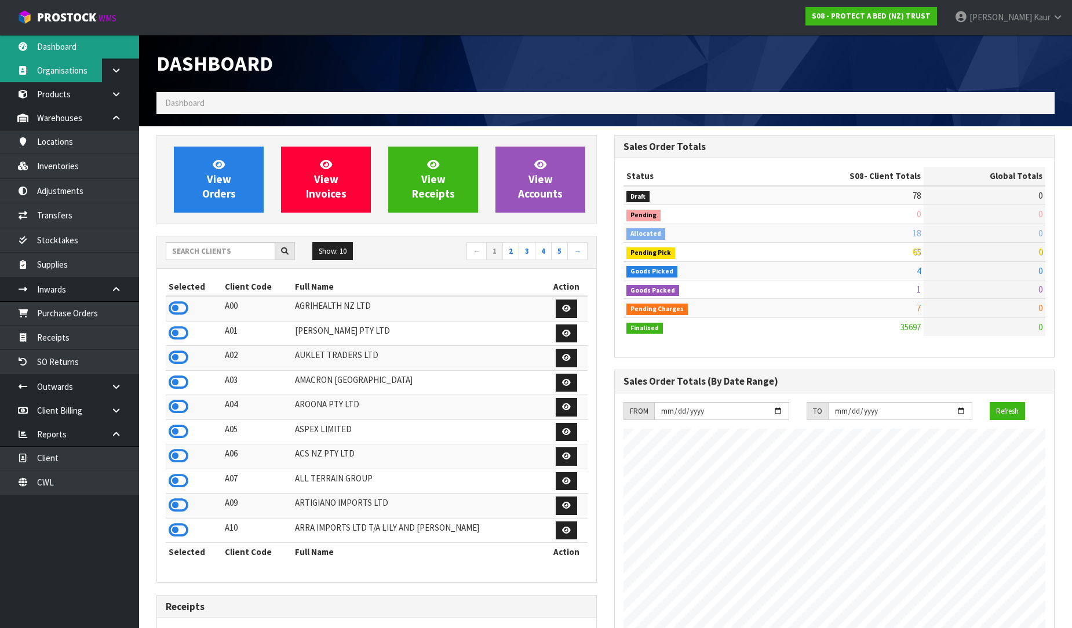
scroll to position [878, 458]
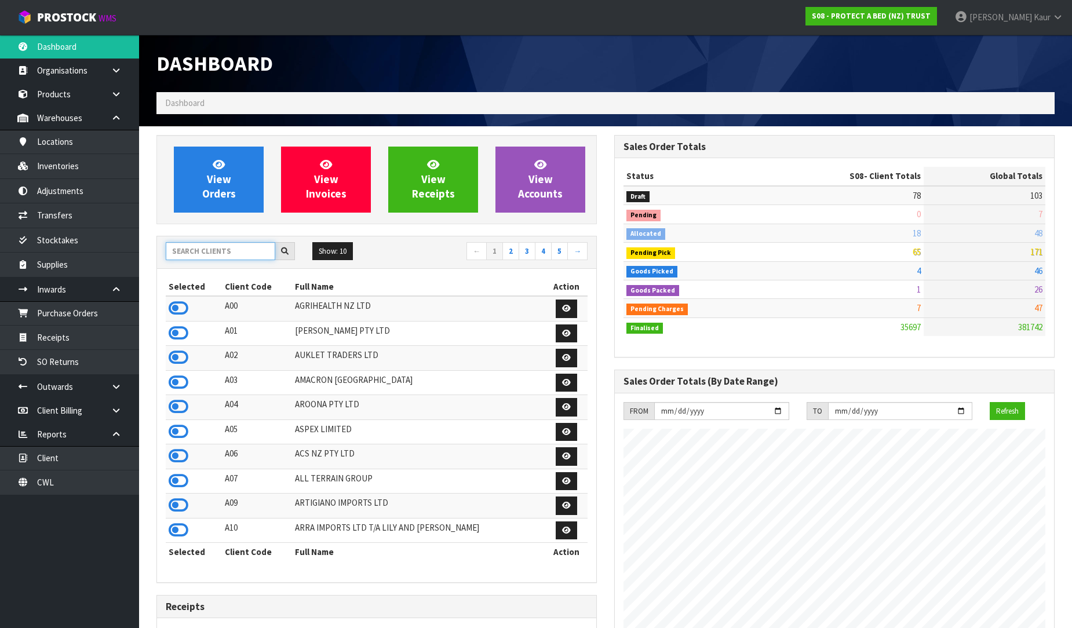
click at [230, 249] on input "text" at bounding box center [221, 251] width 110 height 18
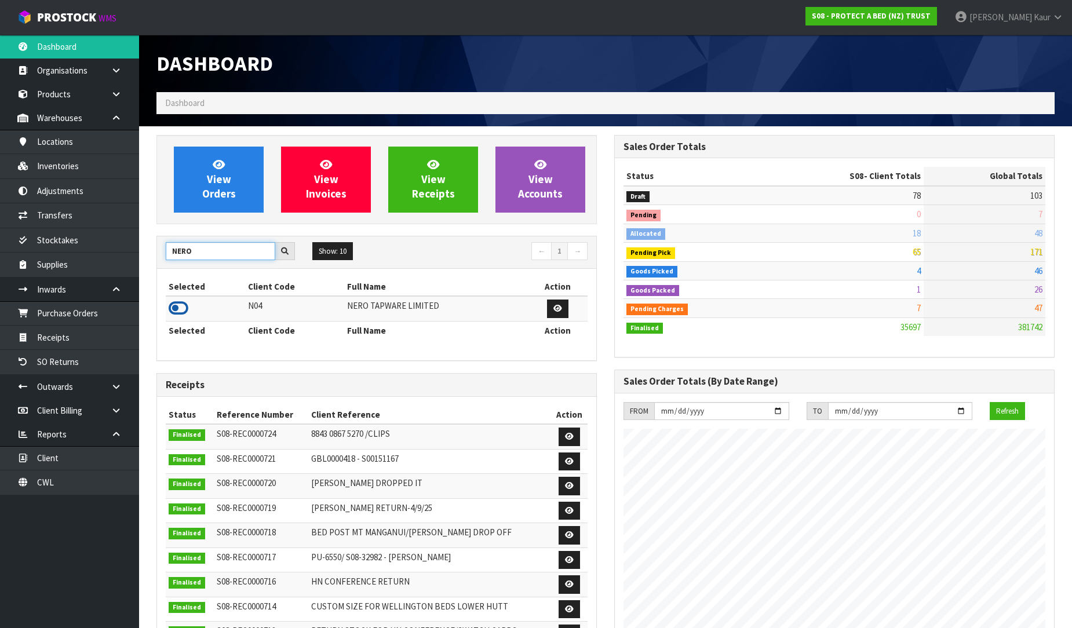
type input "NERO"
click at [183, 311] on icon at bounding box center [179, 308] width 20 height 17
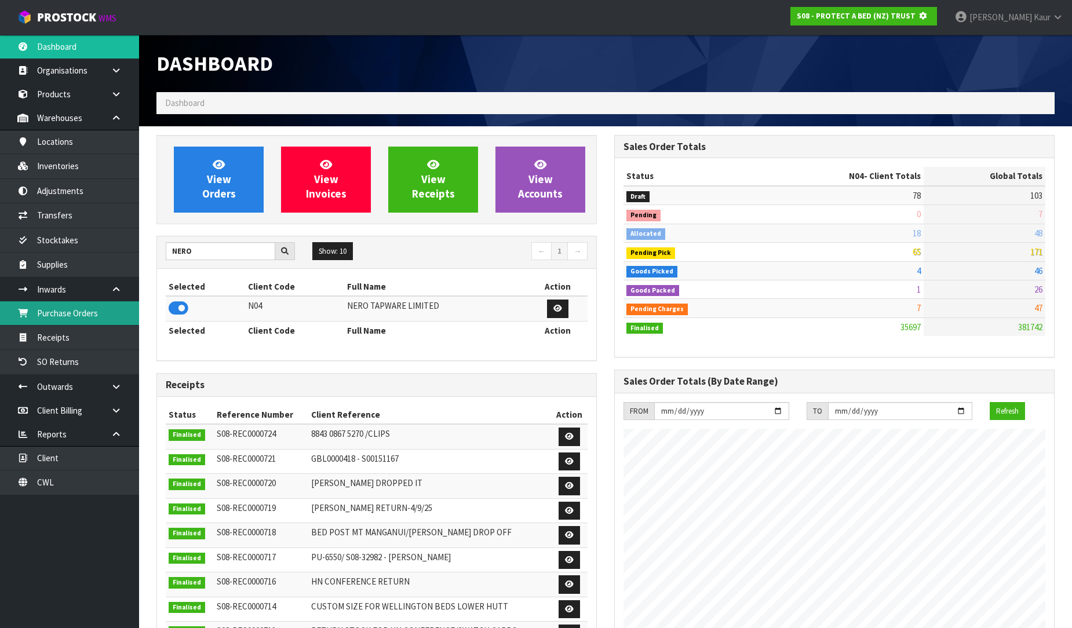
scroll to position [723, 458]
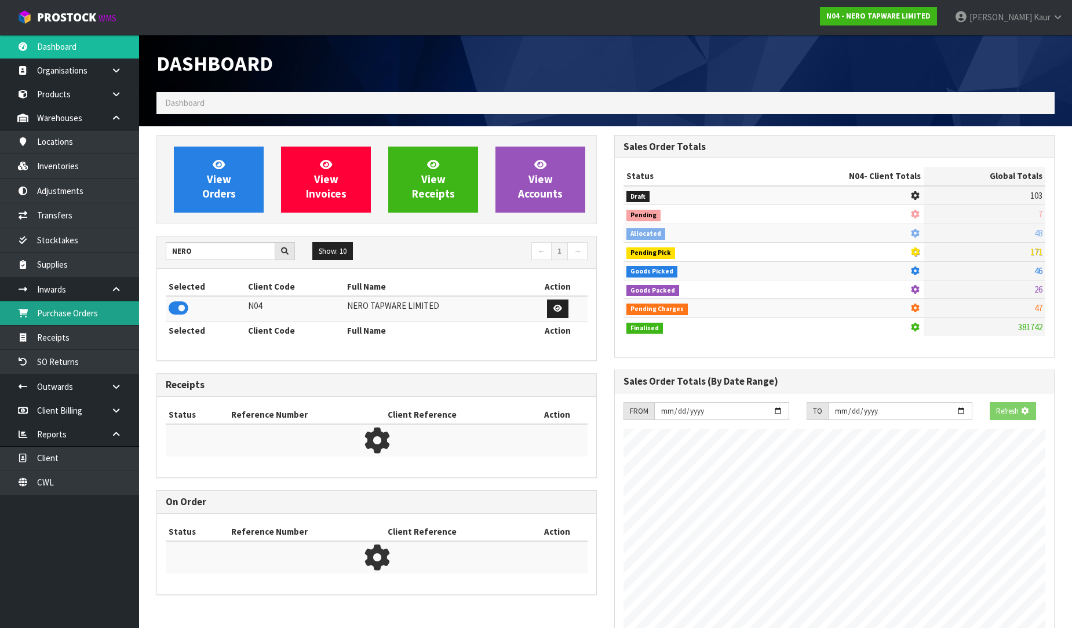
click at [128, 311] on link "Purchase Orders" at bounding box center [69, 313] width 139 height 24
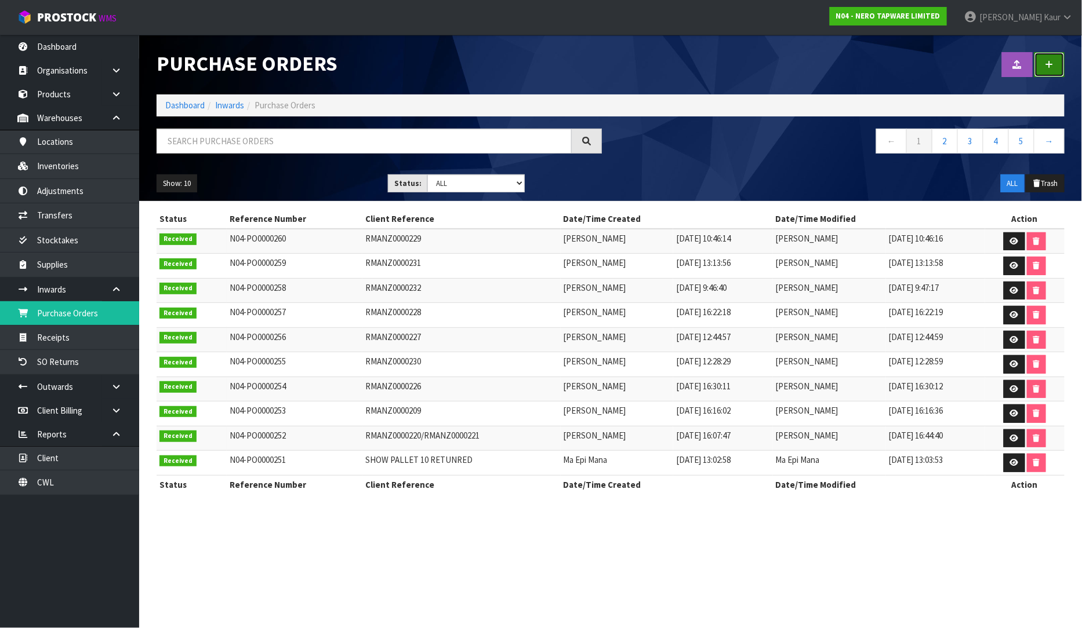
click at [1050, 63] on icon at bounding box center [1049, 64] width 8 height 9
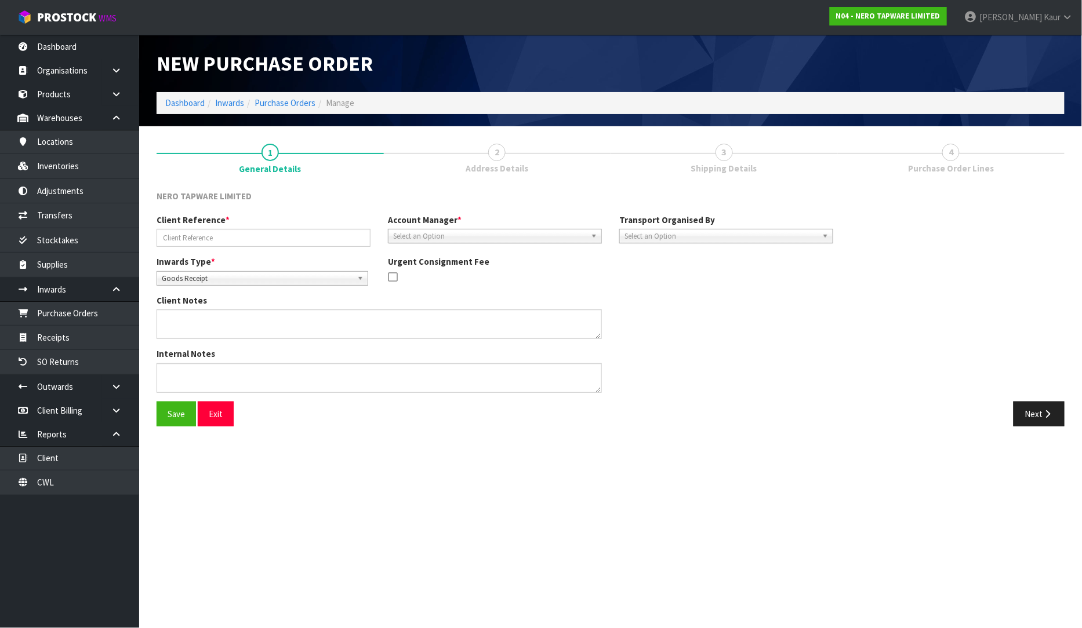
click at [261, 280] on span "Goods Receipt" at bounding box center [257, 279] width 191 height 14
click at [217, 332] on li "Goods Returned" at bounding box center [262, 326] width 206 height 14
click at [220, 241] on input "text" at bounding box center [264, 238] width 214 height 18
type input "RMANZ0000233"
click at [396, 239] on span "Select an Option" at bounding box center [489, 237] width 193 height 14
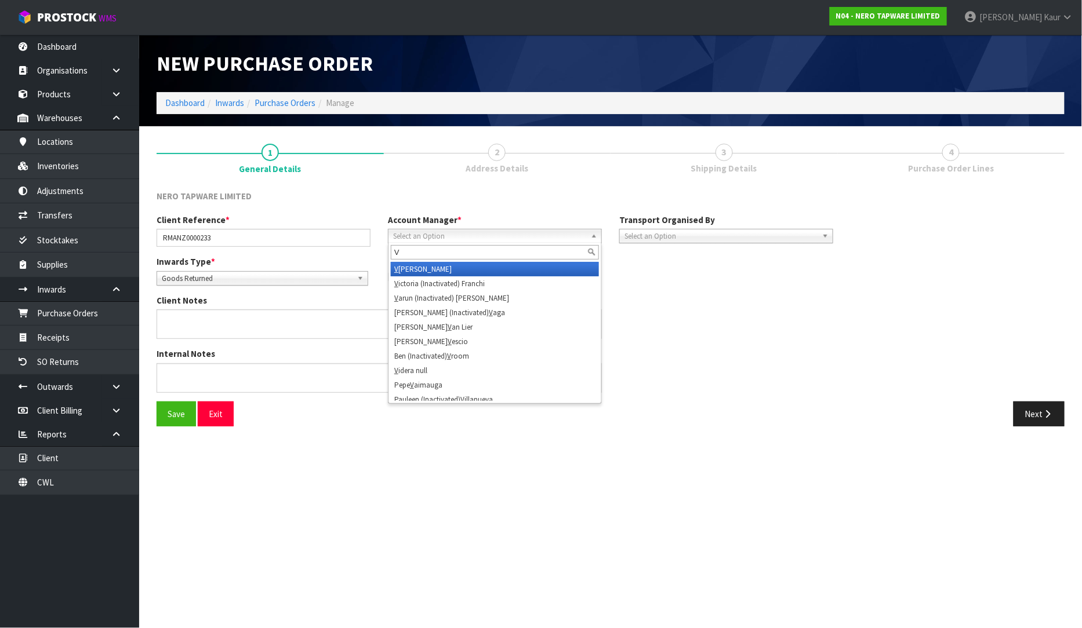
type input "V"
click at [423, 274] on li "V [PERSON_NAME]" at bounding box center [495, 269] width 208 height 14
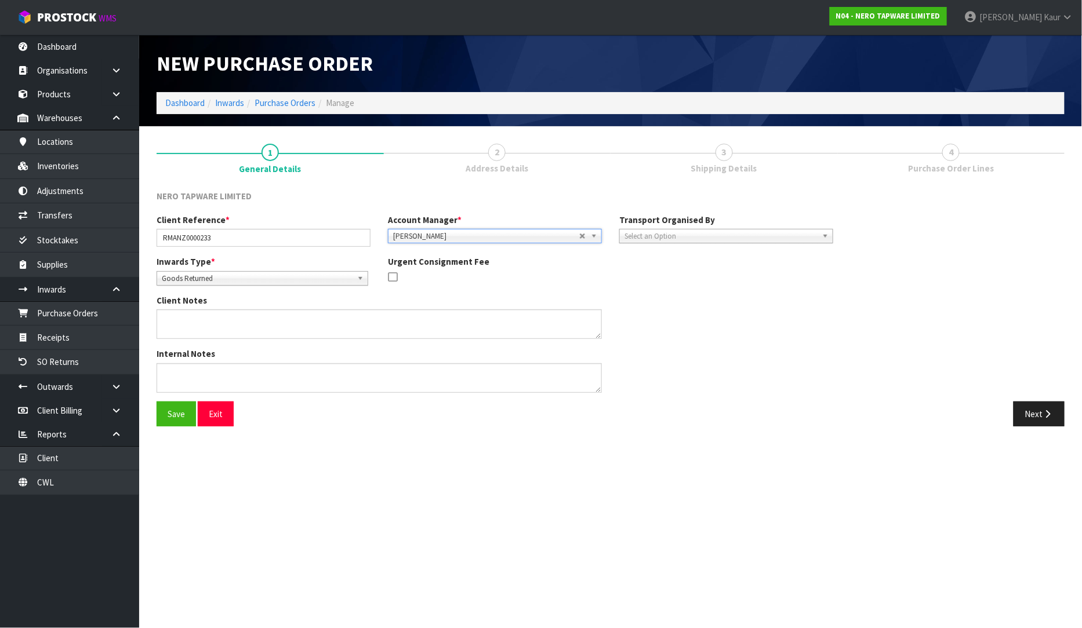
click at [735, 241] on span "Select an Option" at bounding box center [720, 237] width 193 height 14
click at [721, 294] on li "Client" at bounding box center [726, 298] width 208 height 14
click at [951, 268] on span "Select an Option" at bounding box center [935, 269] width 141 height 14
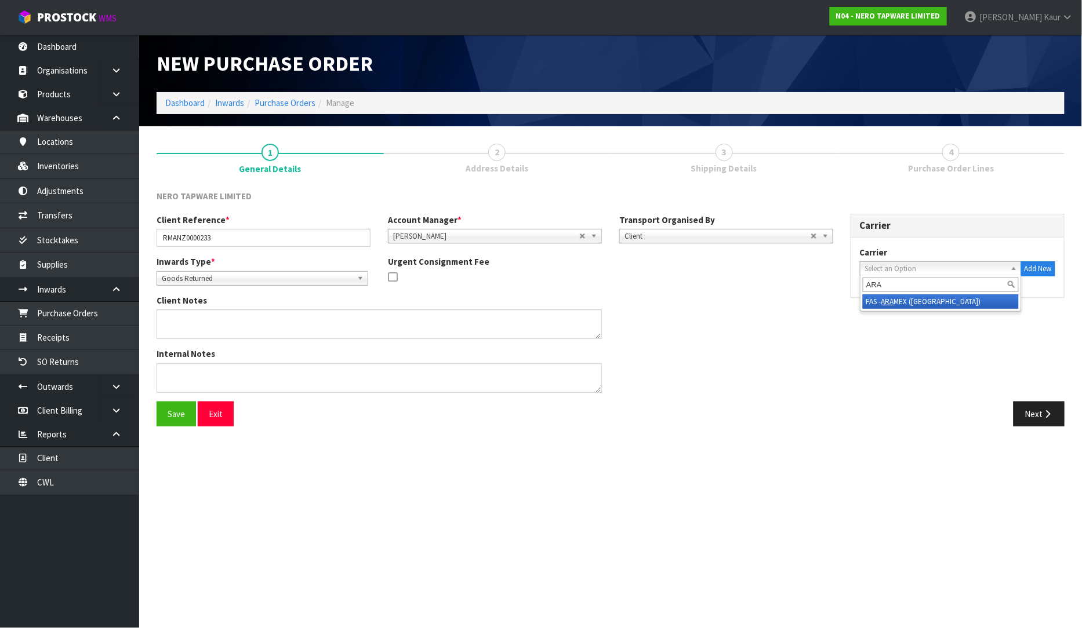
type input "ARA"
click at [945, 307] on li "FAS - ARA MEX ([GEOGRAPHIC_DATA])" at bounding box center [941, 301] width 156 height 14
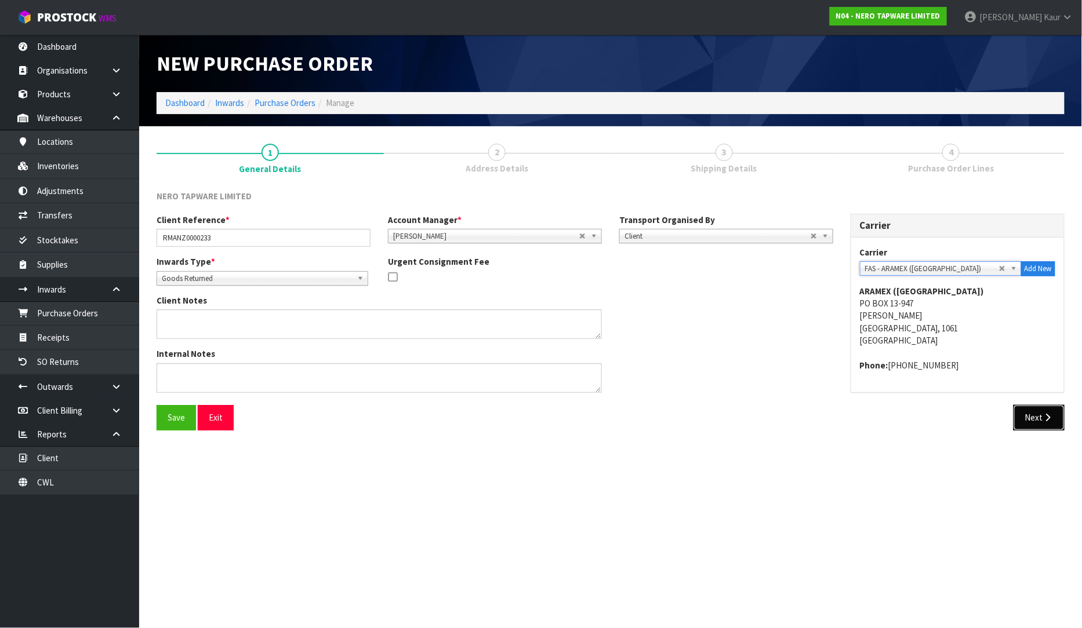
click at [1033, 418] on button "Next" at bounding box center [1038, 417] width 51 height 25
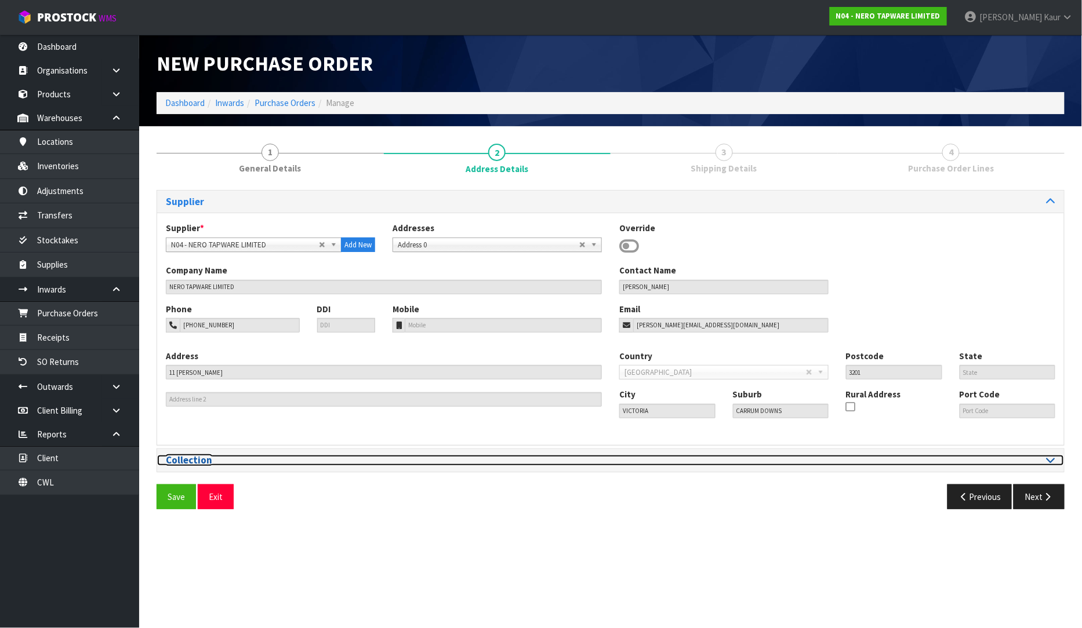
click at [1050, 464] on icon at bounding box center [1050, 460] width 9 height 10
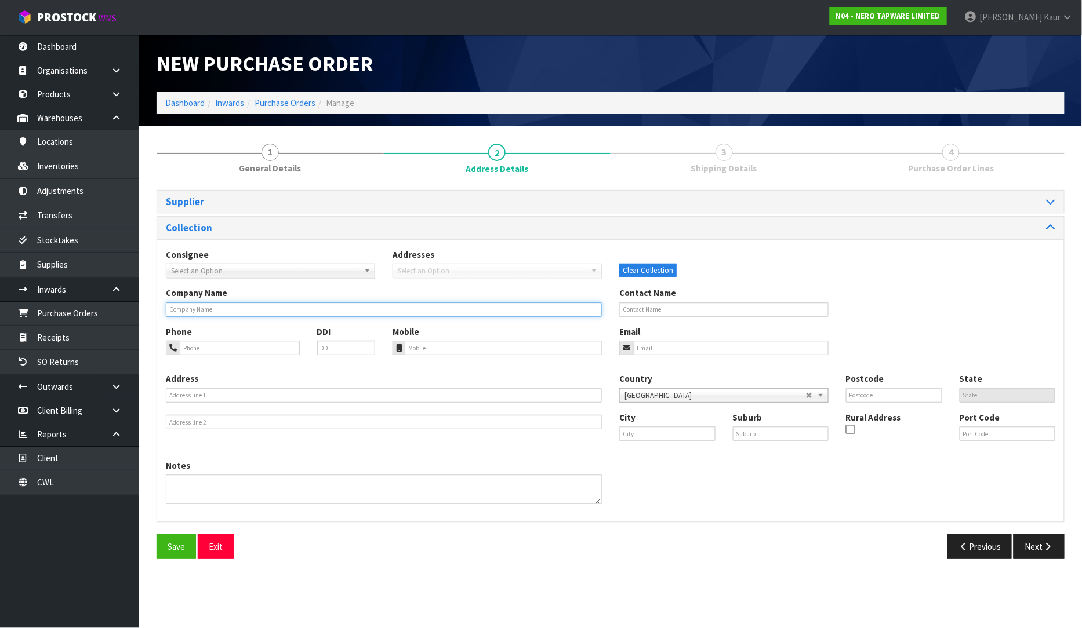
click at [196, 315] on input "text" at bounding box center [384, 310] width 436 height 14
type input "ZIP PLUMBING TARANAKI"
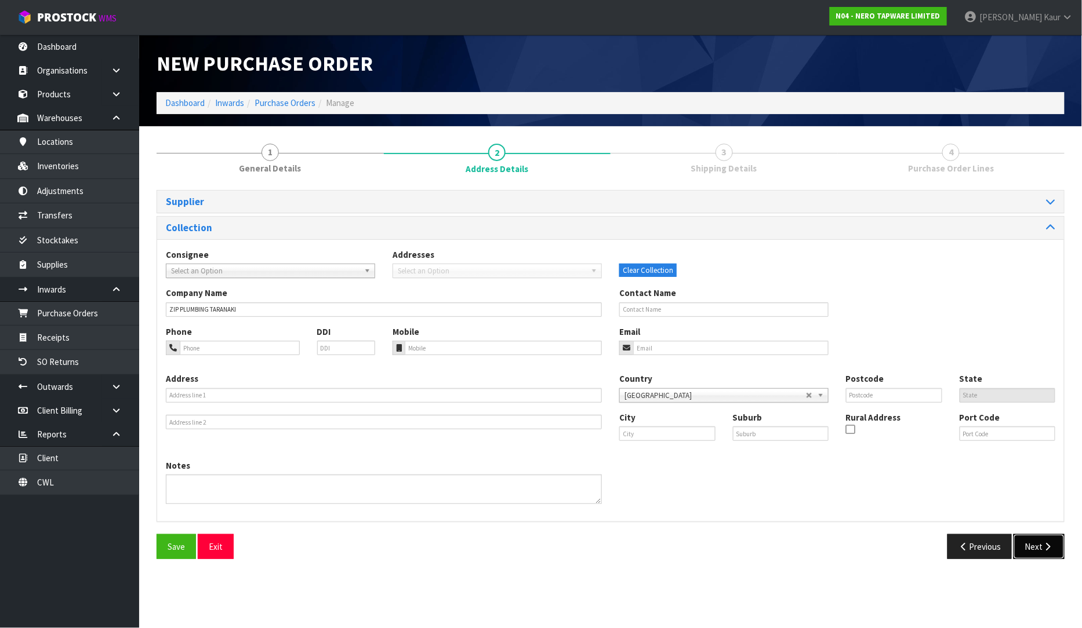
click at [1047, 551] on icon "button" at bounding box center [1047, 547] width 11 height 9
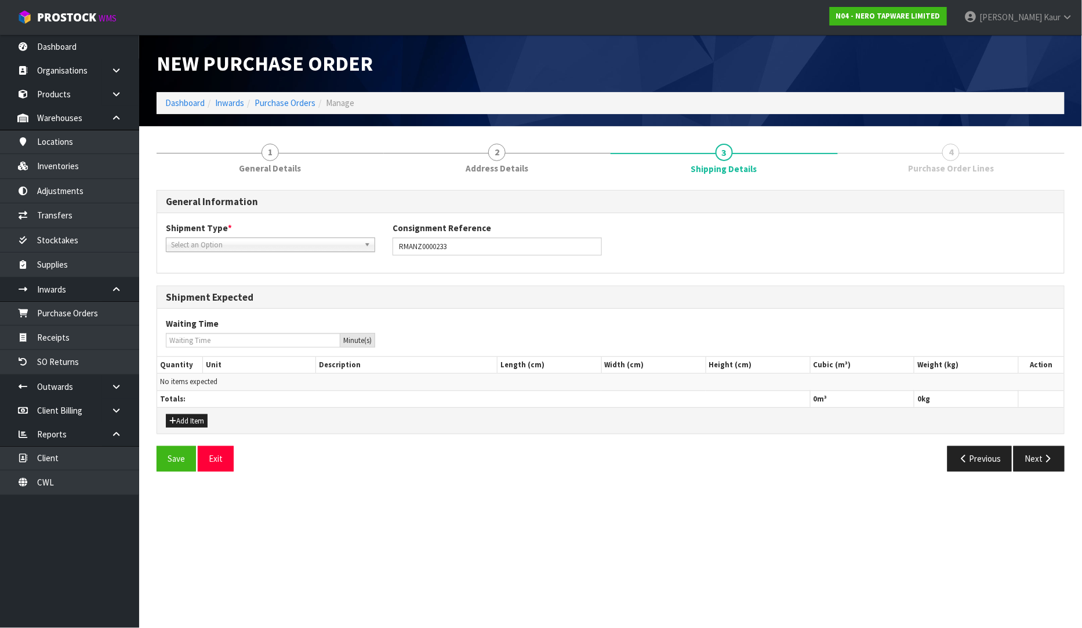
click at [219, 249] on span "Select an Option" at bounding box center [265, 245] width 188 height 14
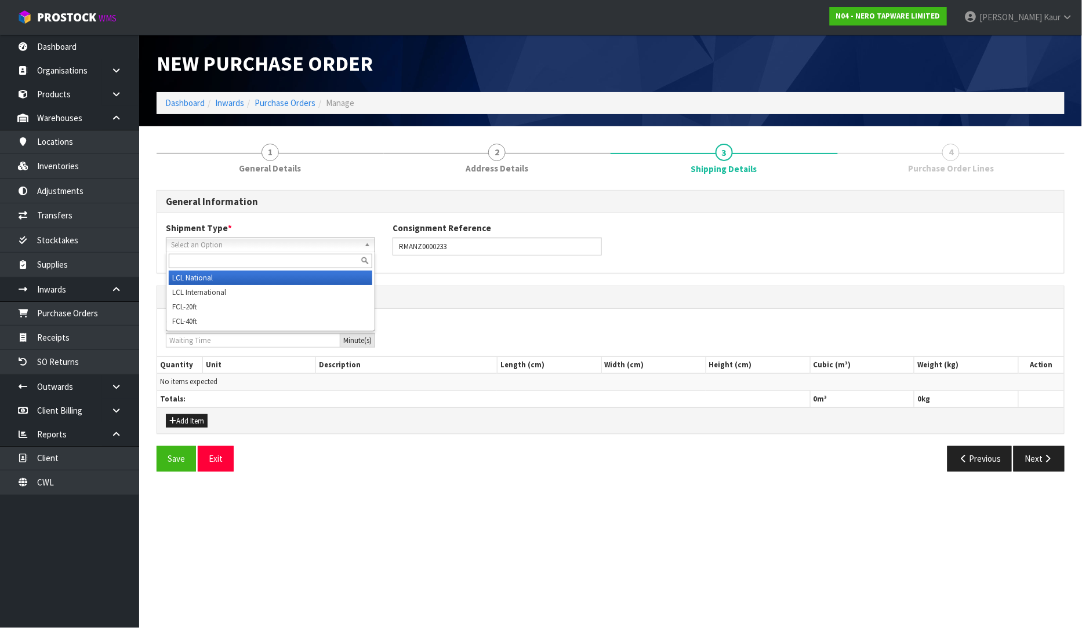
click at [216, 275] on li "LCL National" at bounding box center [270, 278] width 203 height 14
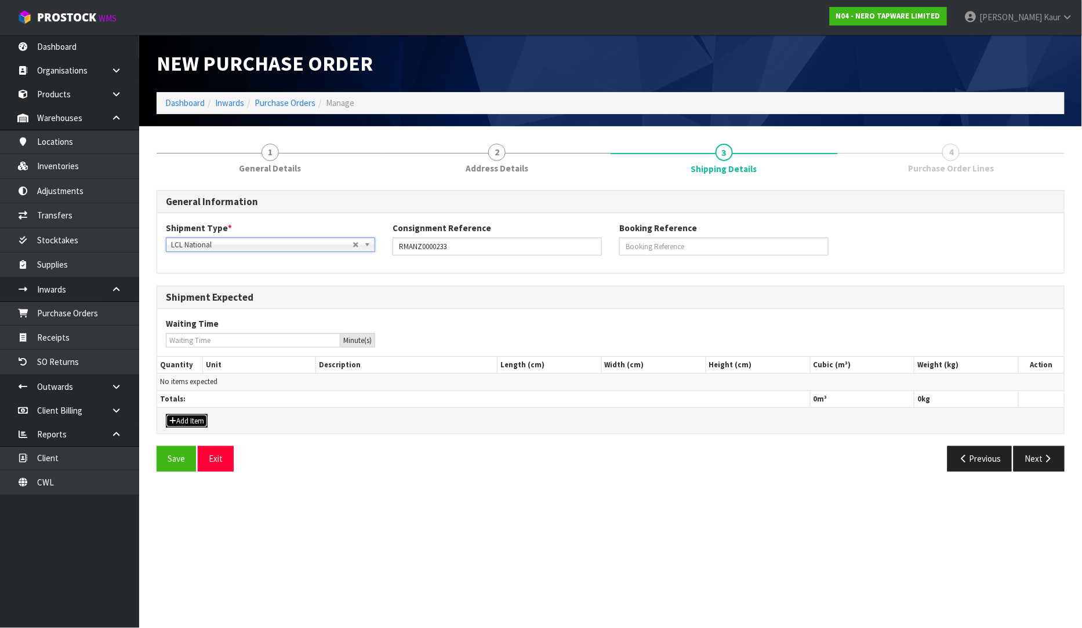
click at [191, 420] on button "Add Item" at bounding box center [187, 421] width 42 height 14
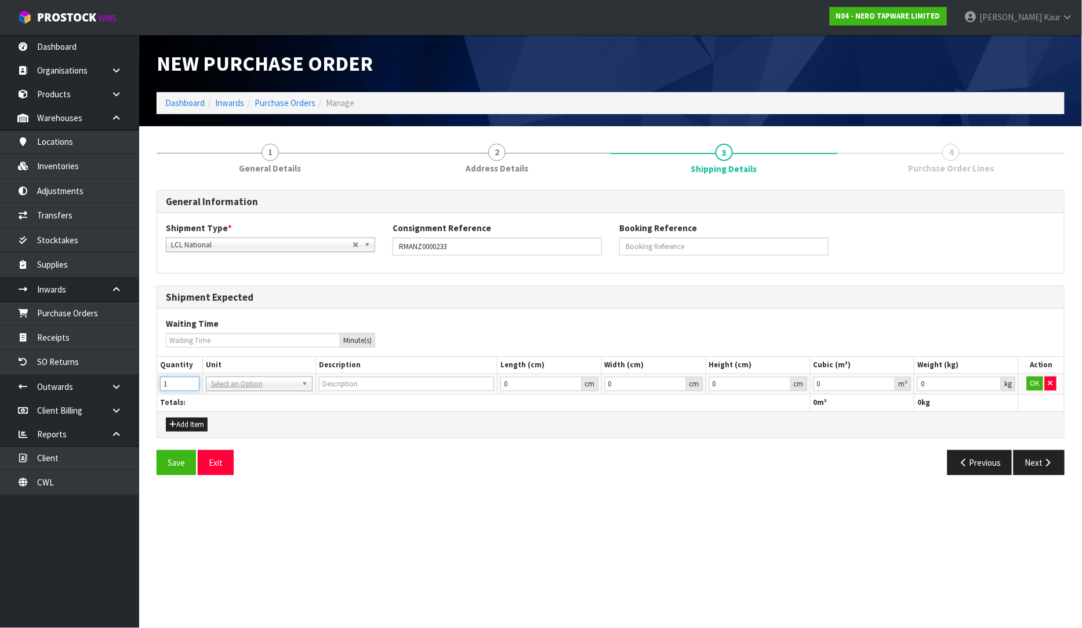
type input "1"
click at [192, 381] on input "1" at bounding box center [179, 384] width 39 height 14
click at [229, 402] on input "text" at bounding box center [259, 400] width 101 height 14
type input "CTN"
type input "CARTON"
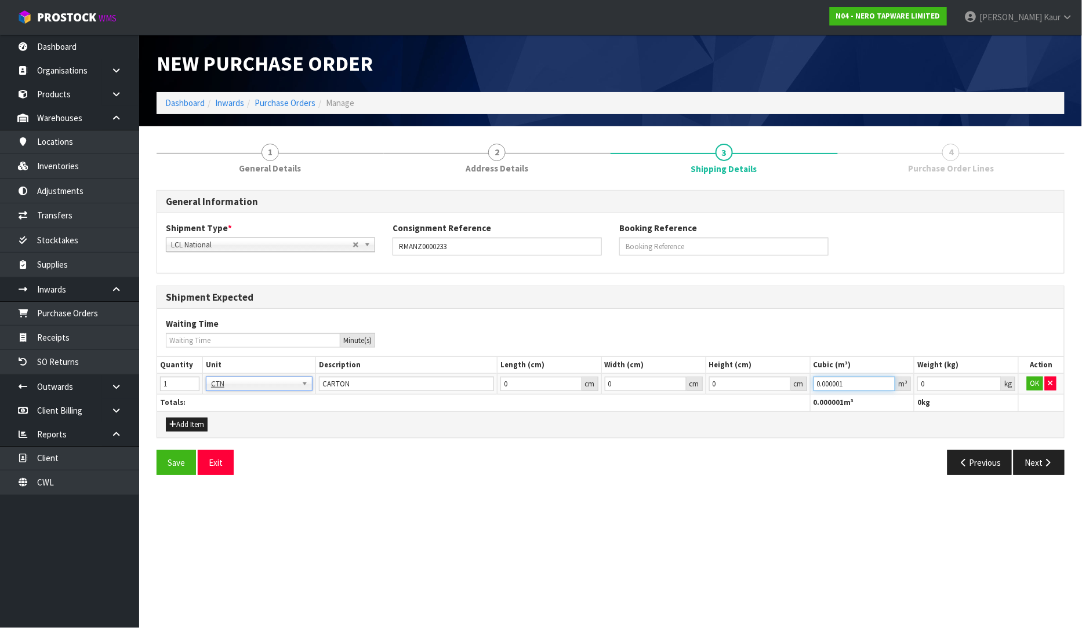
type input "0.000001"
click at [886, 379] on input "0.000001" at bounding box center [854, 384] width 82 height 14
type input "0.001"
click at [995, 383] on input "0.001" at bounding box center [959, 384] width 84 height 14
click at [1029, 384] on button "OK" at bounding box center [1035, 384] width 16 height 14
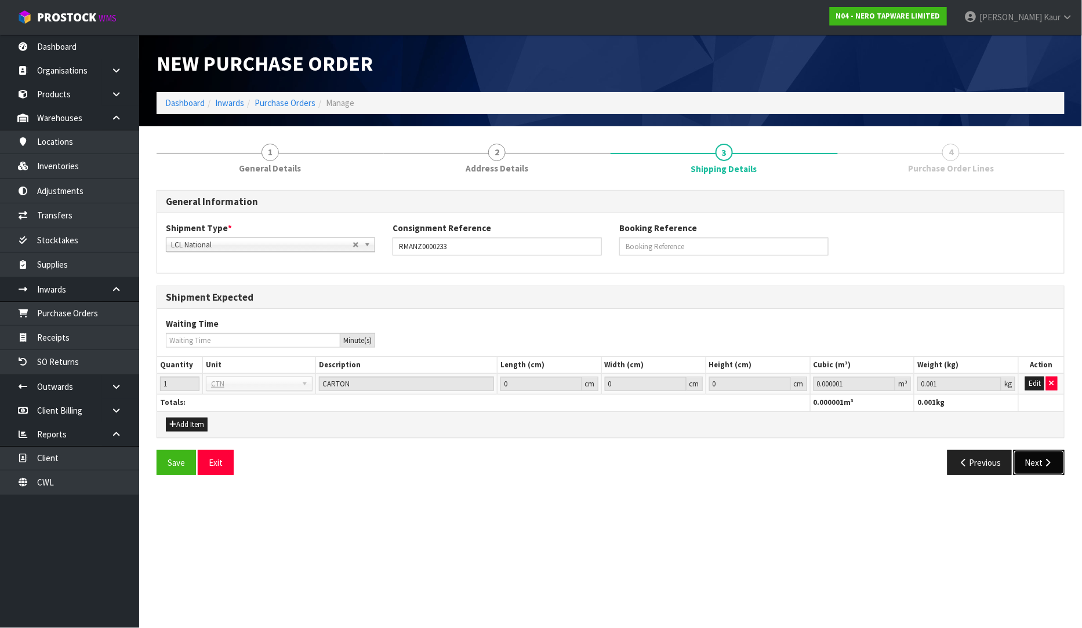
click at [1063, 459] on button "Next" at bounding box center [1038, 462] width 51 height 25
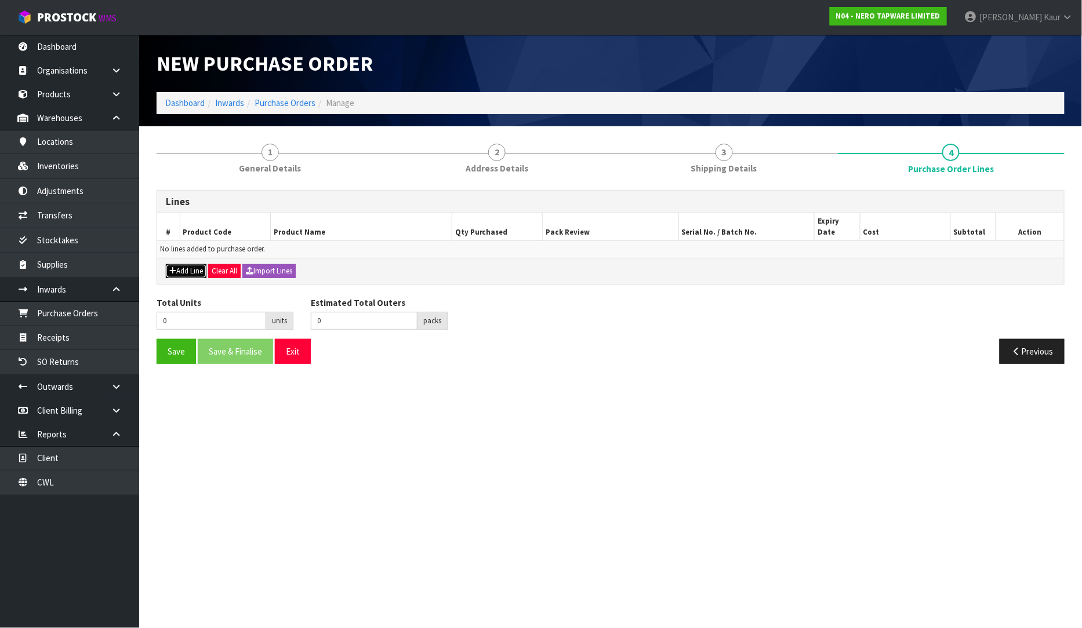
click at [180, 264] on button "Add Line" at bounding box center [186, 271] width 41 height 14
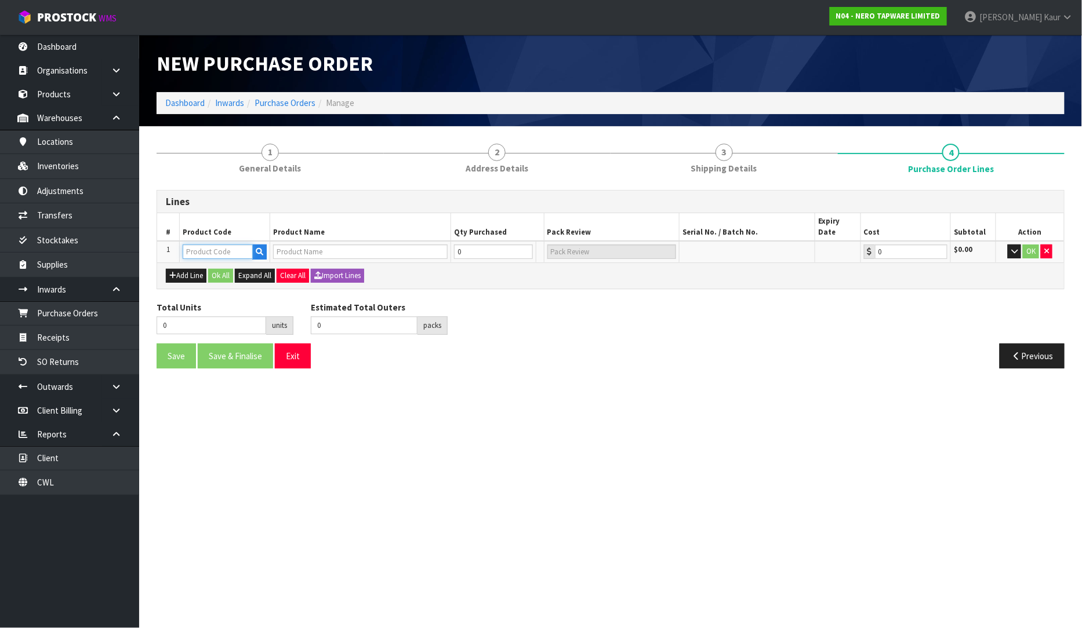
click at [225, 245] on input "text" at bounding box center [218, 252] width 70 height 14
type input "NR503100BG"
type input "ROUND CEILING ARM 100MM LENGTH BRUSHED GOLD"
type input "0.00"
type input "NR503100BG"
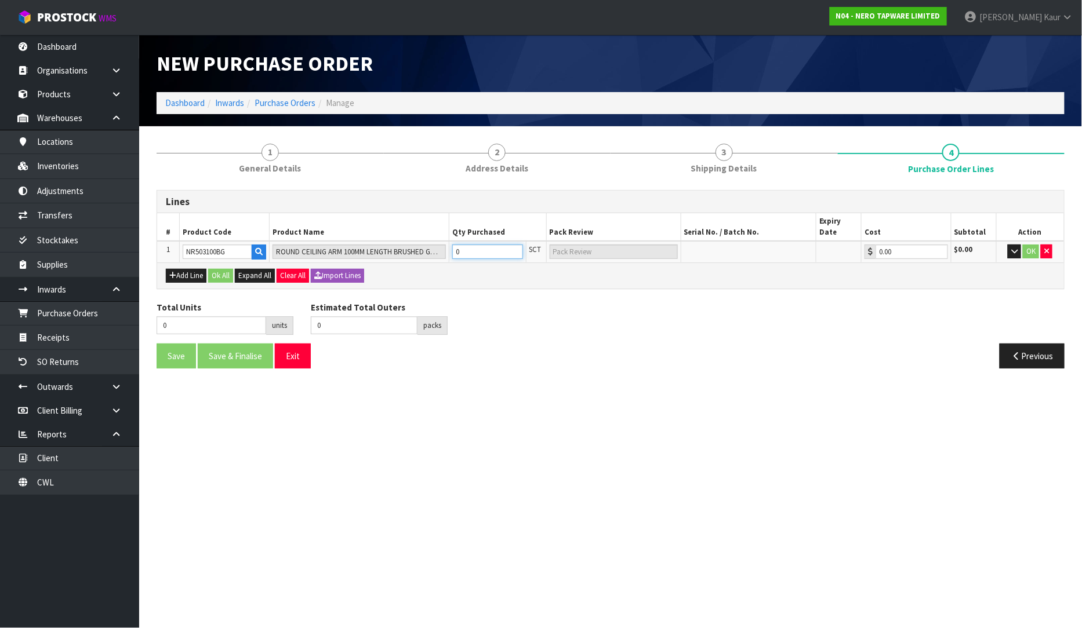
click at [485, 245] on input "0" at bounding box center [487, 252] width 71 height 14
type input "1"
type input "1 SCT"
type input "1"
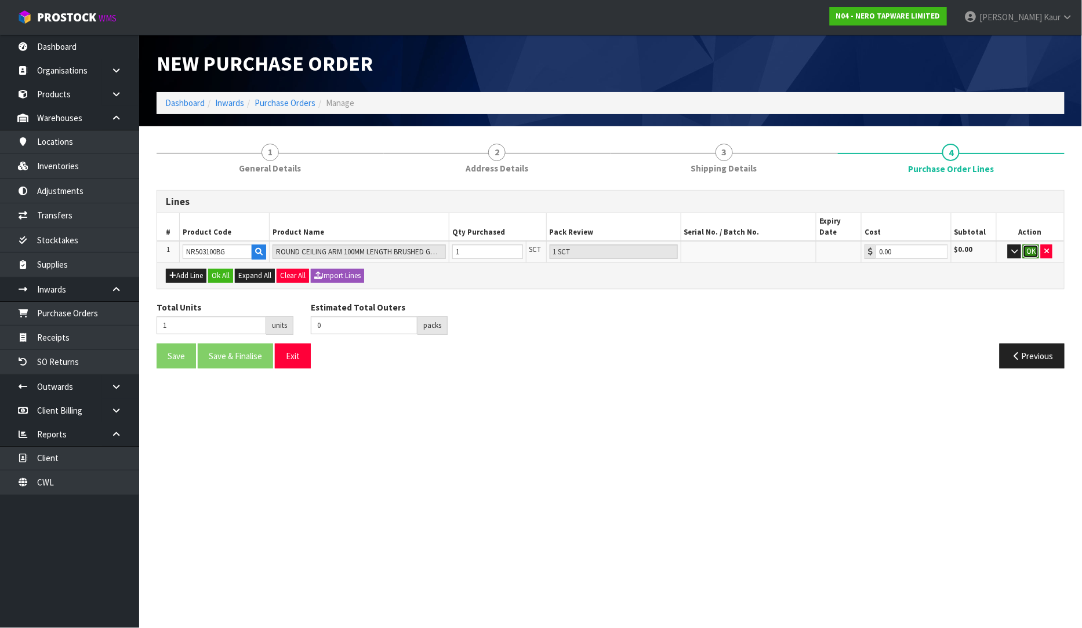
click at [1032, 245] on button "OK" at bounding box center [1031, 252] width 16 height 14
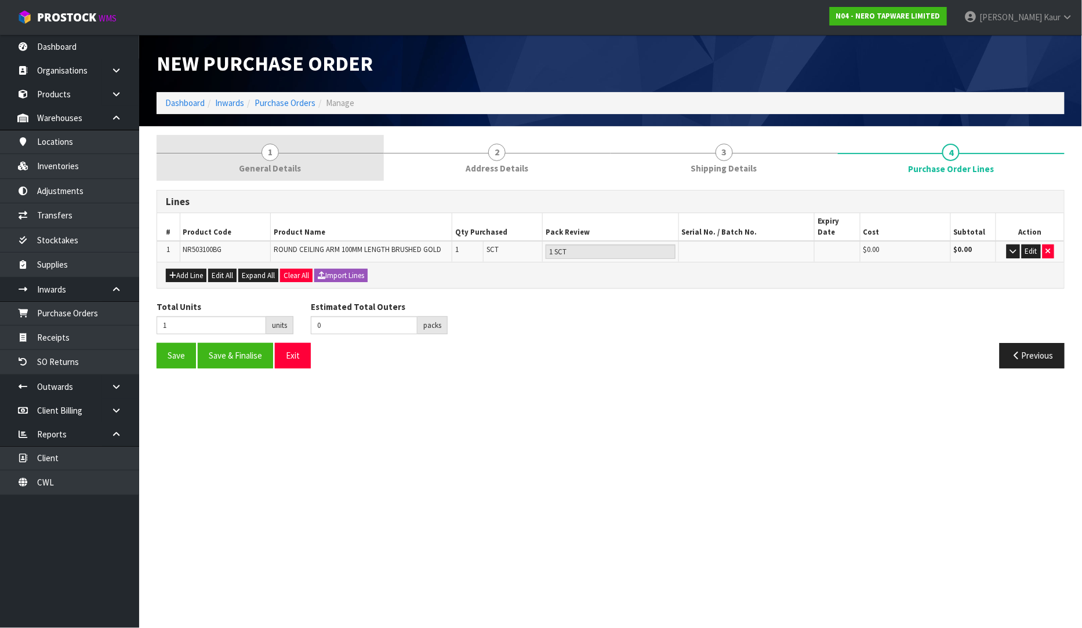
click at [276, 153] on span "1" at bounding box center [269, 152] width 17 height 17
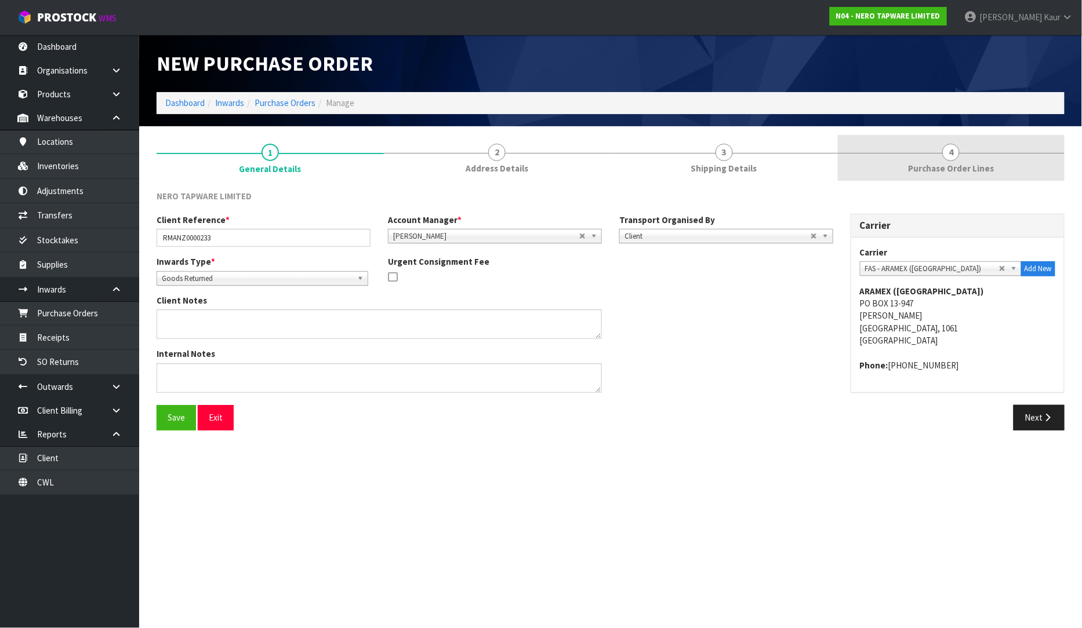
click at [922, 165] on span "Purchase Order Lines" at bounding box center [951, 168] width 86 height 12
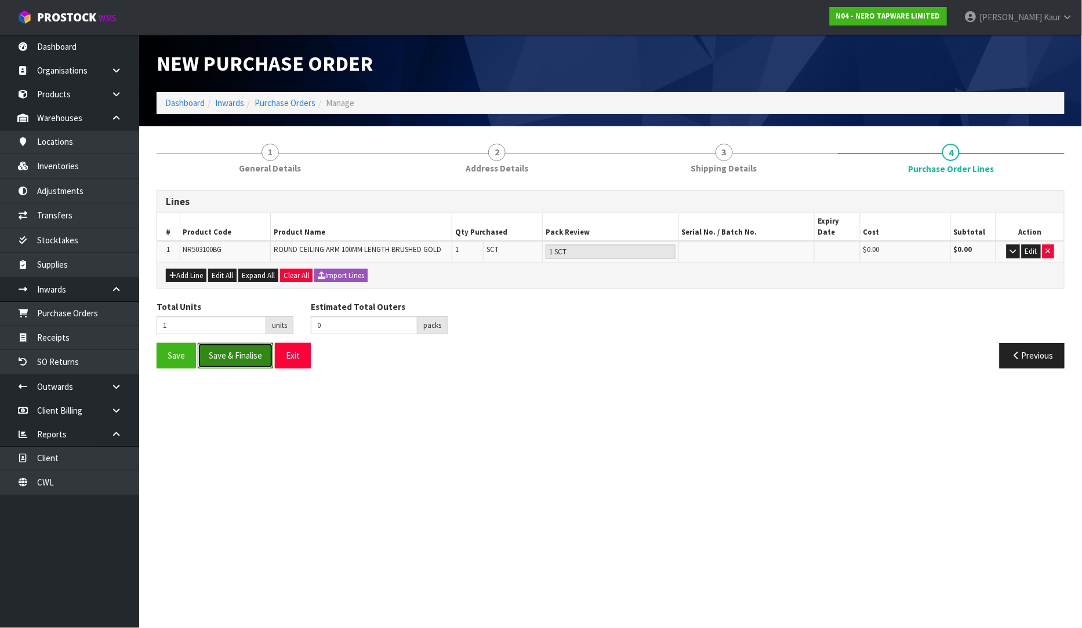
click at [241, 343] on button "Save & Finalise" at bounding box center [235, 355] width 75 height 25
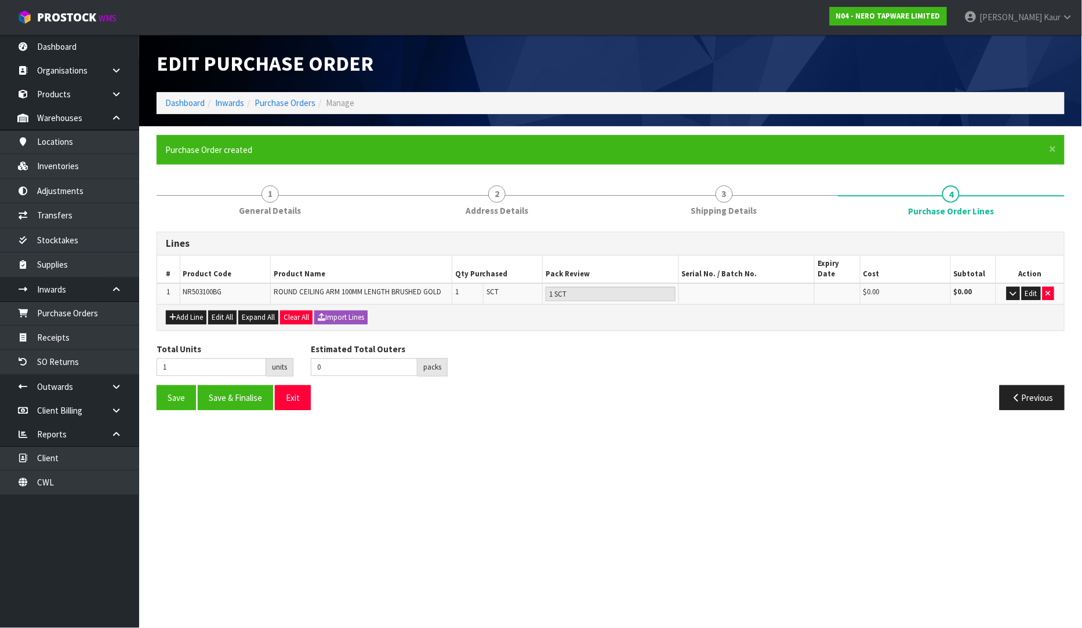
type input "0"
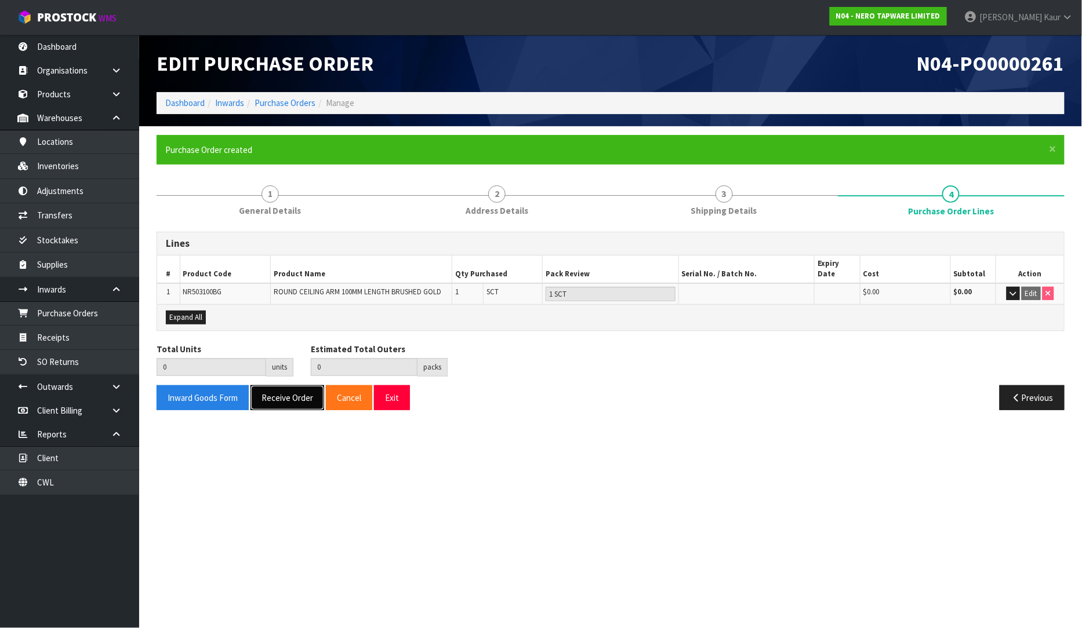
click at [290, 389] on button "Receive Order" at bounding box center [287, 397] width 74 height 25
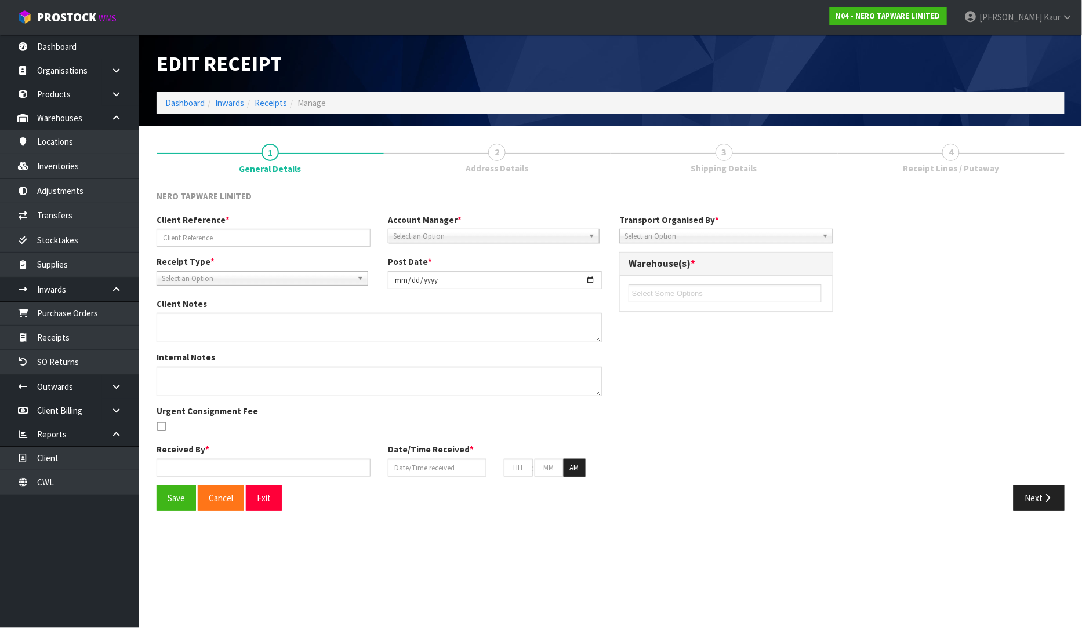
type input "RMANZ0000233"
type input "[DATE]"
type input "[PERSON_NAME]"
type input "[DATE]"
type input "11"
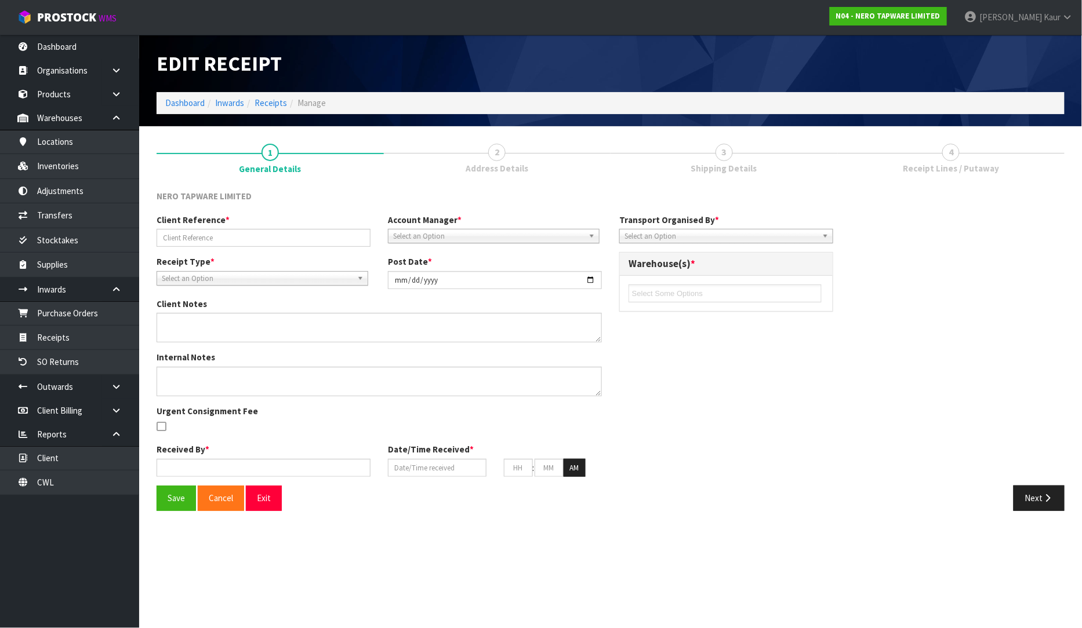
type input "49"
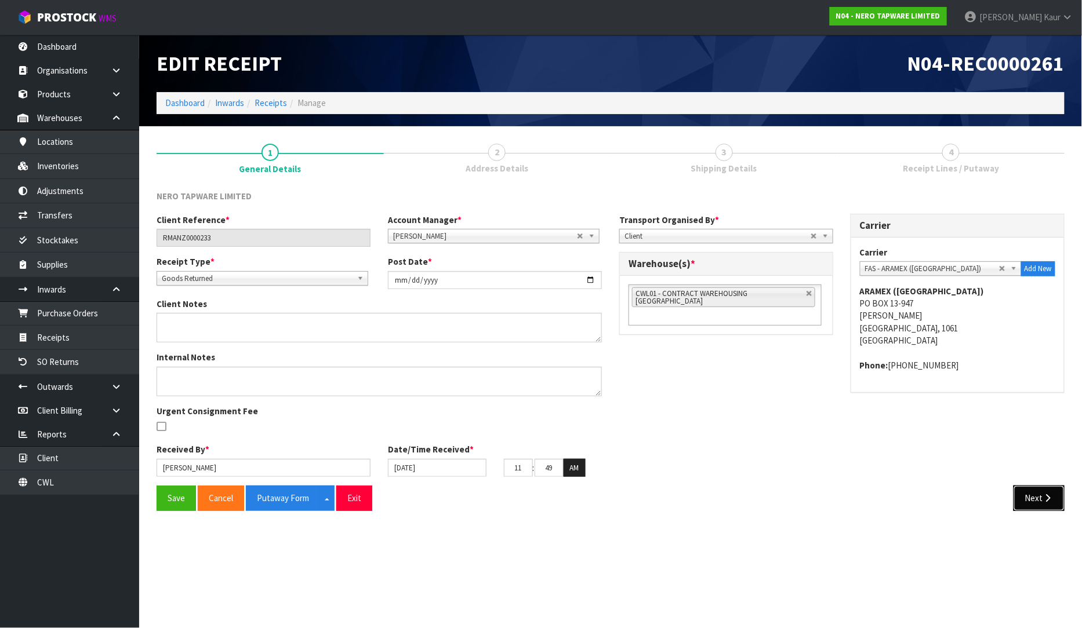
click at [1035, 507] on button "Next" at bounding box center [1038, 498] width 51 height 25
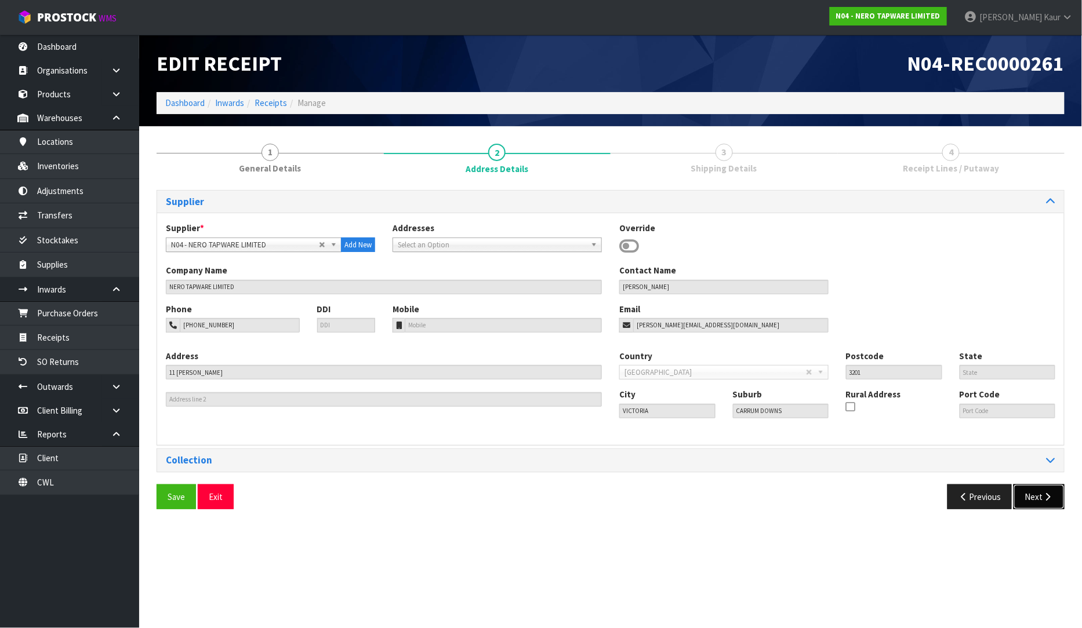
click at [1036, 502] on button "Next" at bounding box center [1038, 497] width 51 height 25
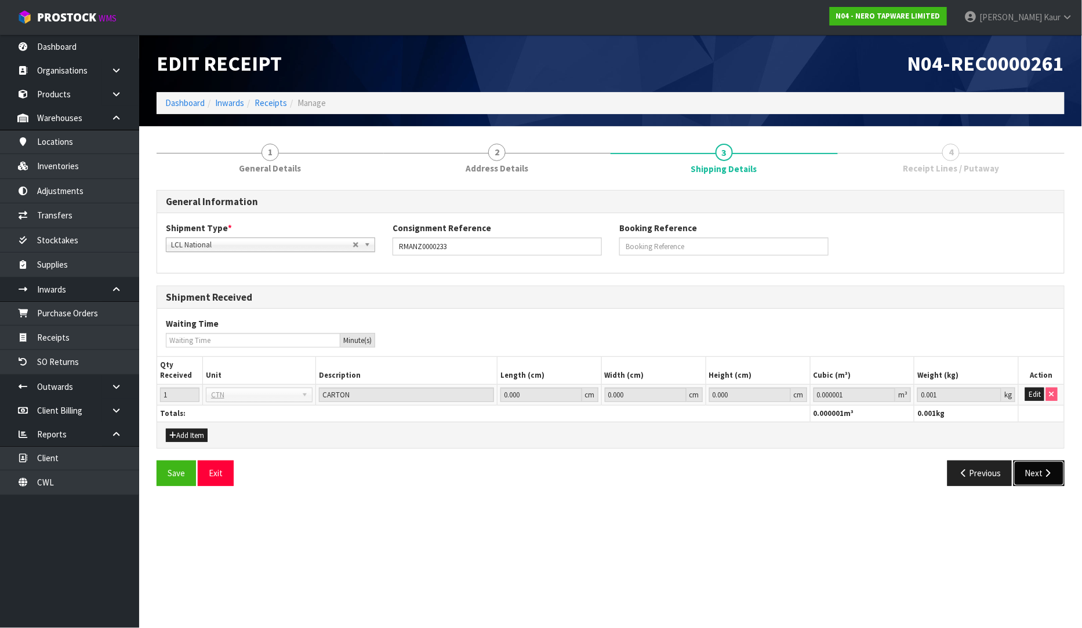
click at [1045, 476] on icon "button" at bounding box center [1047, 473] width 11 height 9
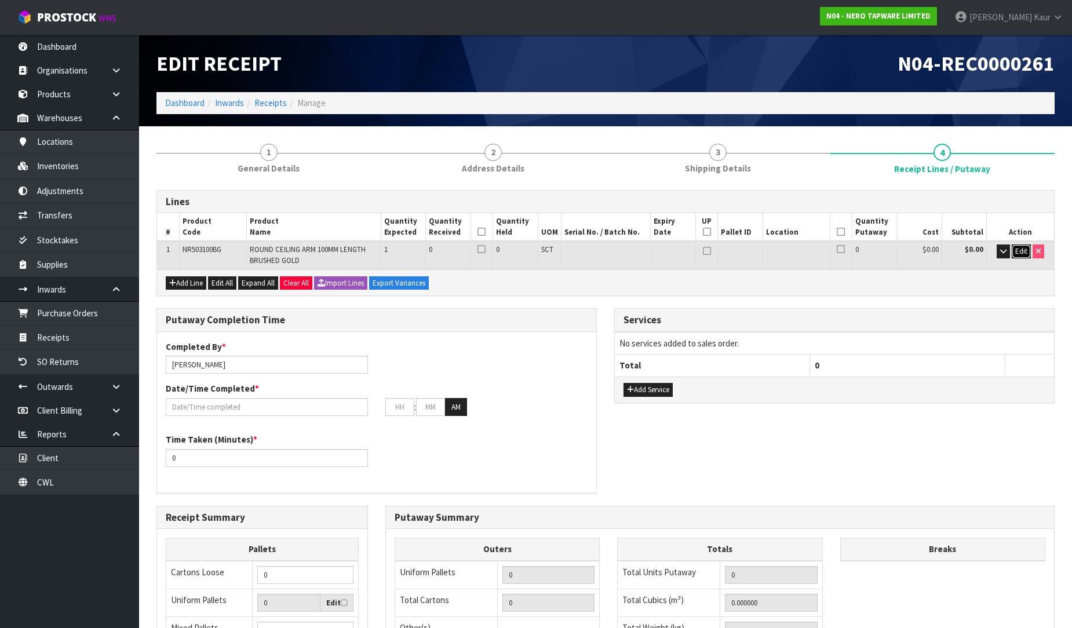
click at [1025, 251] on span "Edit" at bounding box center [1022, 251] width 12 height 10
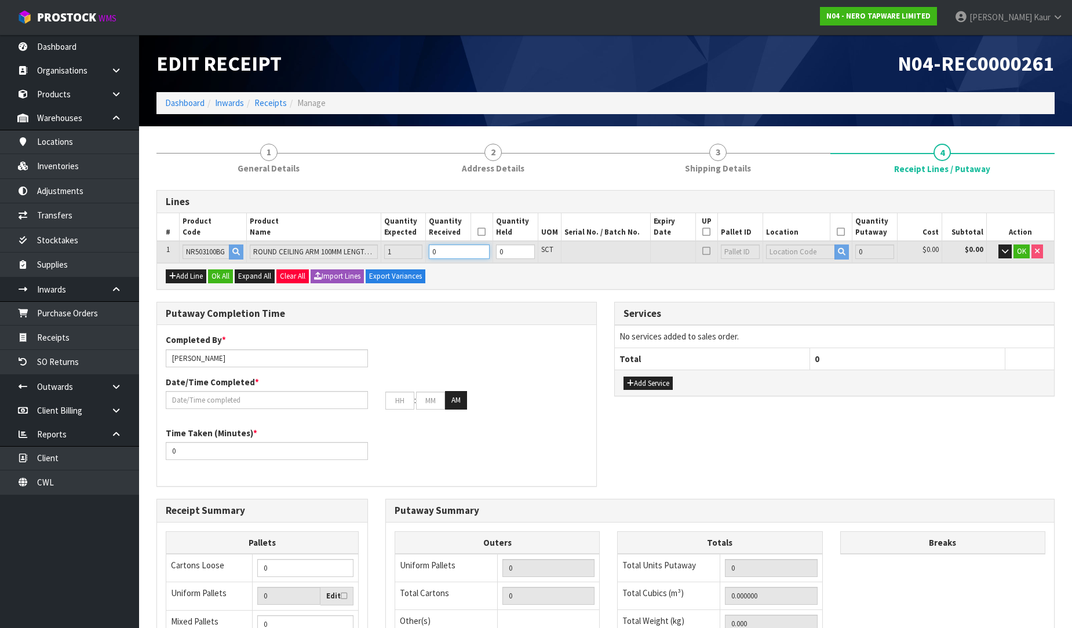
click at [470, 253] on input "0" at bounding box center [459, 252] width 61 height 14
type input "0.00042"
type input "0.1"
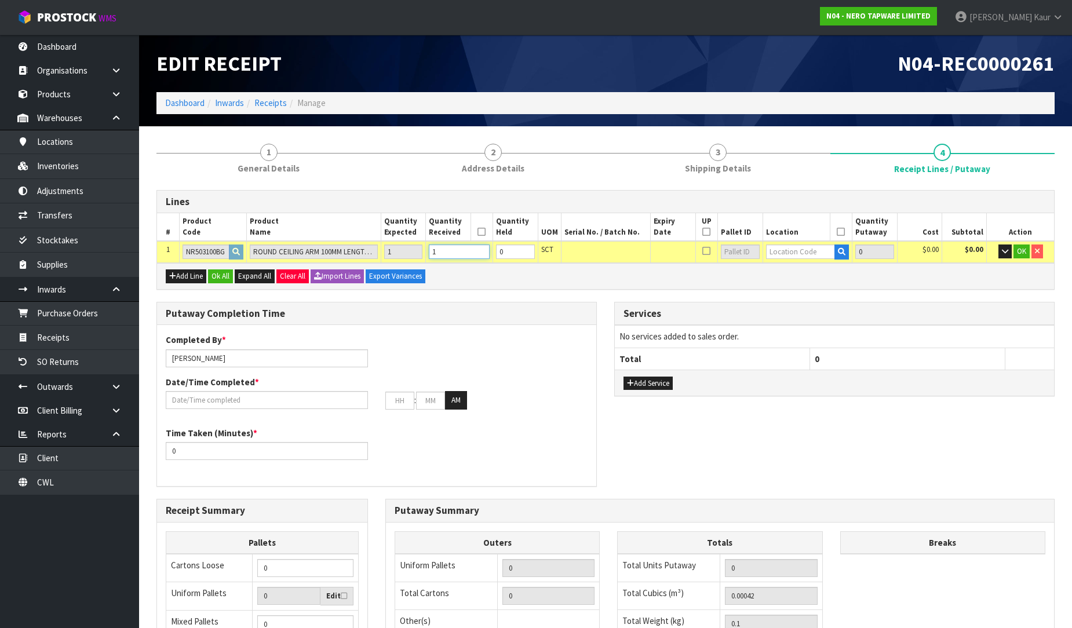
type input "1"
click at [799, 247] on input "text" at bounding box center [801, 252] width 70 height 14
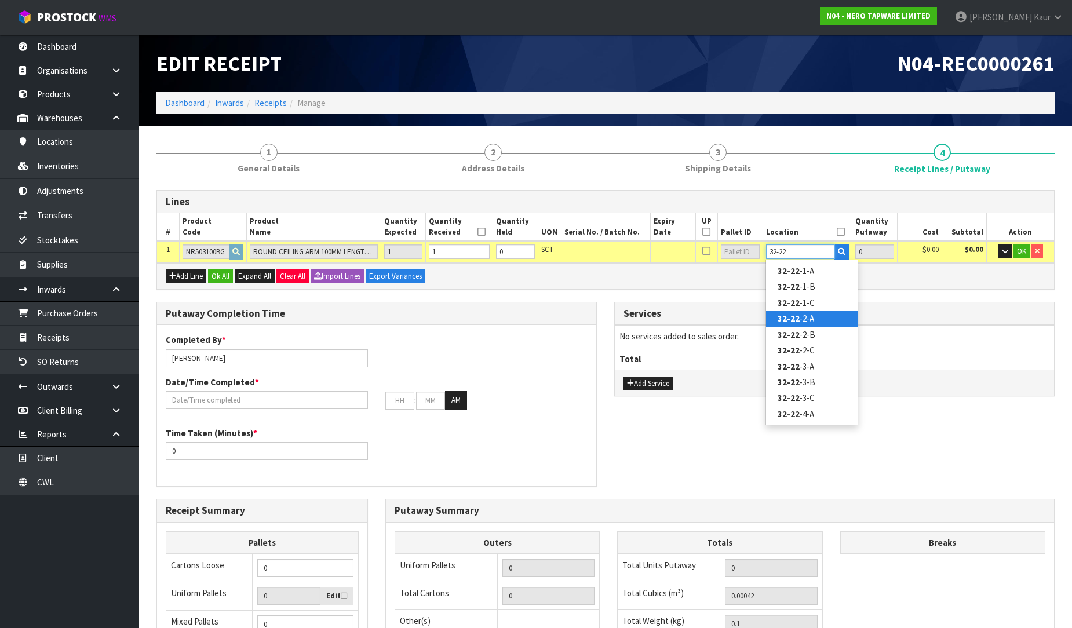
type input "32-22"
click at [816, 322] on link "32-22 -2-A" at bounding box center [812, 319] width 92 height 16
type input "1"
type input "32-22-2-A"
type input "1"
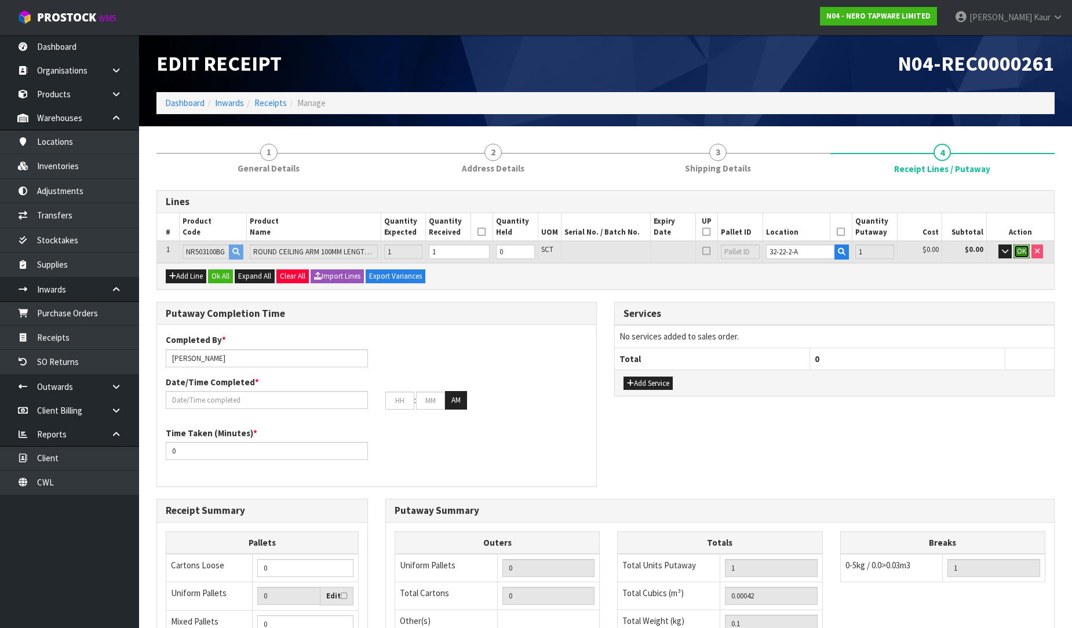
click at [1020, 249] on span "OK" at bounding box center [1021, 251] width 9 height 10
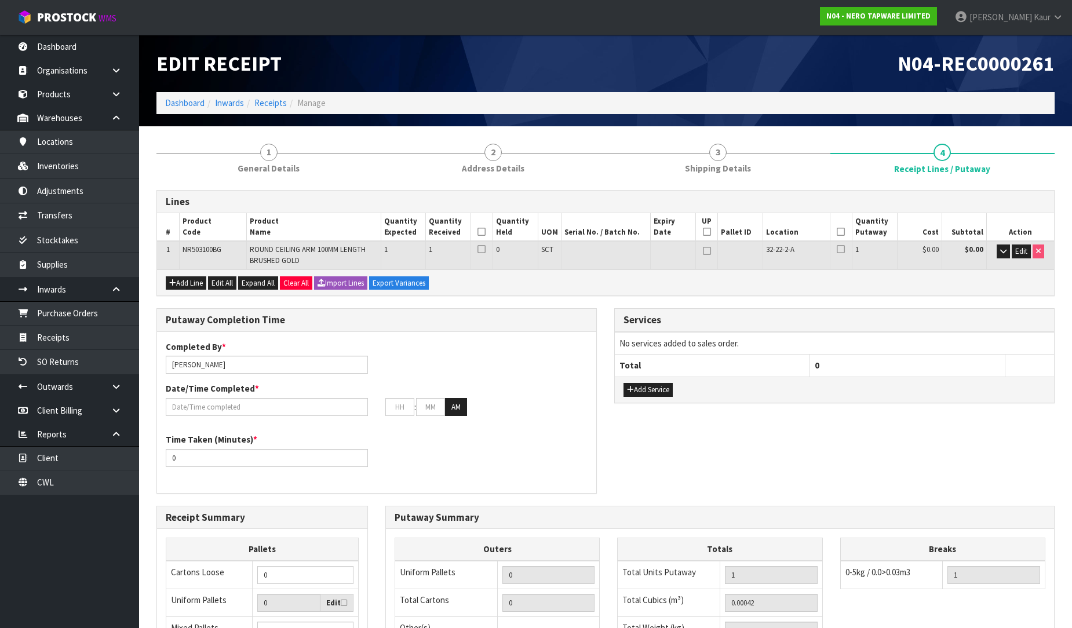
click at [483, 232] on icon at bounding box center [482, 232] width 8 height 1
click at [837, 232] on icon at bounding box center [841, 232] width 8 height 1
click at [180, 402] on input "text" at bounding box center [267, 407] width 202 height 18
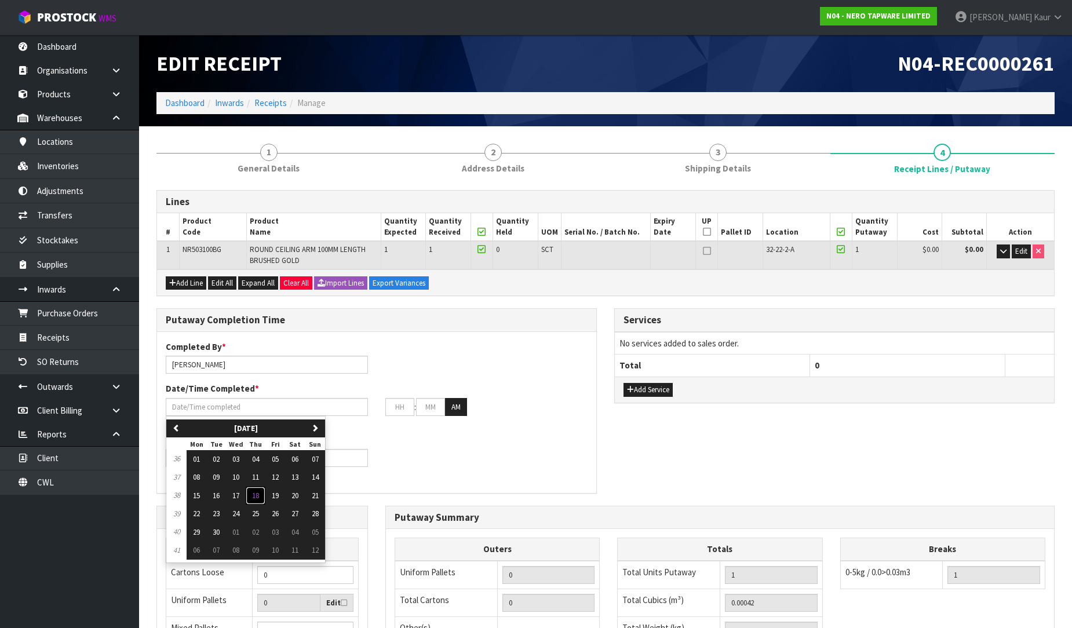
click at [256, 492] on span "18" at bounding box center [255, 496] width 7 height 10
type input "[DATE]"
type input "12"
type input "00"
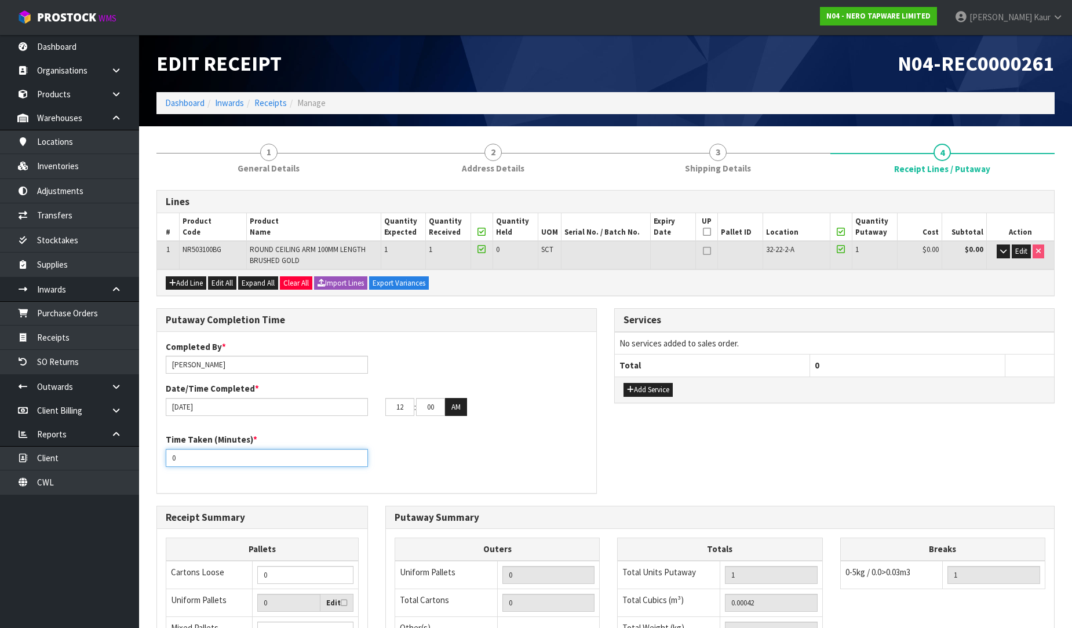
drag, startPoint x: 182, startPoint y: 464, endPoint x: 164, endPoint y: 461, distance: 18.2
click at [164, 461] on div "Time Taken (Minutes) * 0" at bounding box center [267, 450] width 220 height 33
type input "10"
drag, startPoint x: 406, startPoint y: 407, endPoint x: 381, endPoint y: 406, distance: 24.9
click at [381, 406] on div "12 : 00 : 00 AM" at bounding box center [487, 407] width 220 height 19
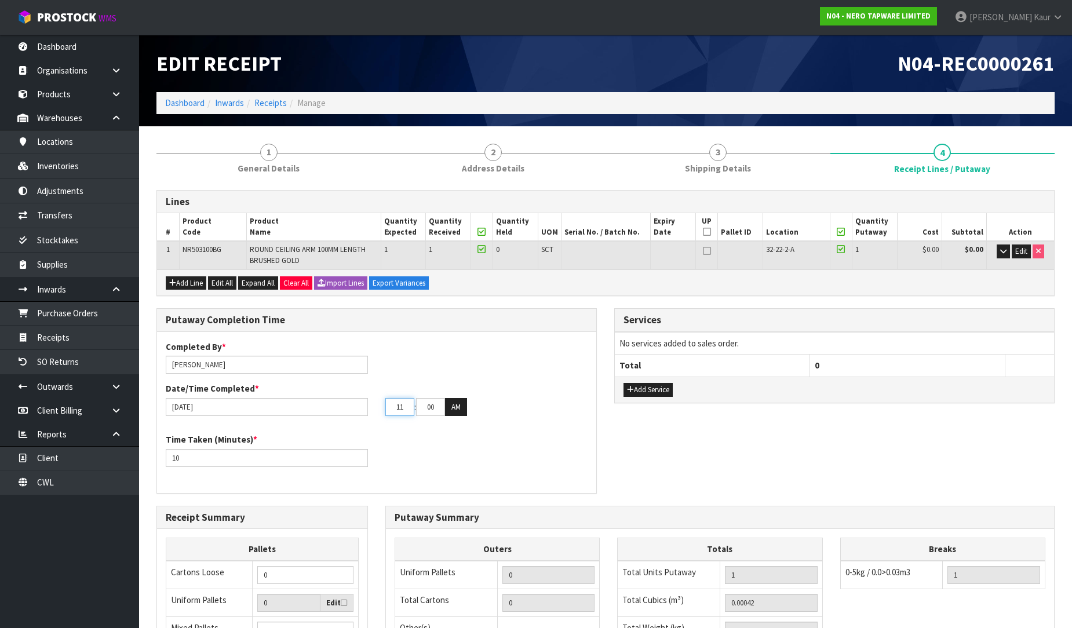
type input "11"
drag, startPoint x: 424, startPoint y: 408, endPoint x: 407, endPoint y: 408, distance: 16.2
click at [407, 408] on tr "11 : 00 : 00 AM" at bounding box center [426, 407] width 82 height 19
drag, startPoint x: 441, startPoint y: 402, endPoint x: 407, endPoint y: 402, distance: 33.6
click at [407, 402] on tr "11 : 00 : 00 AM" at bounding box center [426, 407] width 82 height 19
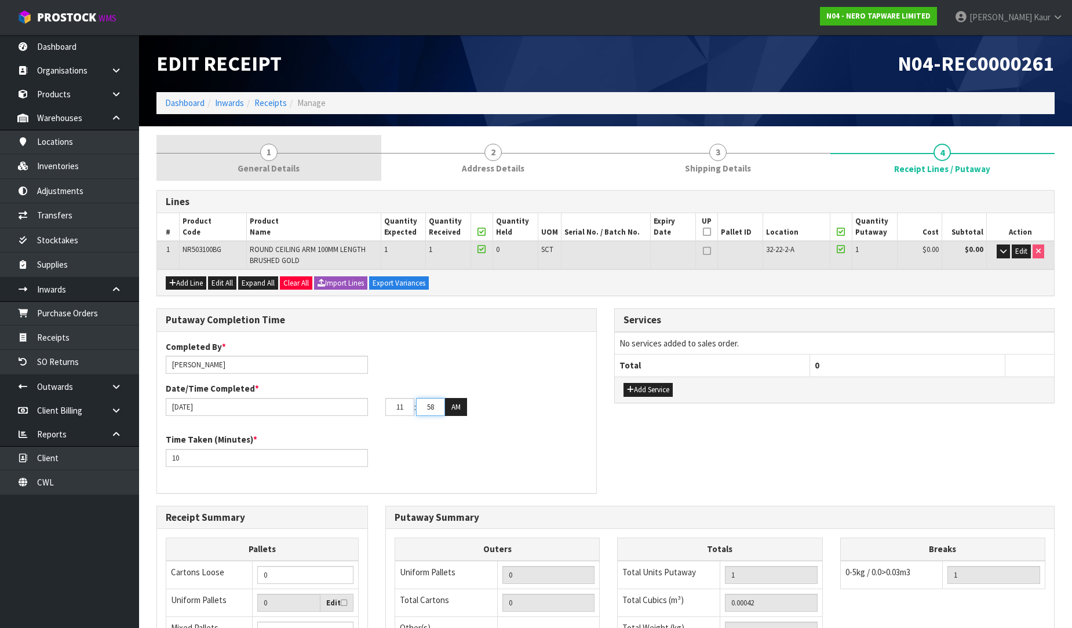
type input "58"
click at [292, 155] on link "1 General Details" at bounding box center [269, 158] width 225 height 46
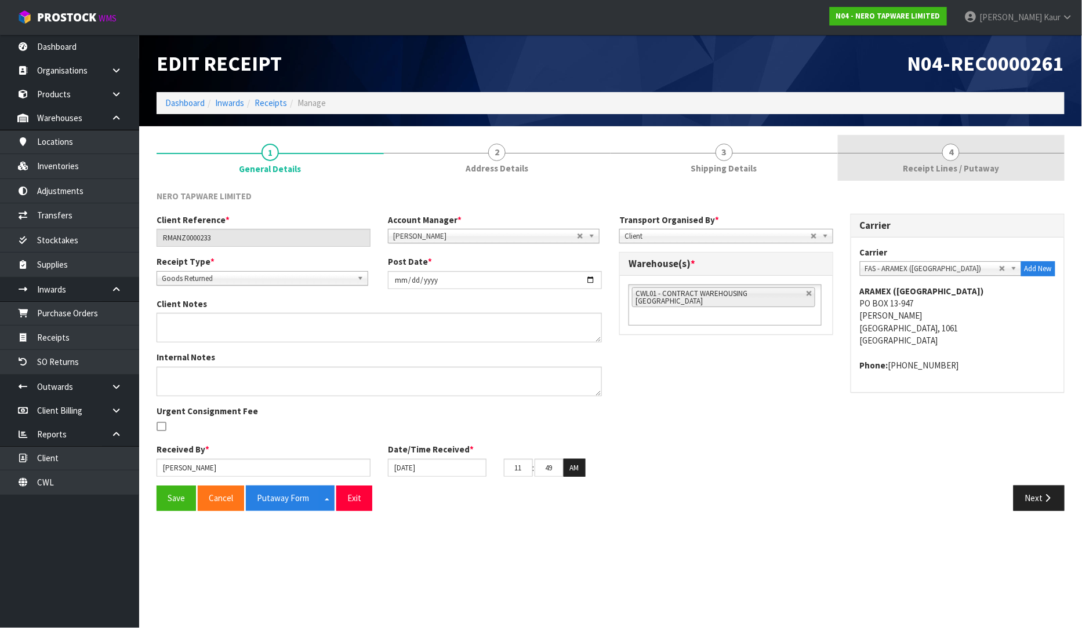
click at [987, 170] on span "Receipt Lines / Putaway" at bounding box center [951, 168] width 96 height 12
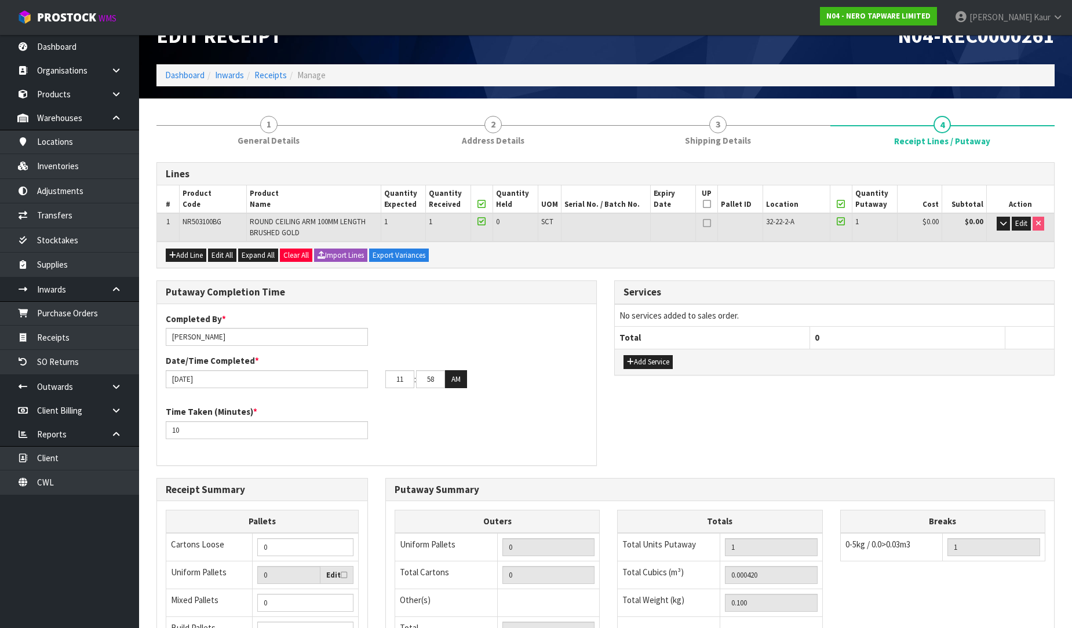
scroll to position [9, 0]
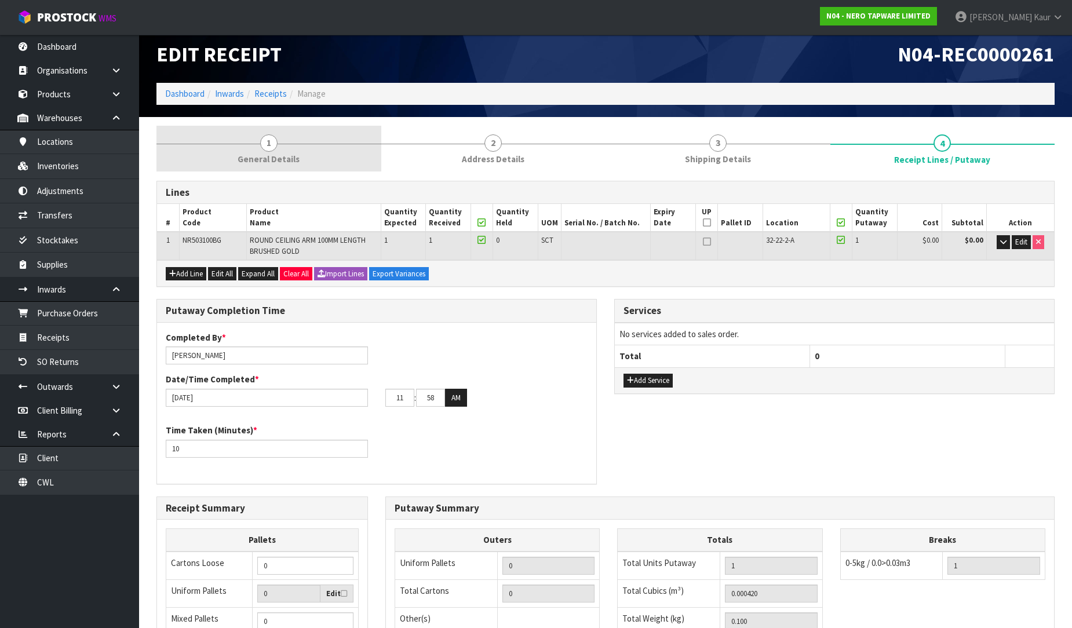
click at [263, 151] on link "1 General Details" at bounding box center [269, 149] width 225 height 46
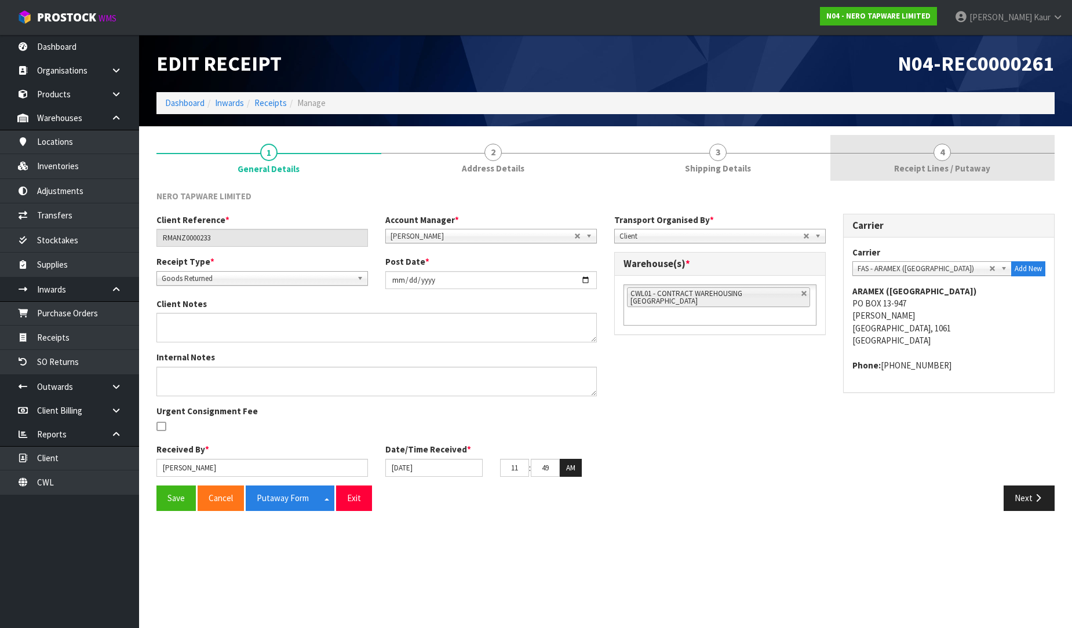
scroll to position [0, 0]
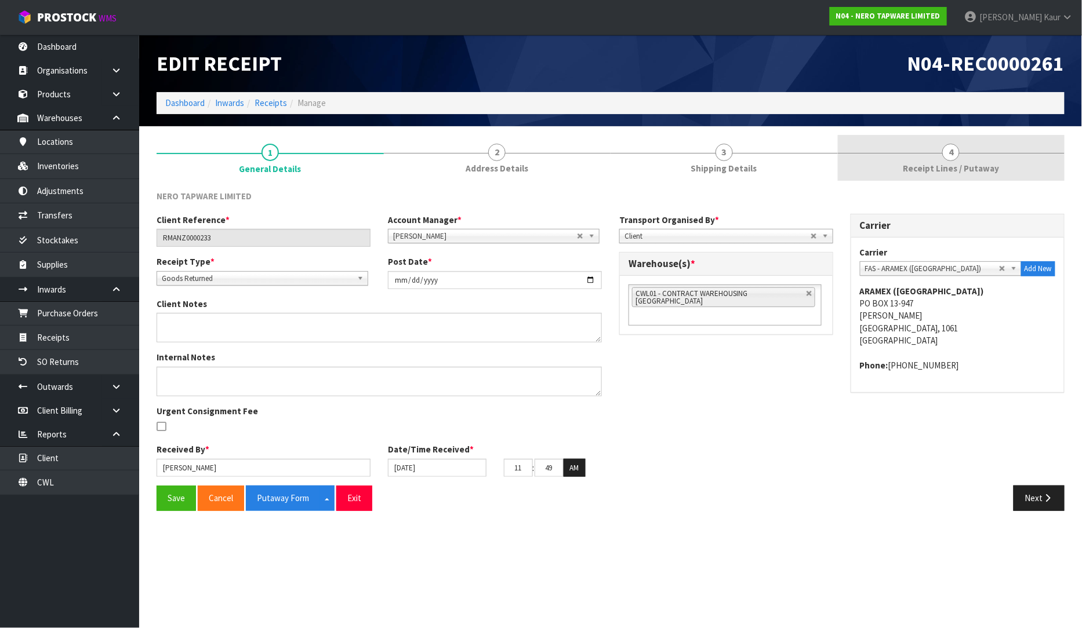
click at [965, 172] on span "Receipt Lines / Putaway" at bounding box center [951, 168] width 96 height 12
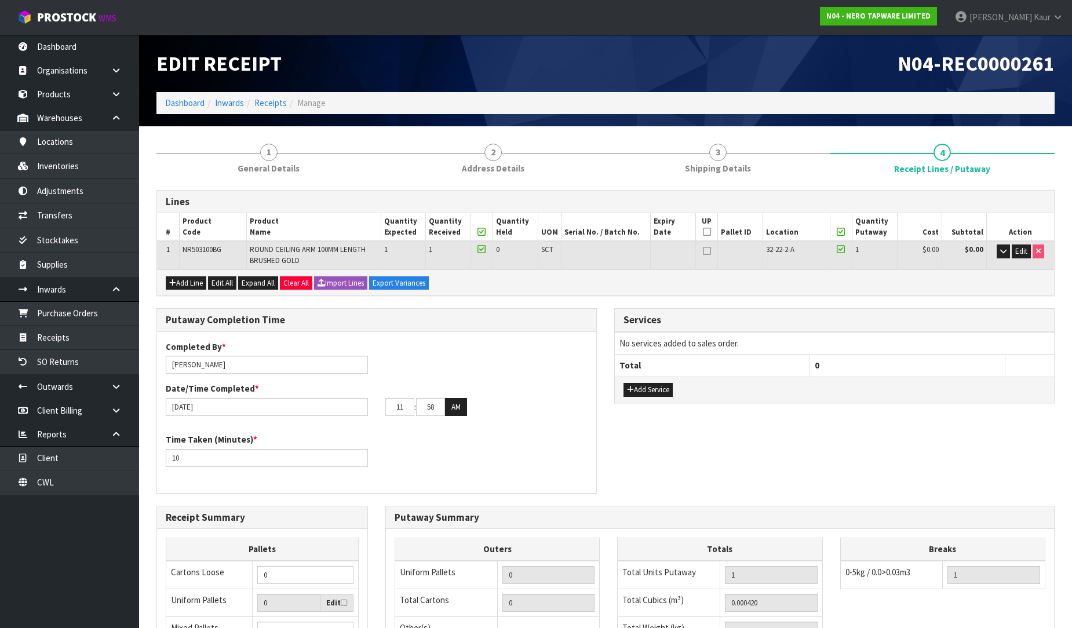
scroll to position [203, 0]
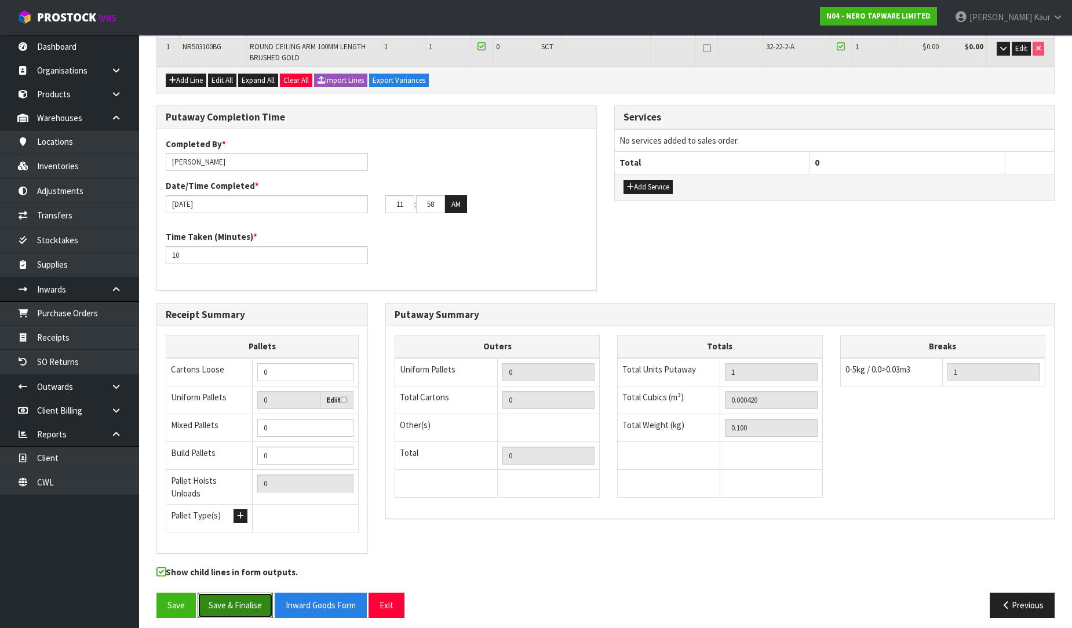
click at [242, 595] on button "Save & Finalise" at bounding box center [235, 605] width 75 height 25
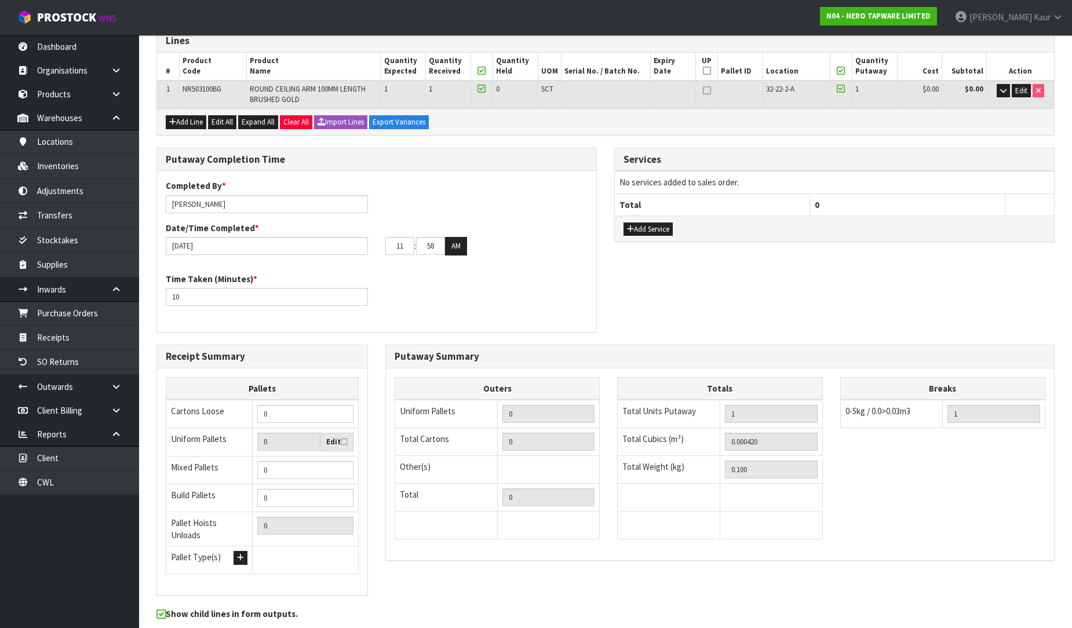
scroll to position [0, 0]
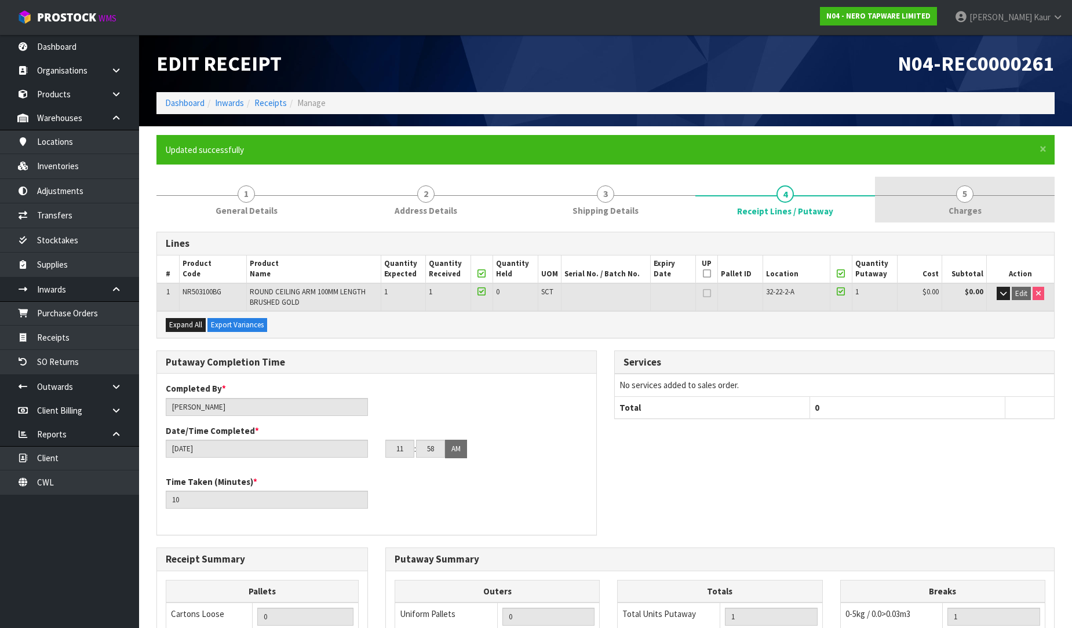
click at [955, 207] on span "Charges" at bounding box center [965, 211] width 33 height 12
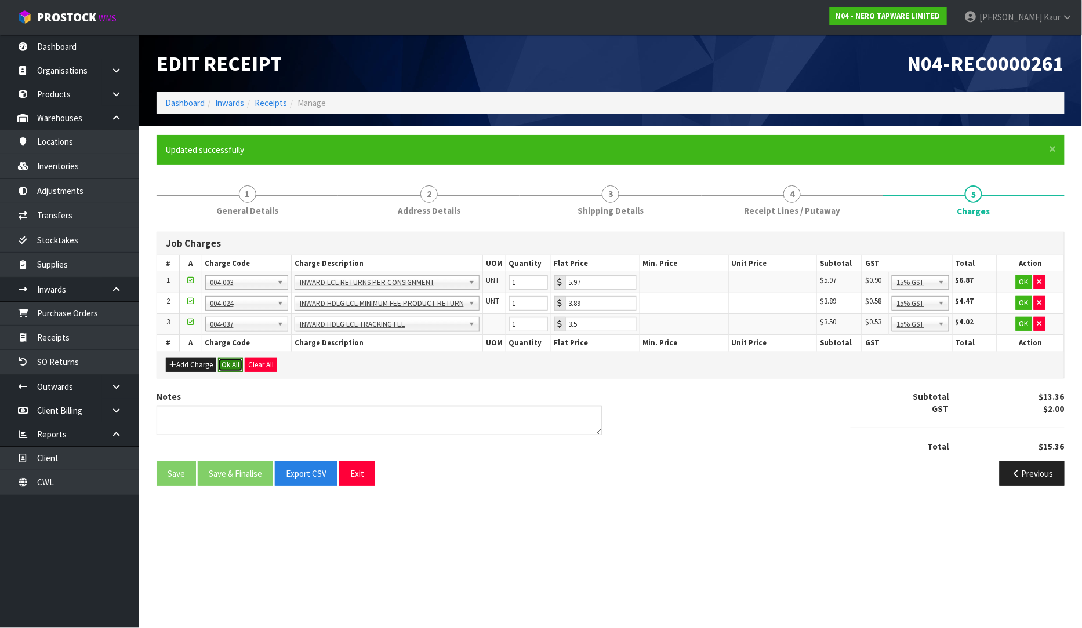
click at [230, 358] on button "Ok All" at bounding box center [230, 365] width 25 height 14
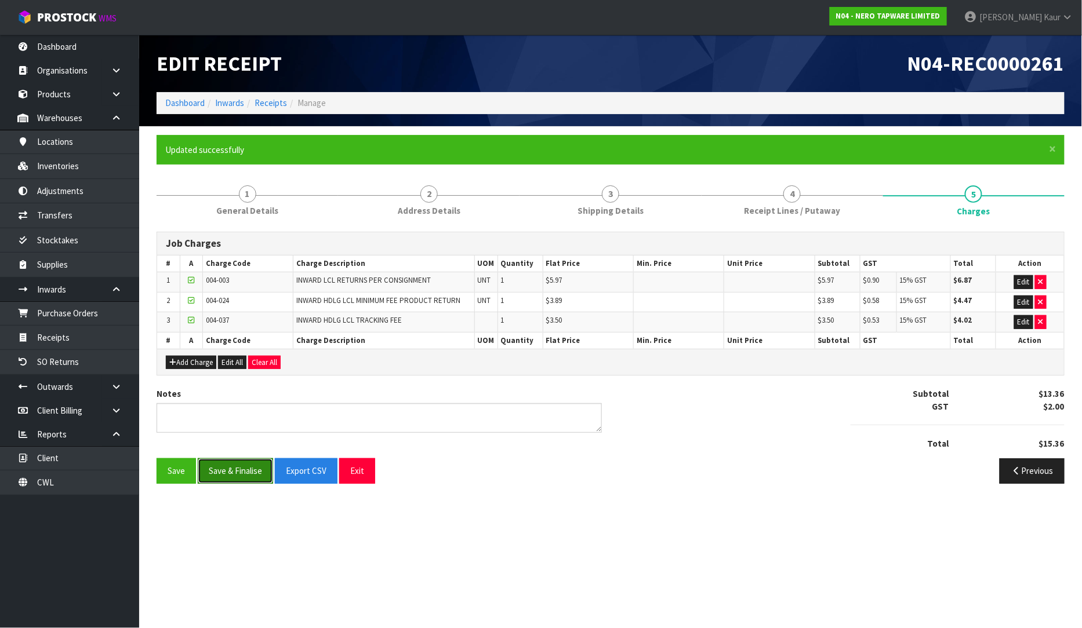
click at [217, 482] on button "Save & Finalise" at bounding box center [235, 471] width 75 height 25
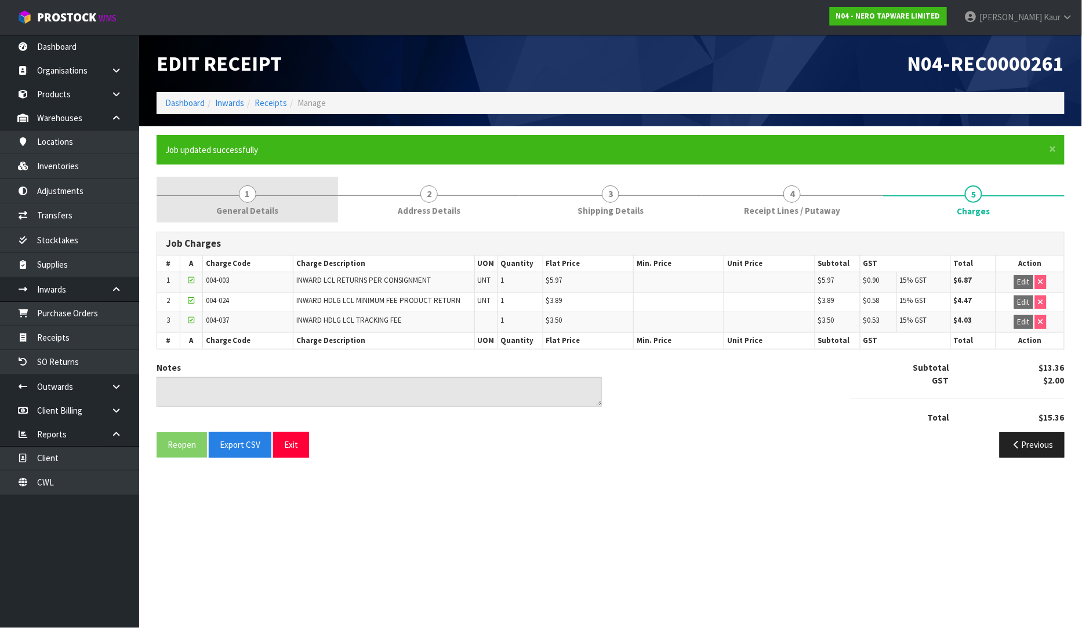
click at [280, 196] on link "1 General Details" at bounding box center [247, 200] width 181 height 46
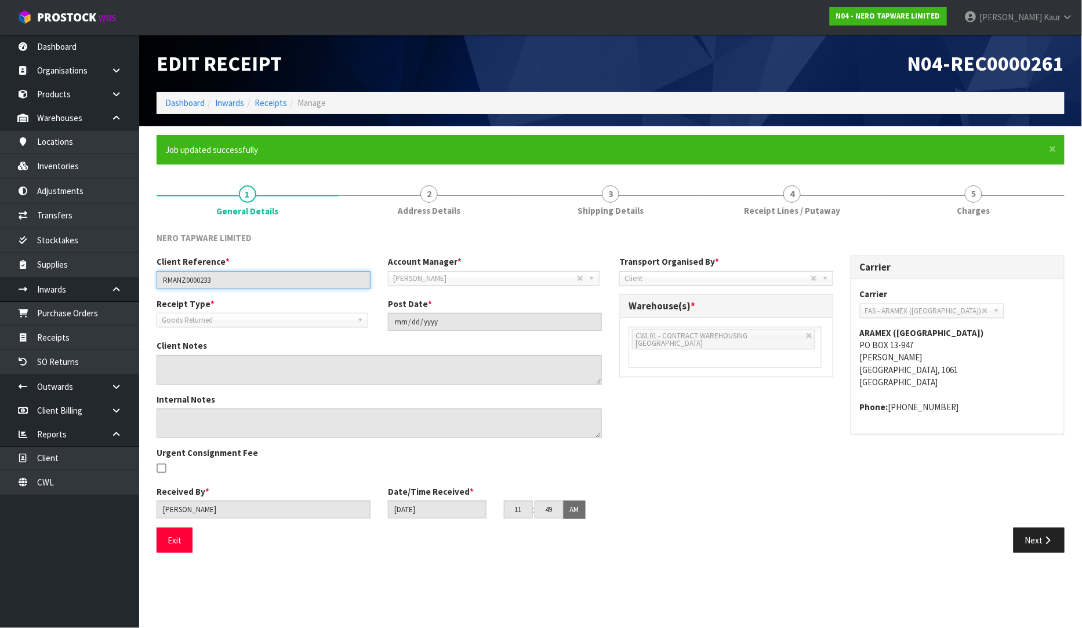
drag, startPoint x: 227, startPoint y: 278, endPoint x: 159, endPoint y: 296, distance: 70.0
click at [159, 296] on div "Client Reference * RMANZ0000233 Account Manager * [PERSON_NAME] [PERSON_NAME] […" at bounding box center [379, 277] width 463 height 42
click at [745, 211] on link "4 Receipt Lines / Putaway" at bounding box center [791, 200] width 181 height 46
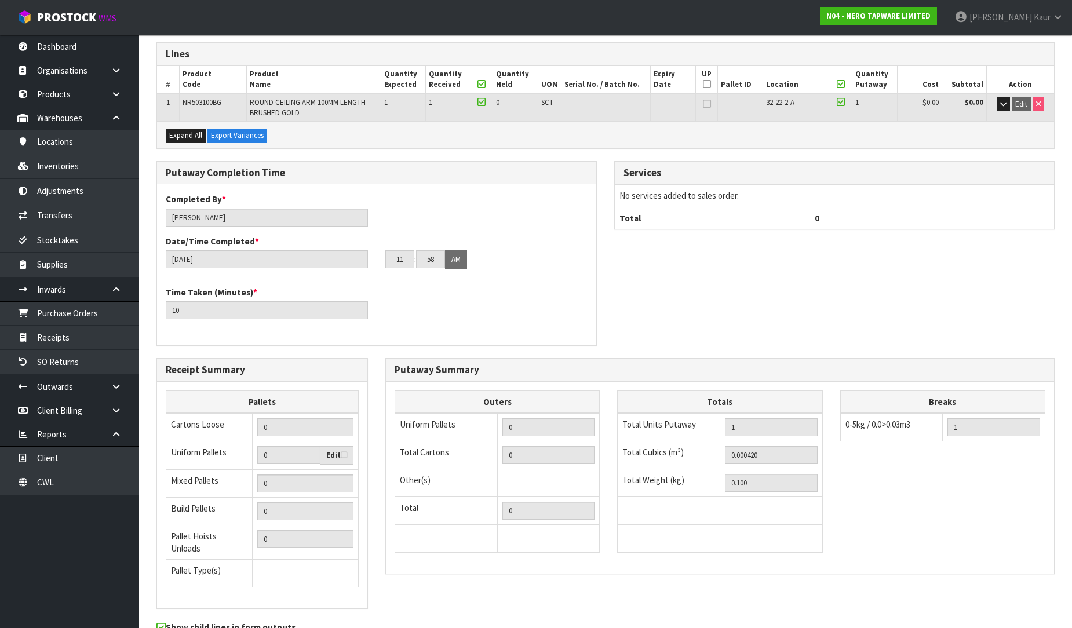
scroll to position [245, 0]
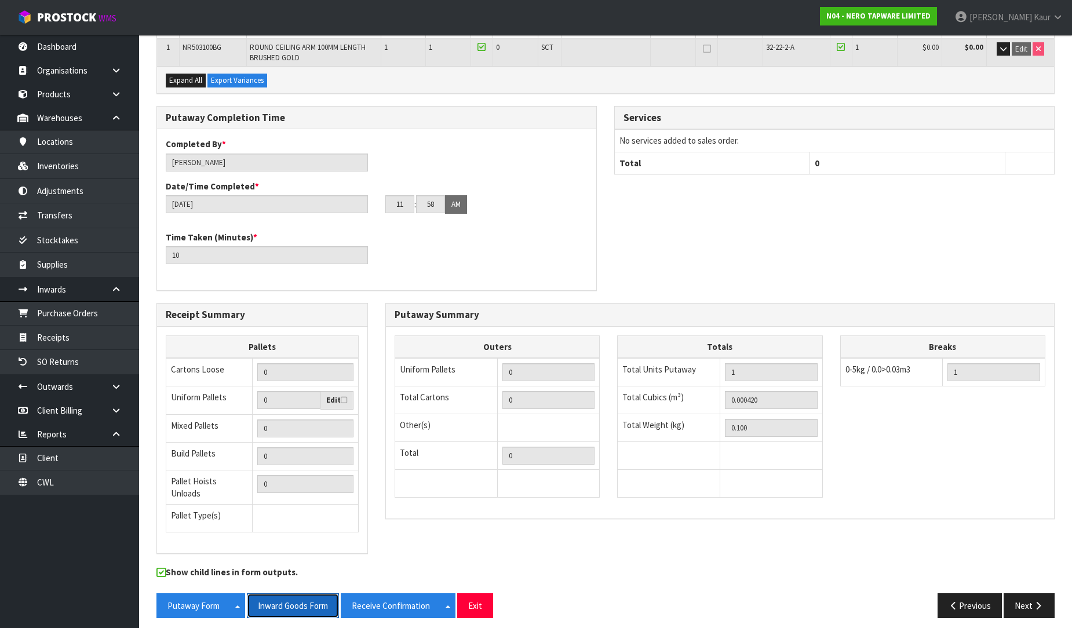
click at [274, 609] on button "Inward Goods Form" at bounding box center [293, 606] width 92 height 25
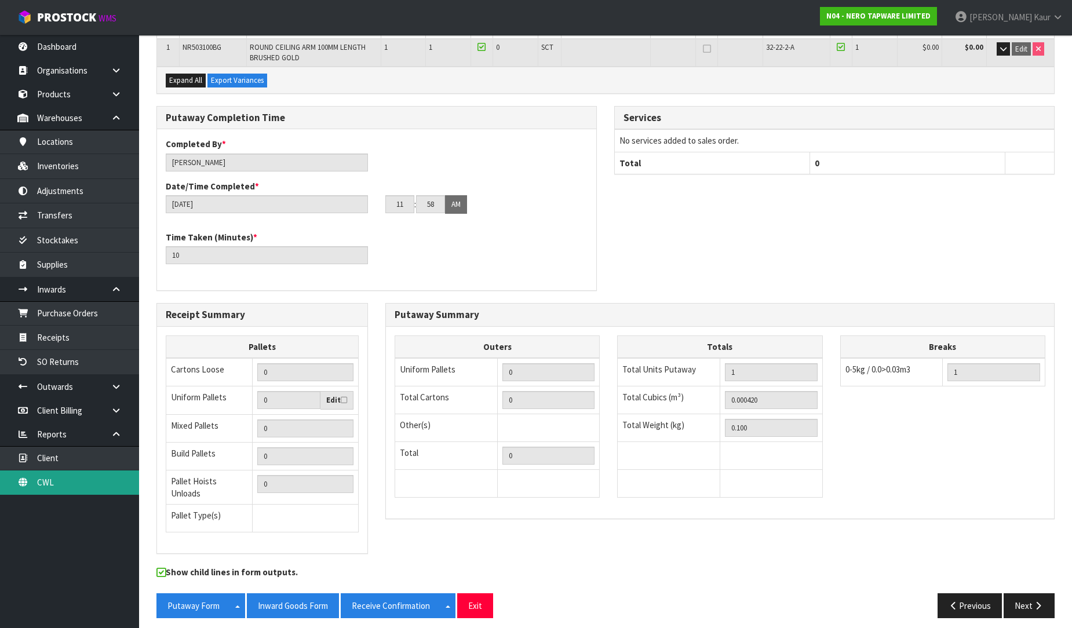
click at [47, 490] on link "CWL" at bounding box center [69, 483] width 139 height 24
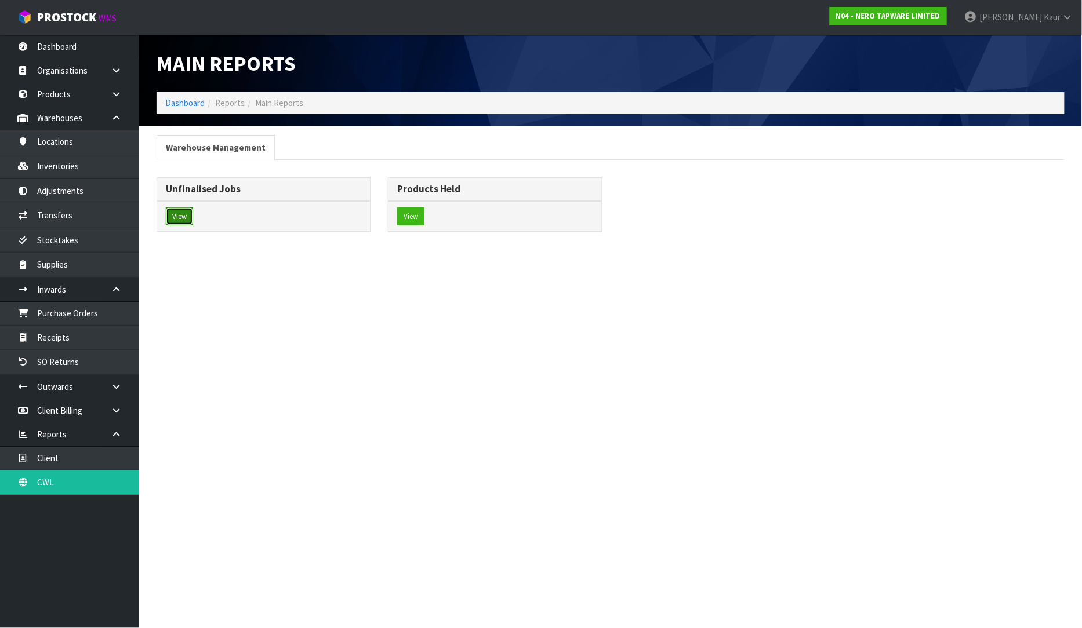
click at [177, 221] on button "View" at bounding box center [179, 217] width 27 height 19
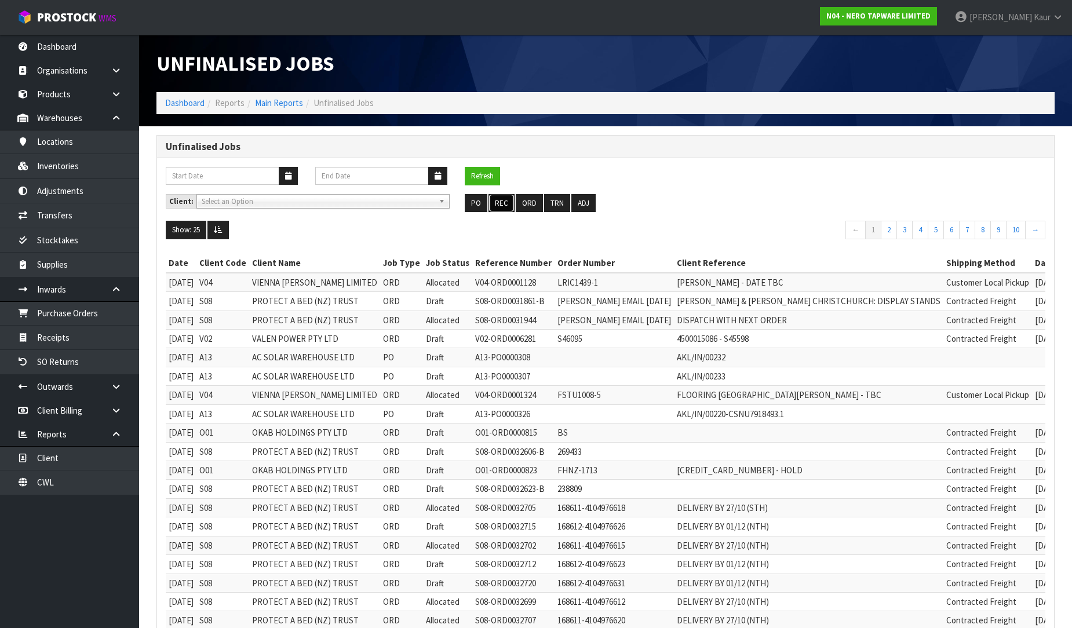
click at [511, 210] on button "REC" at bounding box center [502, 203] width 26 height 19
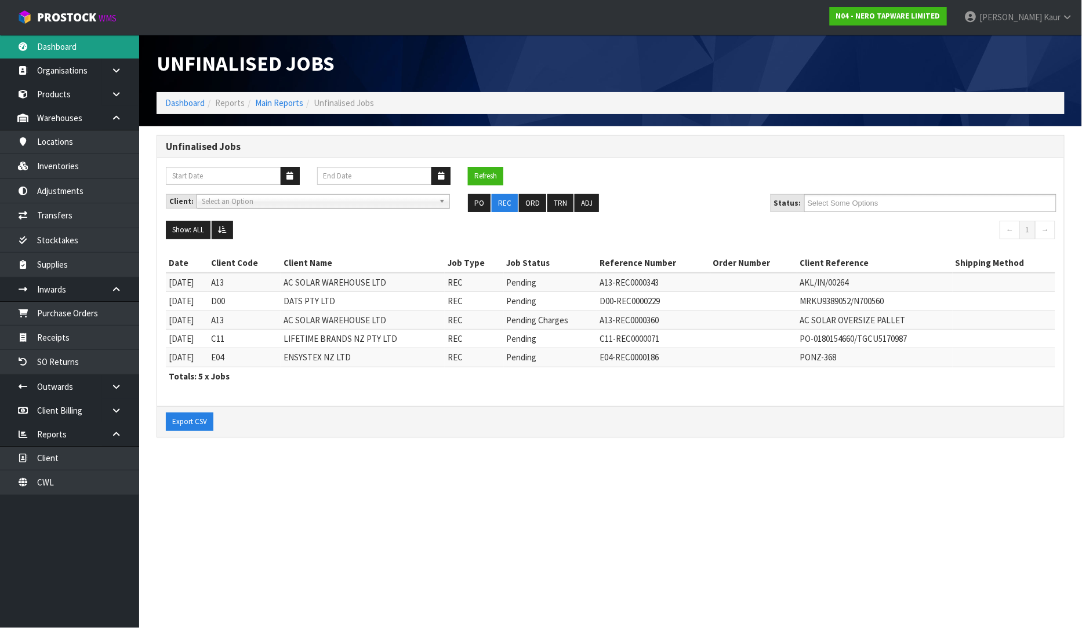
click at [70, 42] on link "Dashboard" at bounding box center [69, 47] width 139 height 24
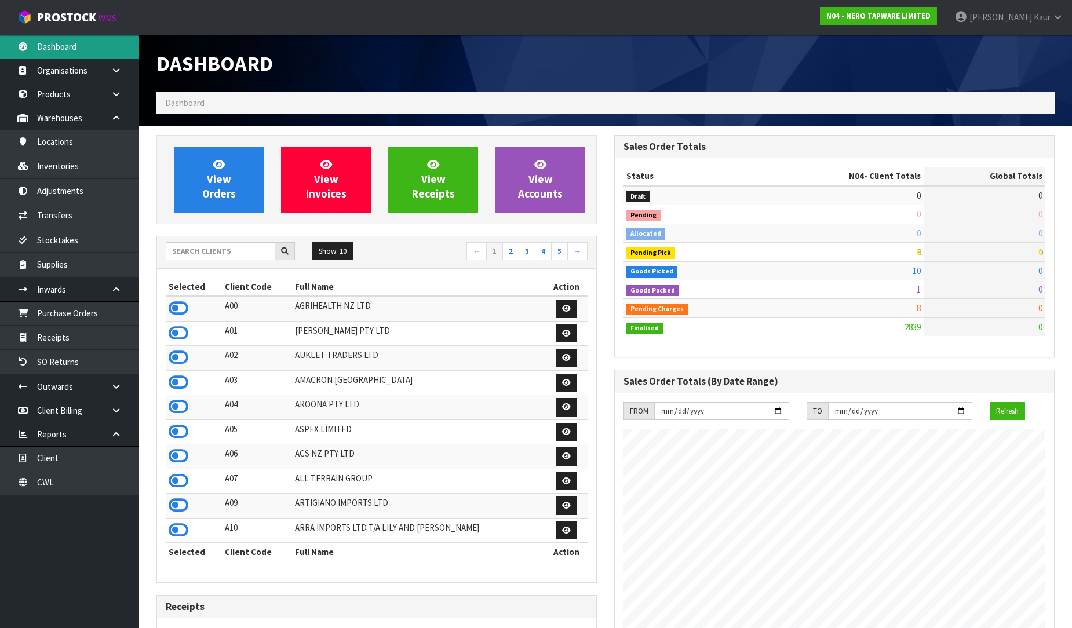
scroll to position [928, 458]
click at [197, 242] on input "text" at bounding box center [221, 251] width 110 height 18
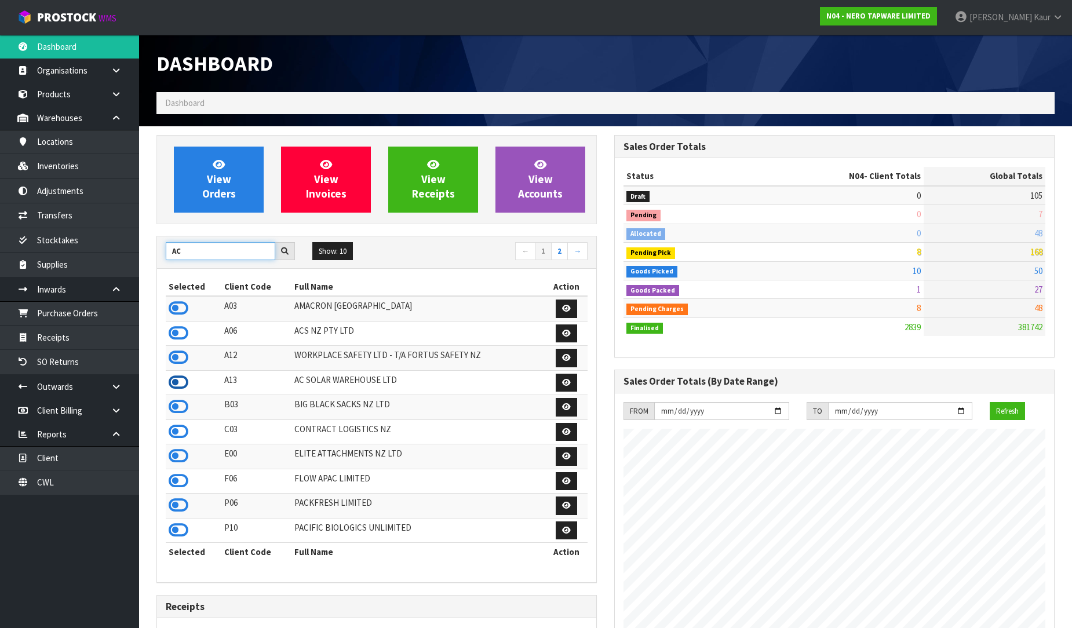
type input "AC"
click at [181, 380] on icon at bounding box center [179, 382] width 20 height 17
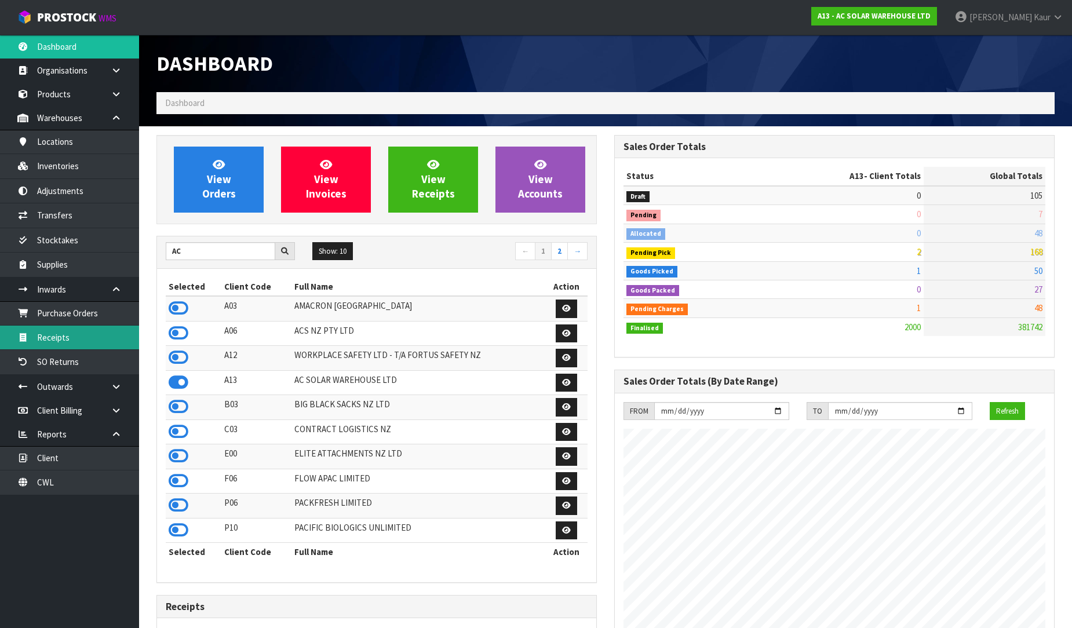
drag, startPoint x: 67, startPoint y: 338, endPoint x: 130, endPoint y: 328, distance: 63.5
click at [68, 339] on link "Receipts" at bounding box center [69, 338] width 139 height 24
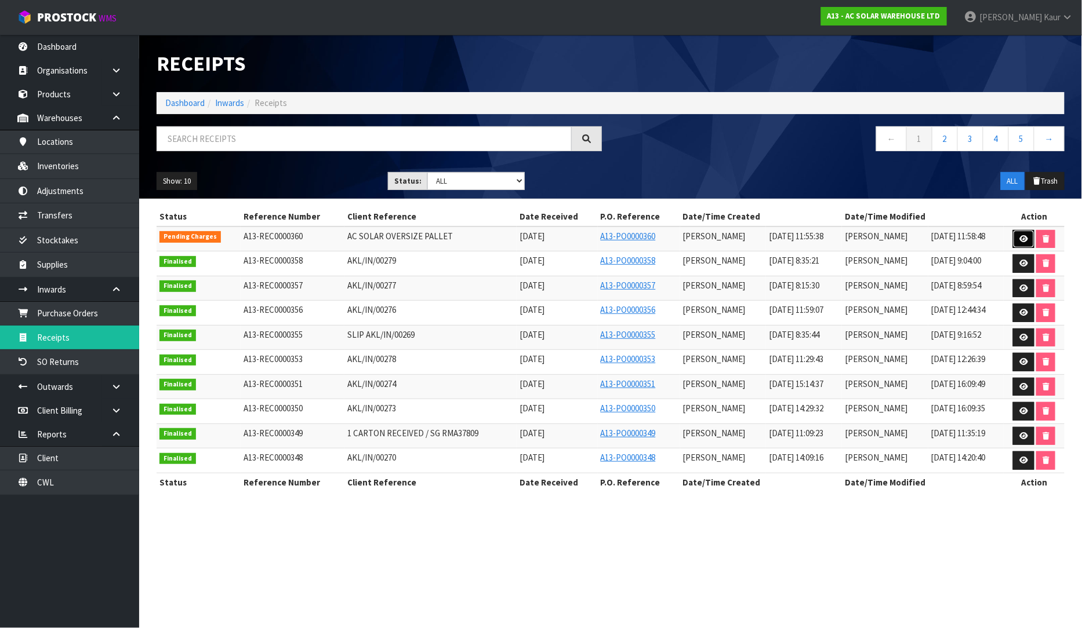
click at [1015, 241] on link at bounding box center [1023, 239] width 21 height 19
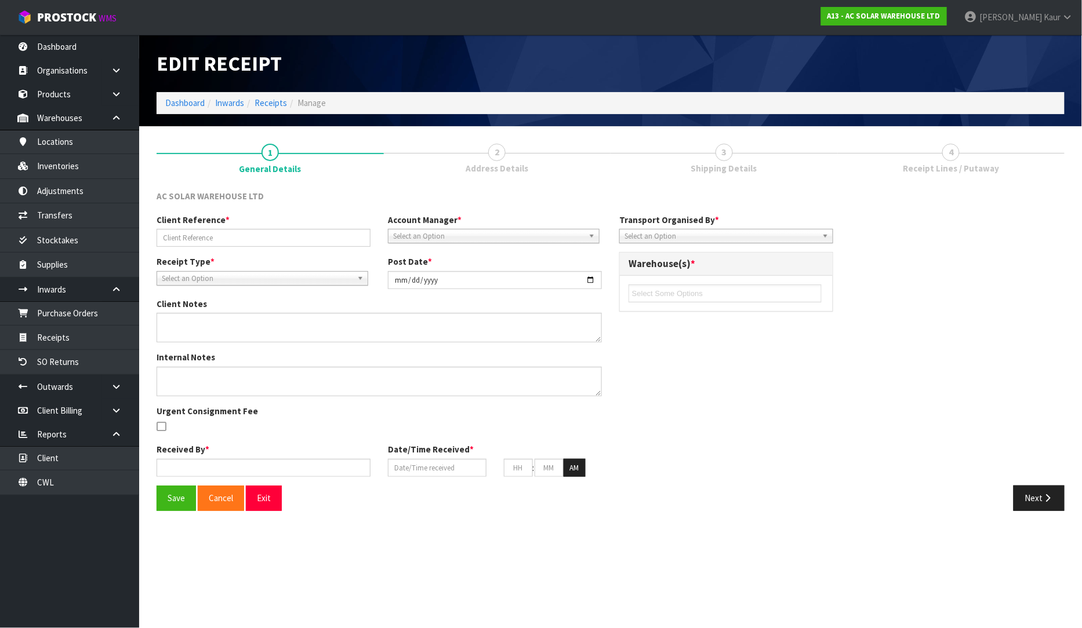
type input "AC SOLAR OVERSIZE PALLET"
type input "[DATE]"
type input "[PERSON_NAME]"
type input "[DATE]"
type input "11"
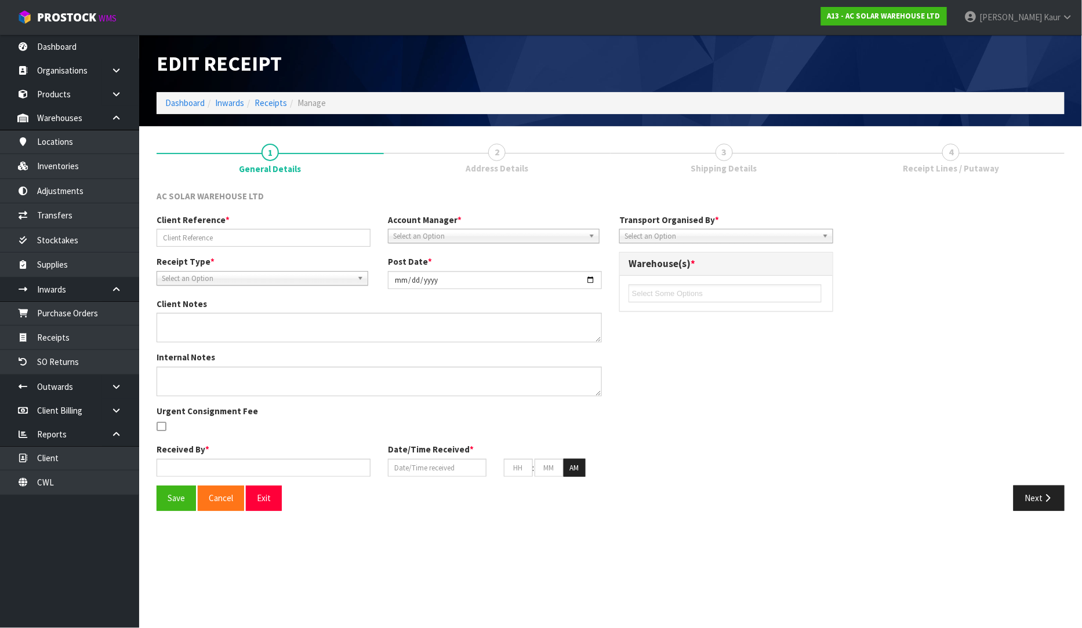
type input "55"
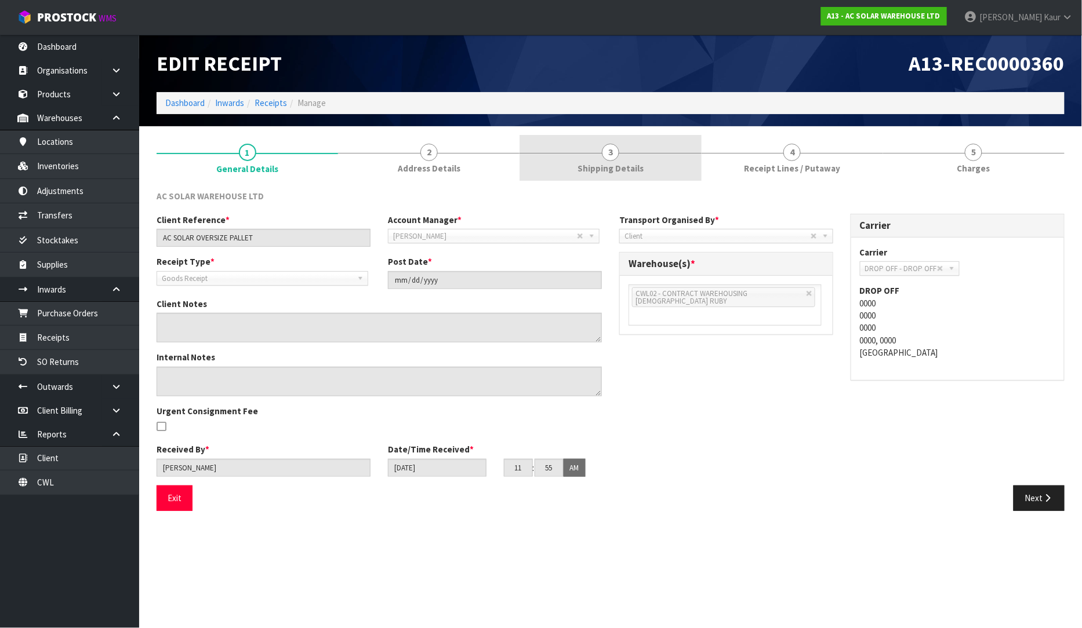
click at [656, 163] on link "3 Shipping Details" at bounding box center [609, 158] width 181 height 46
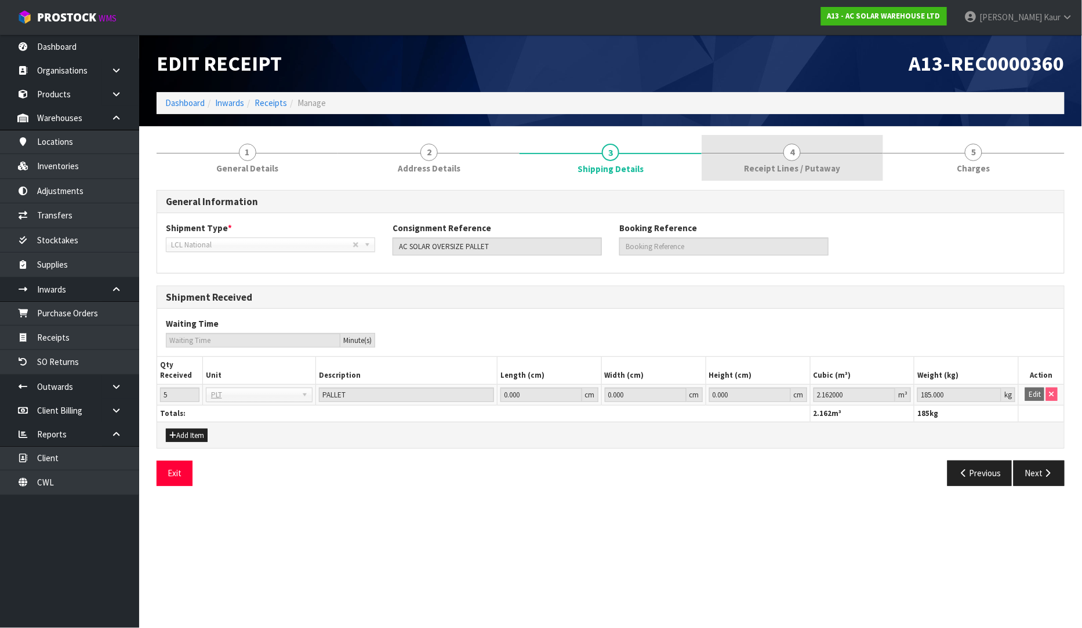
click at [702, 161] on link "4 Receipt Lines / Putaway" at bounding box center [791, 158] width 181 height 46
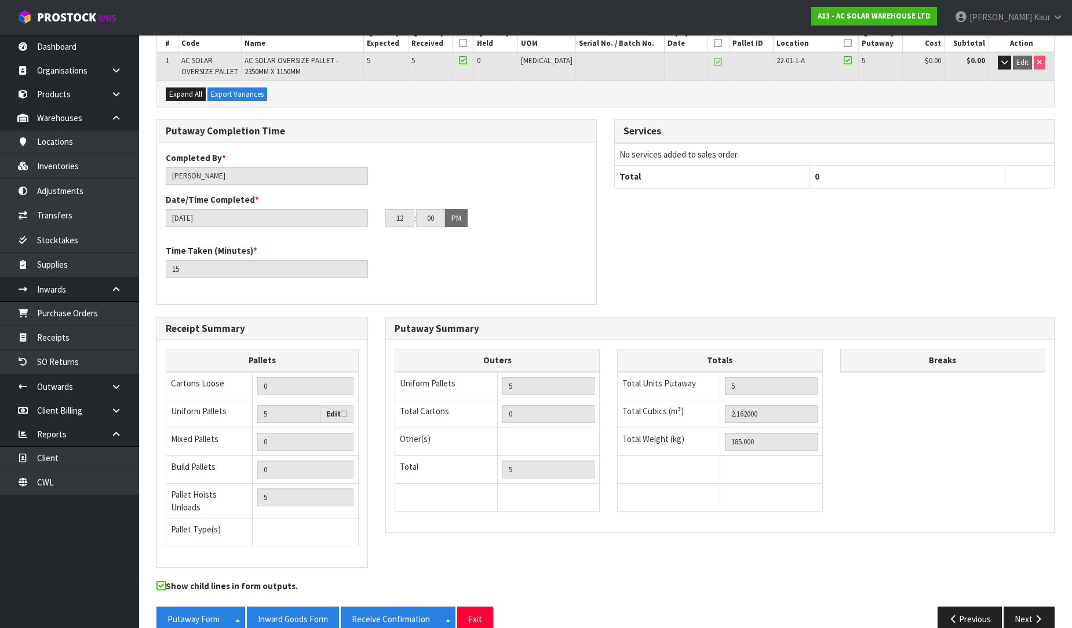
scroll to position [193, 0]
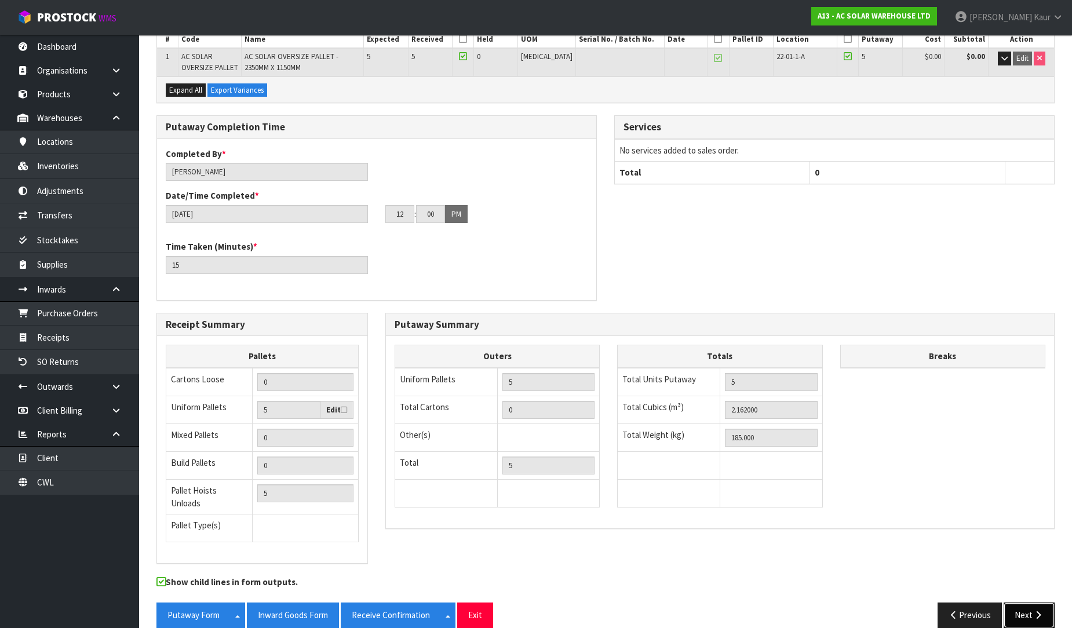
drag, startPoint x: 1027, startPoint y: 611, endPoint x: 980, endPoint y: 578, distance: 56.6
click at [1027, 610] on button "Next" at bounding box center [1029, 615] width 51 height 25
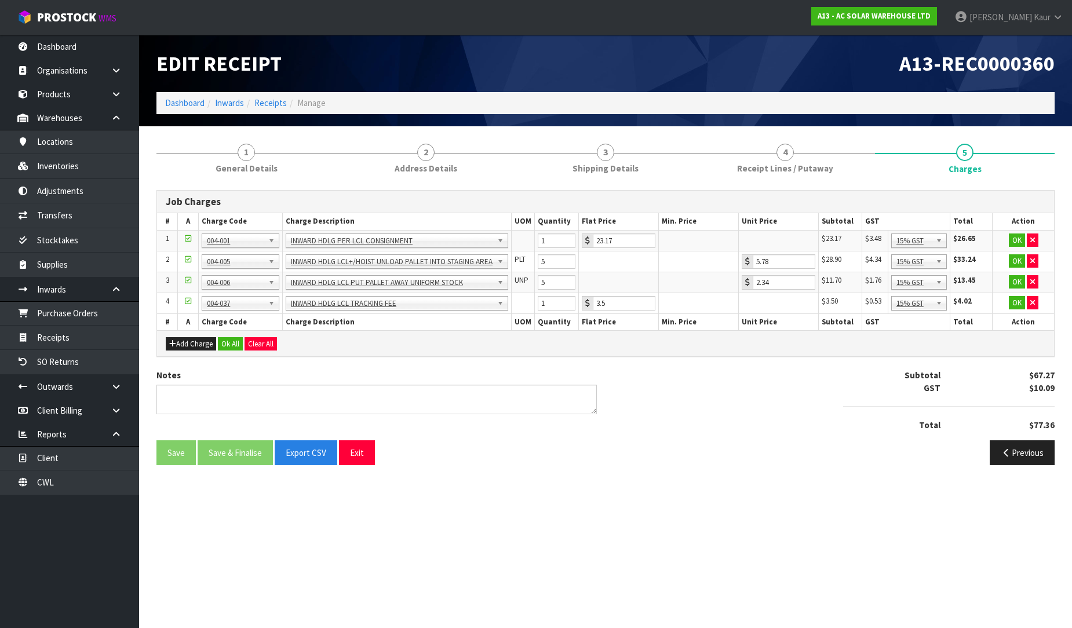
scroll to position [0, 0]
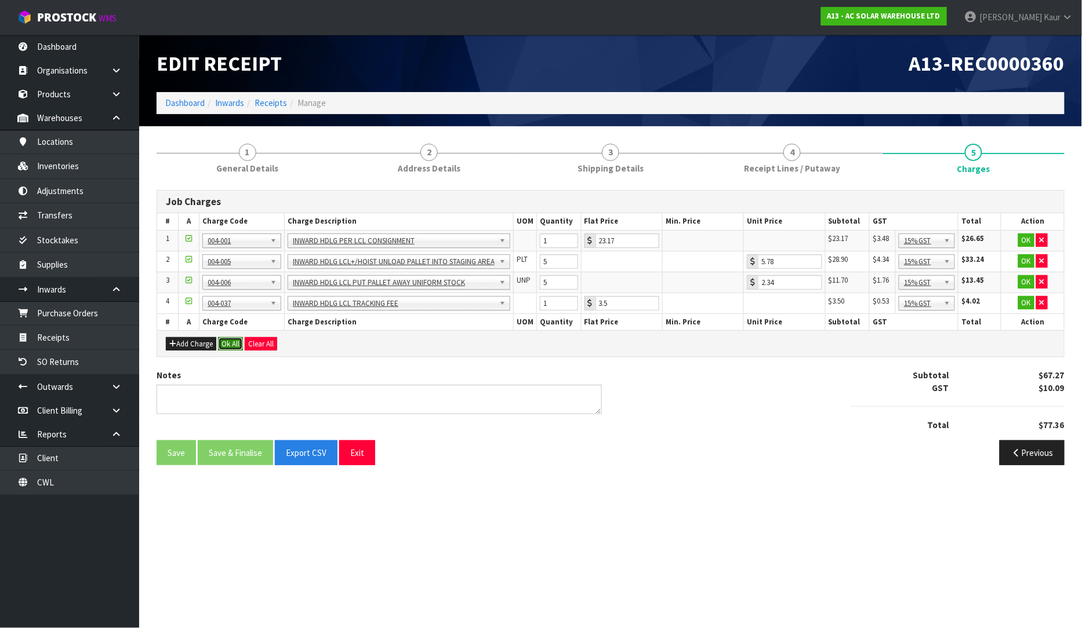
click at [232, 340] on button "Ok All" at bounding box center [230, 344] width 25 height 14
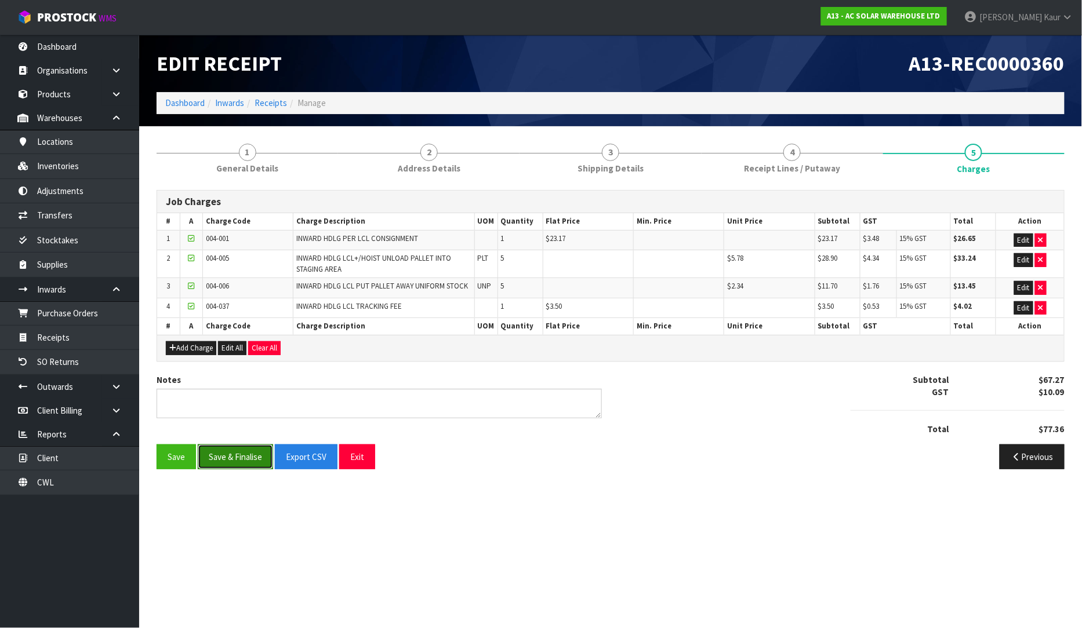
click at [225, 455] on button "Save & Finalise" at bounding box center [235, 457] width 75 height 25
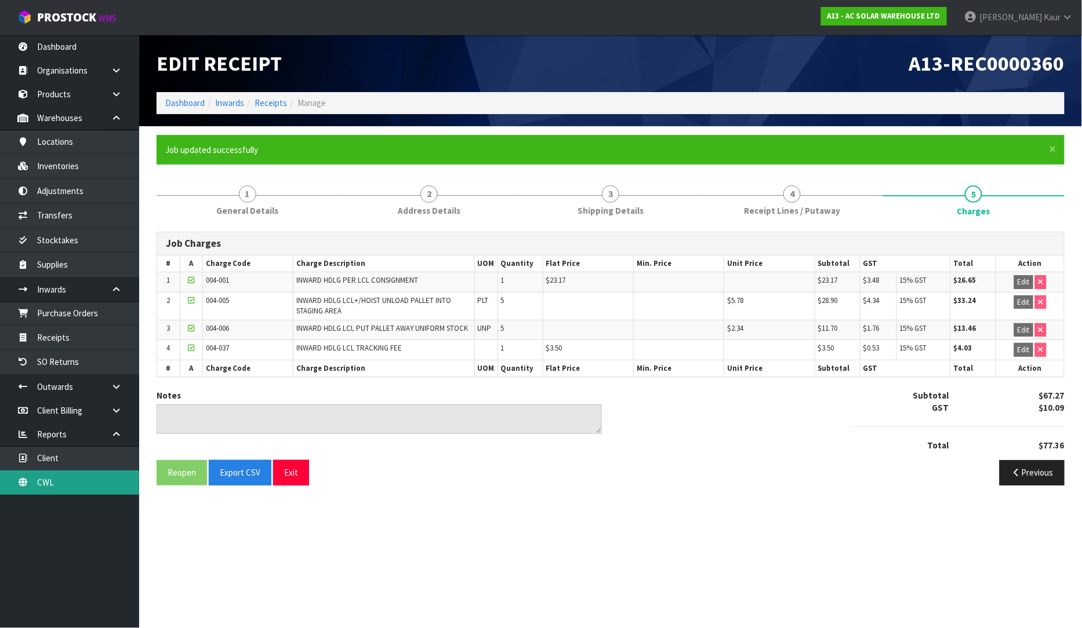
click at [99, 485] on link "CWL" at bounding box center [69, 483] width 139 height 24
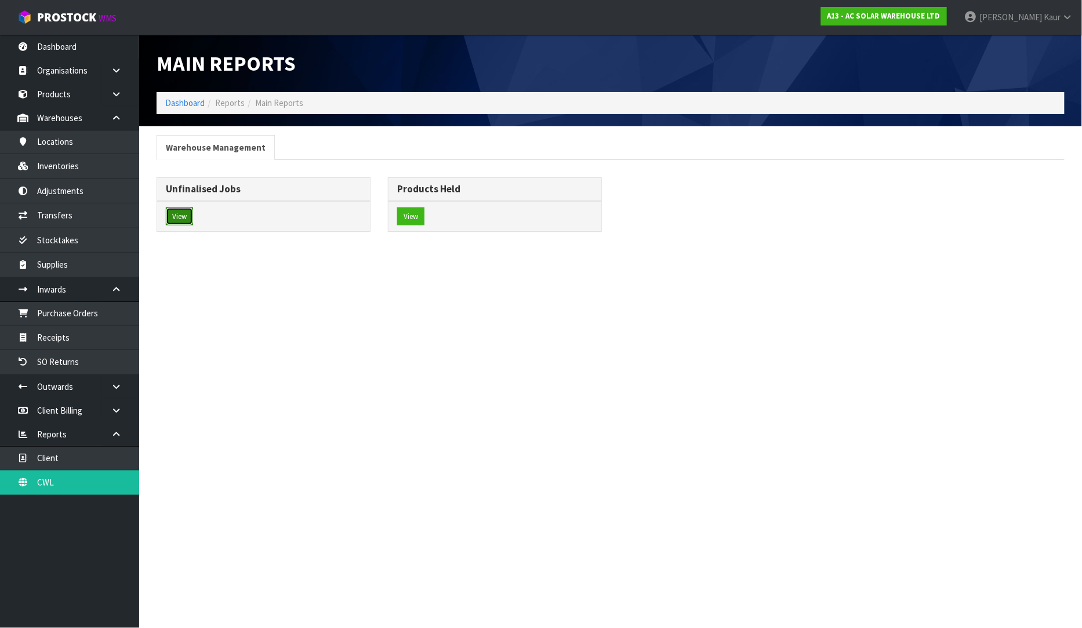
click at [176, 221] on button "View" at bounding box center [179, 217] width 27 height 19
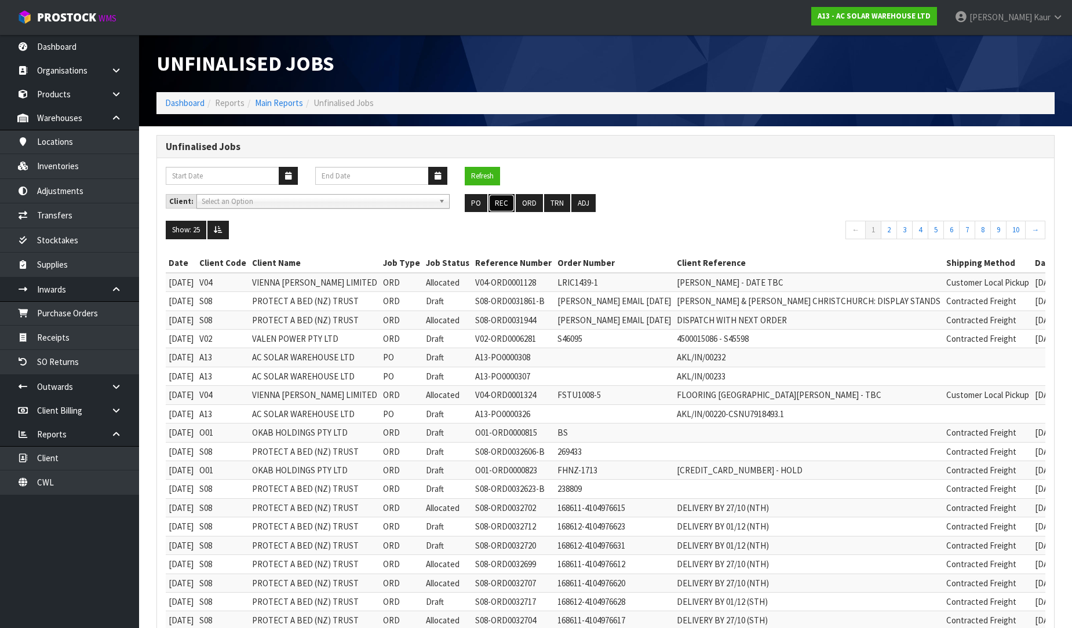
click at [496, 206] on button "REC" at bounding box center [502, 203] width 26 height 19
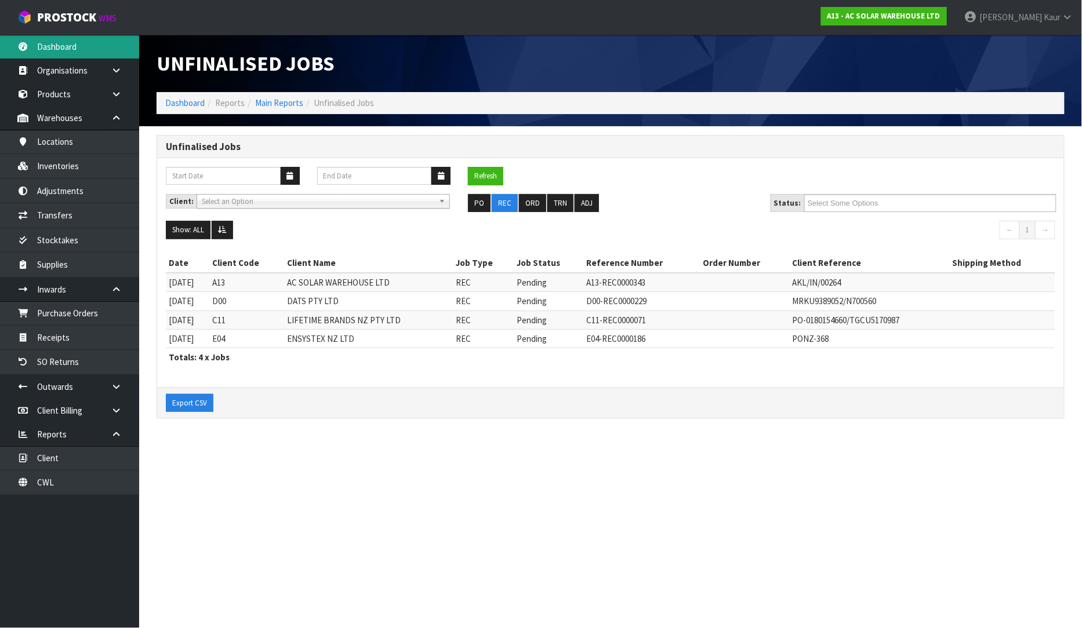
click at [80, 42] on link "Dashboard" at bounding box center [69, 47] width 139 height 24
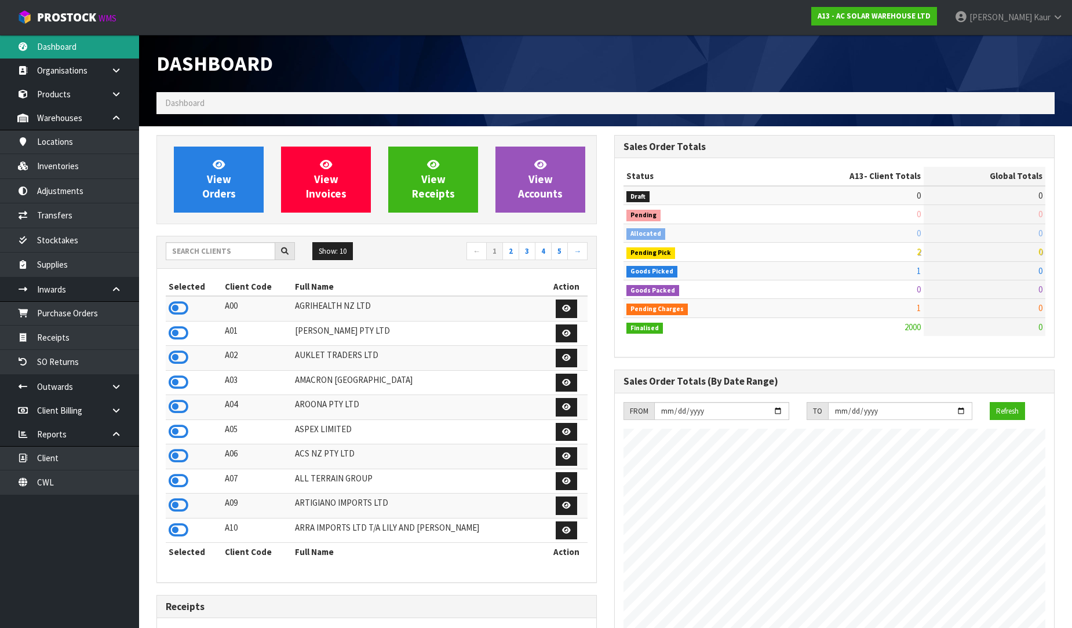
scroll to position [878, 458]
